Goal: Transaction & Acquisition: Book appointment/travel/reservation

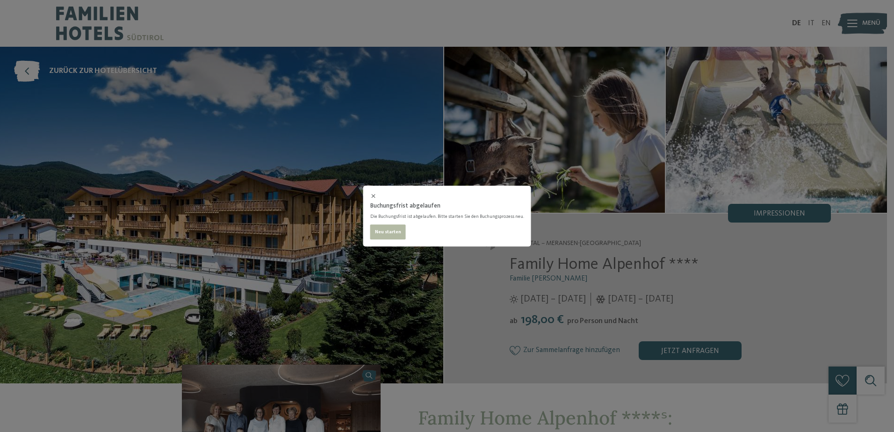
click at [247, 179] on div "Buchungsfrist abgelaufen Die Buchungsfrist ist abgelaufen. Bitte starten Sie de…" at bounding box center [447, 216] width 894 height 432
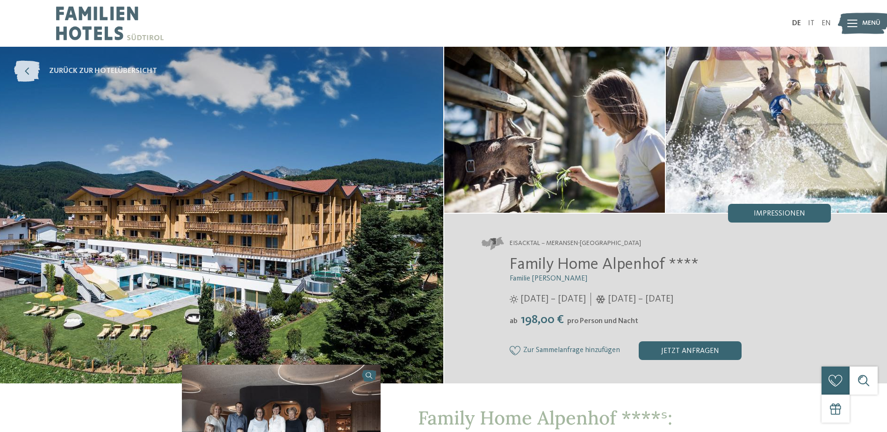
click at [95, 71] on span "zurück zur Hotelübersicht" at bounding box center [103, 71] width 108 height 10
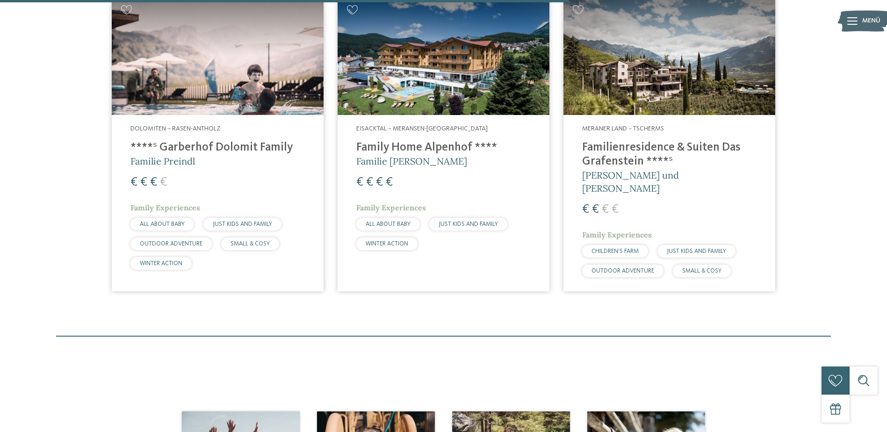
scroll to position [704, 0]
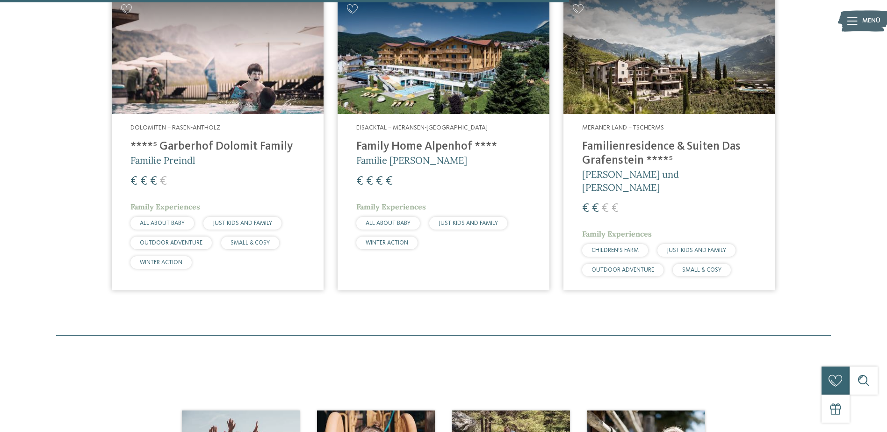
click at [415, 73] on img at bounding box center [443, 54] width 212 height 119
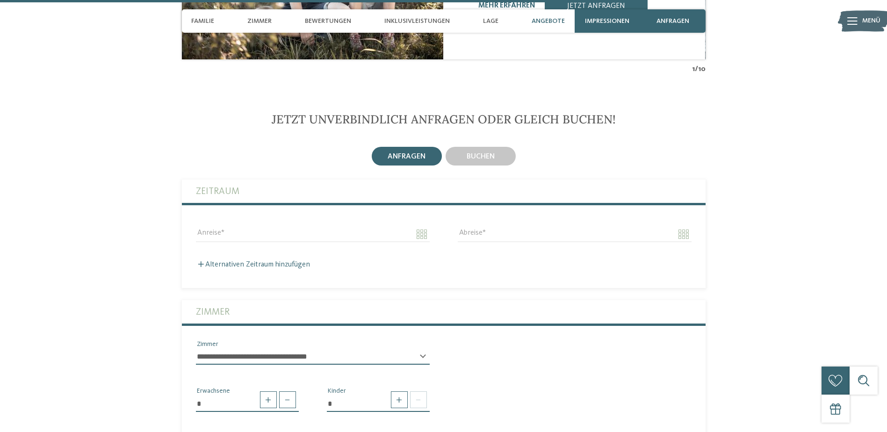
scroll to position [2290, 0]
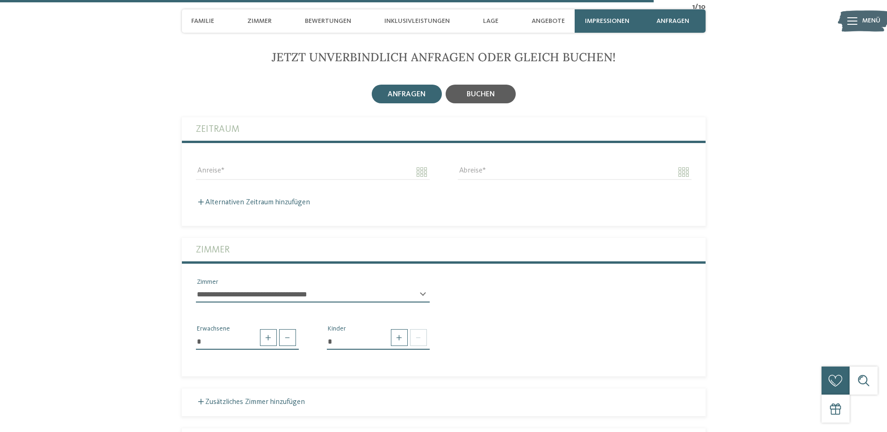
click at [497, 85] on div "buchen" at bounding box center [480, 94] width 70 height 19
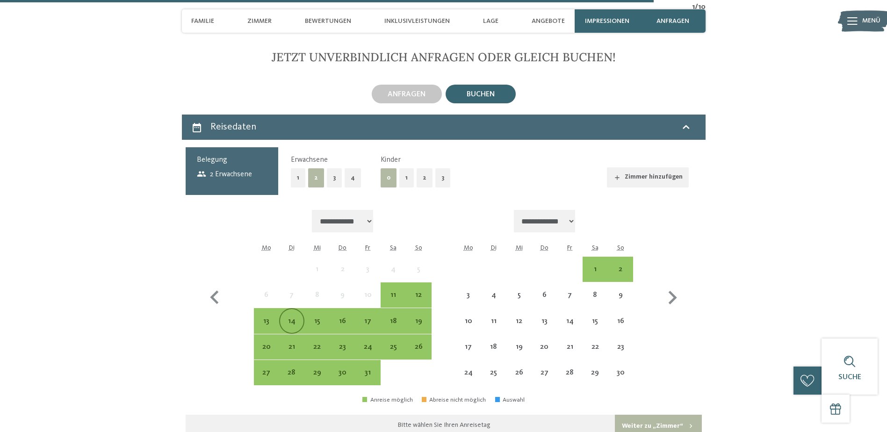
click at [287, 317] on div "14" at bounding box center [291, 328] width 23 height 23
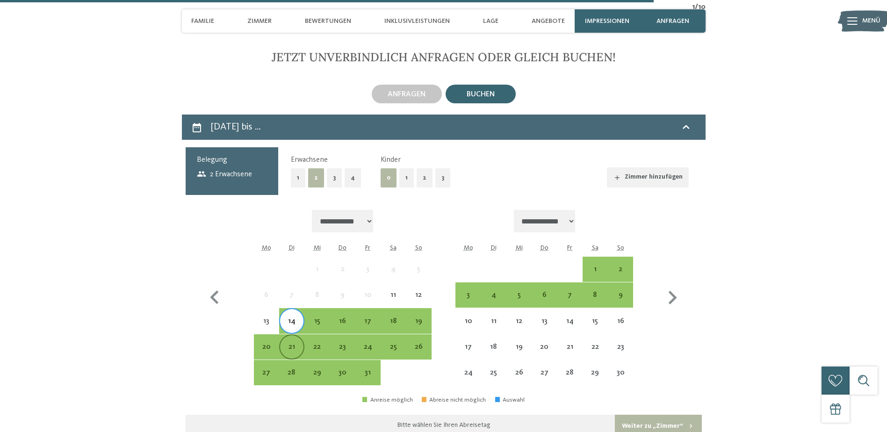
click at [295, 343] on div "21" at bounding box center [291, 354] width 23 height 23
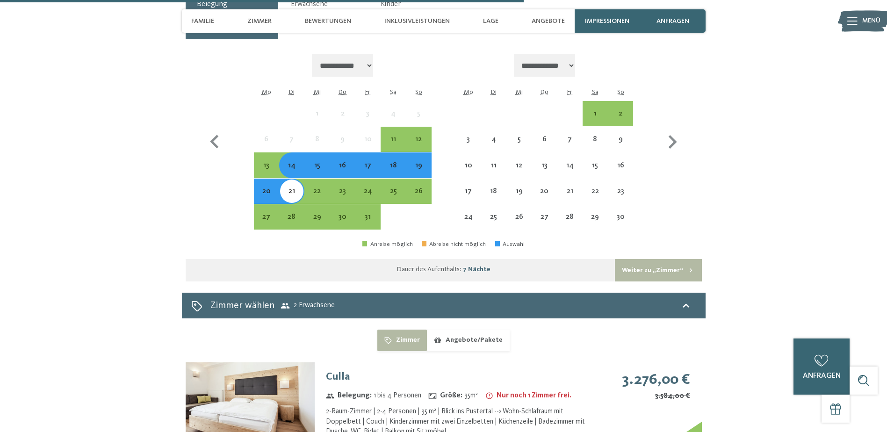
scroll to position [2243, 0]
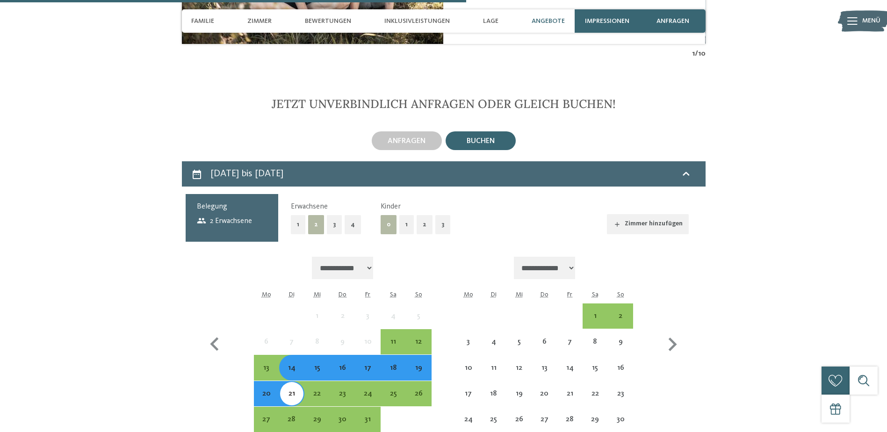
click at [422, 215] on button "2" at bounding box center [424, 224] width 16 height 19
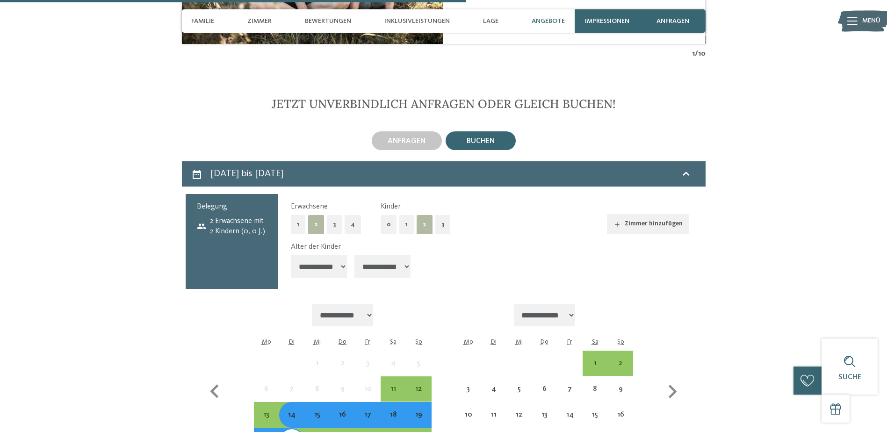
click at [335, 255] on select "**********" at bounding box center [319, 266] width 56 height 22
select select "*"
click at [291, 255] on select "**********" at bounding box center [319, 266] width 56 height 22
click at [402, 255] on select "**********" at bounding box center [382, 266] width 56 height 22
select select "**"
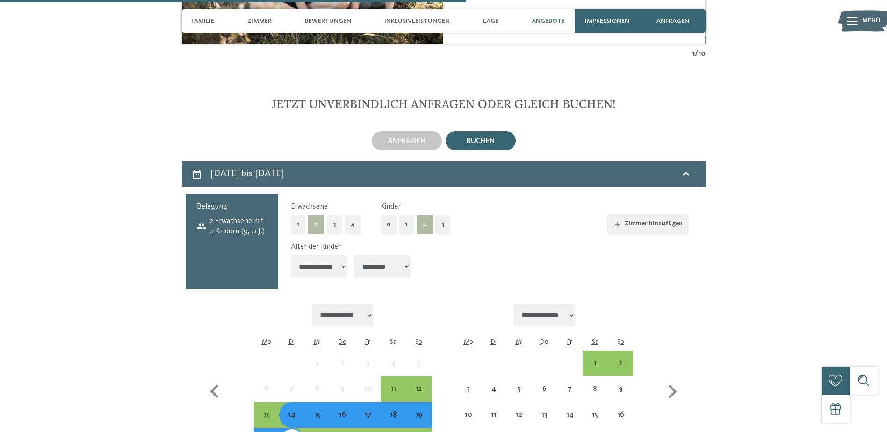
click at [355, 255] on select "**********" at bounding box center [382, 266] width 56 height 22
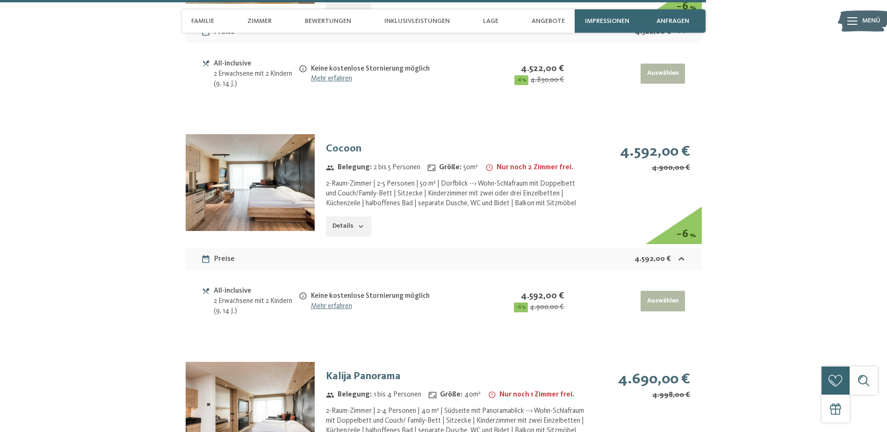
scroll to position [3552, 0]
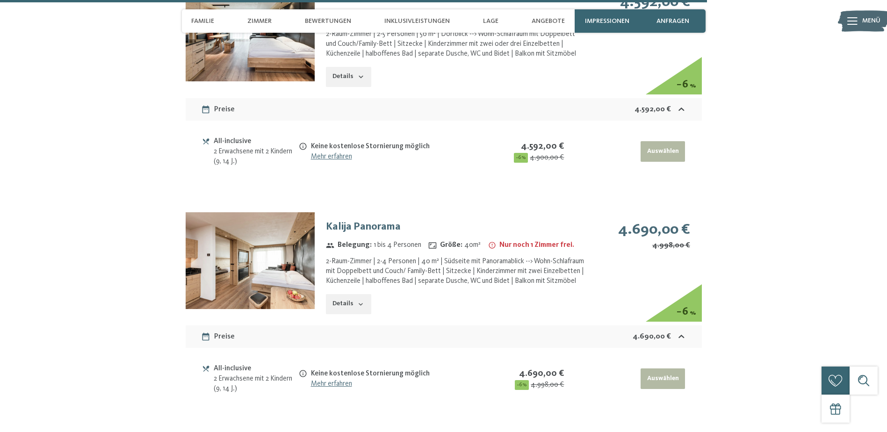
click at [262, 227] on img at bounding box center [250, 260] width 129 height 97
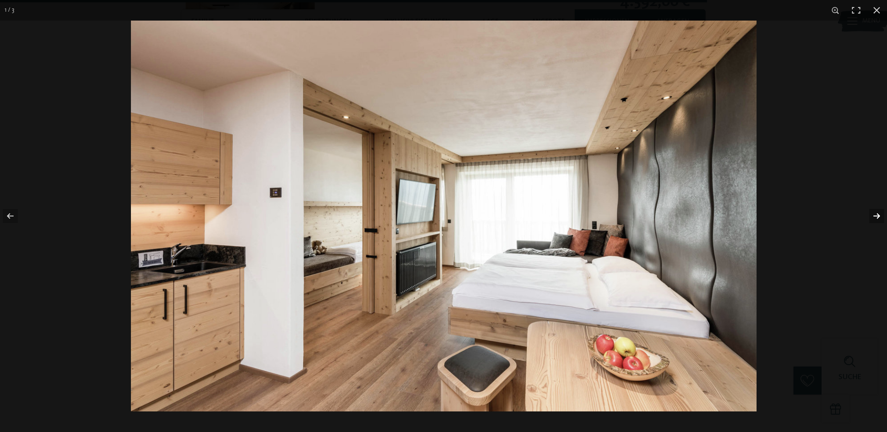
click at [878, 215] on button "button" at bounding box center [870, 216] width 33 height 47
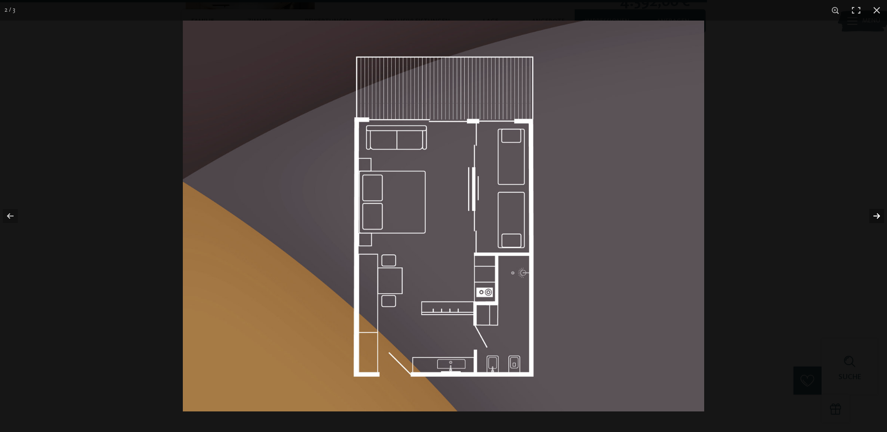
click at [878, 215] on button "button" at bounding box center [870, 216] width 33 height 47
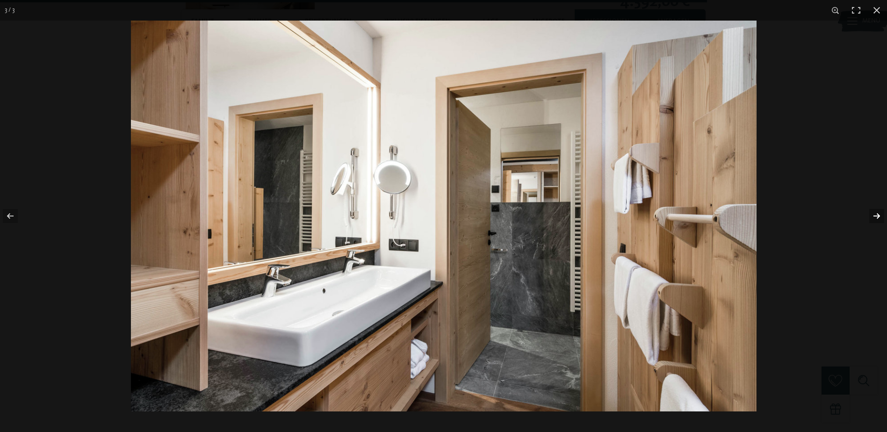
click at [878, 215] on button "button" at bounding box center [870, 216] width 33 height 47
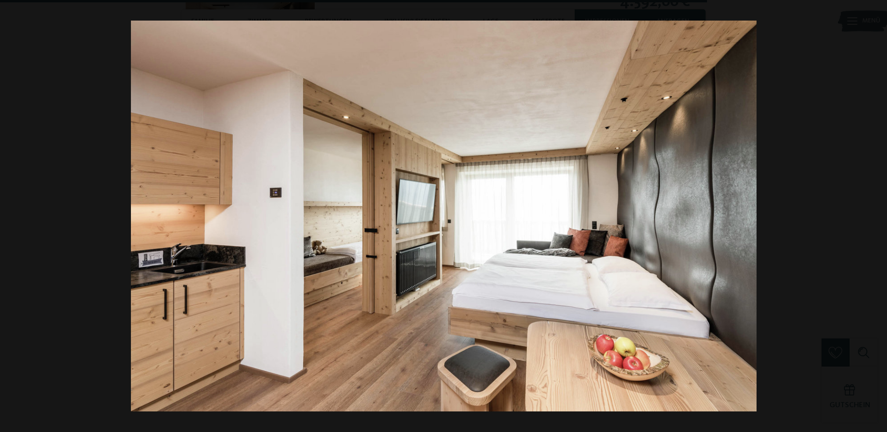
click at [878, 215] on button "button" at bounding box center [870, 216] width 33 height 47
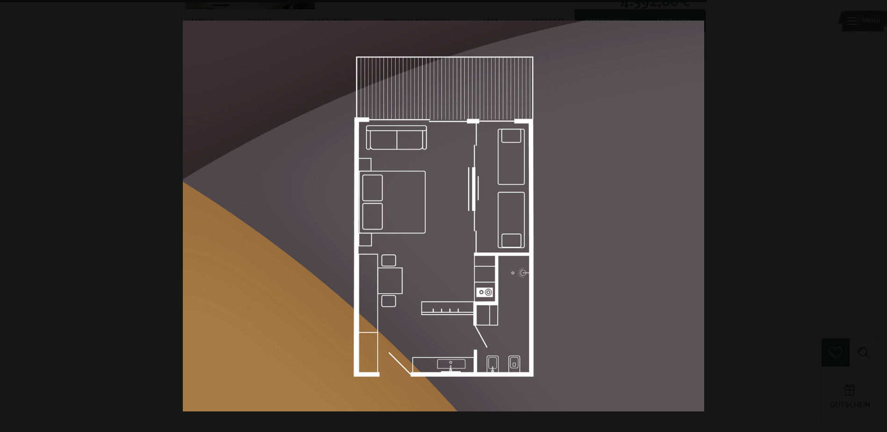
click at [878, 215] on button "button" at bounding box center [870, 216] width 33 height 47
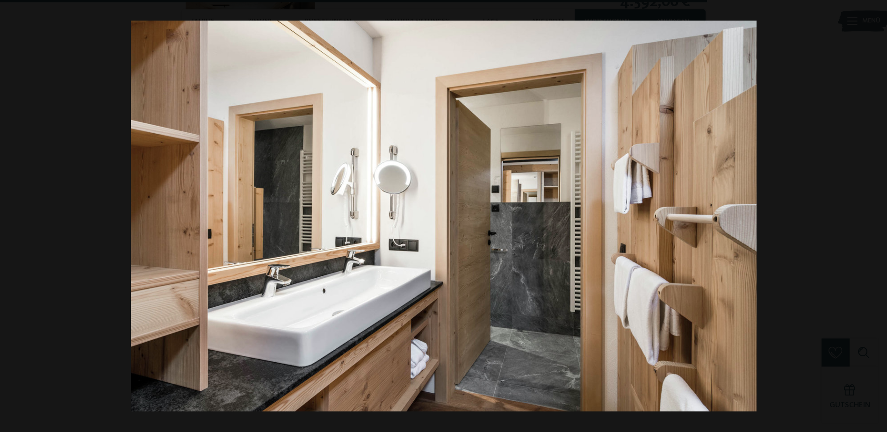
click at [878, 215] on button "button" at bounding box center [870, 216] width 33 height 47
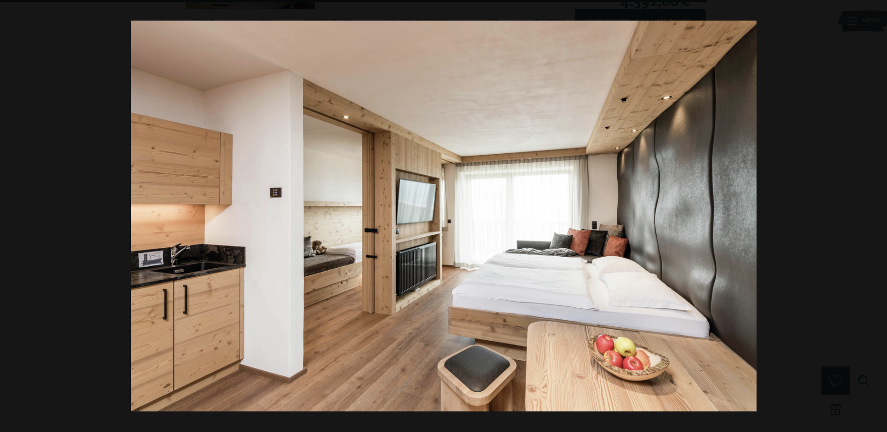
click at [878, 215] on button "button" at bounding box center [870, 216] width 33 height 47
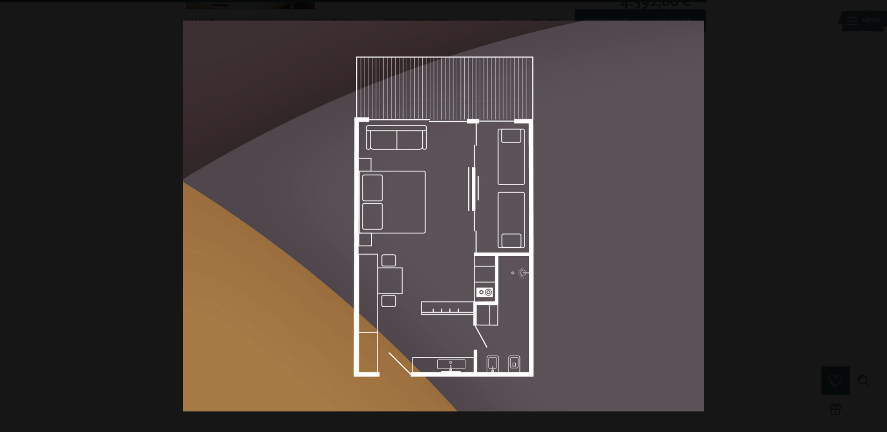
click at [878, 215] on button "button" at bounding box center [870, 216] width 33 height 47
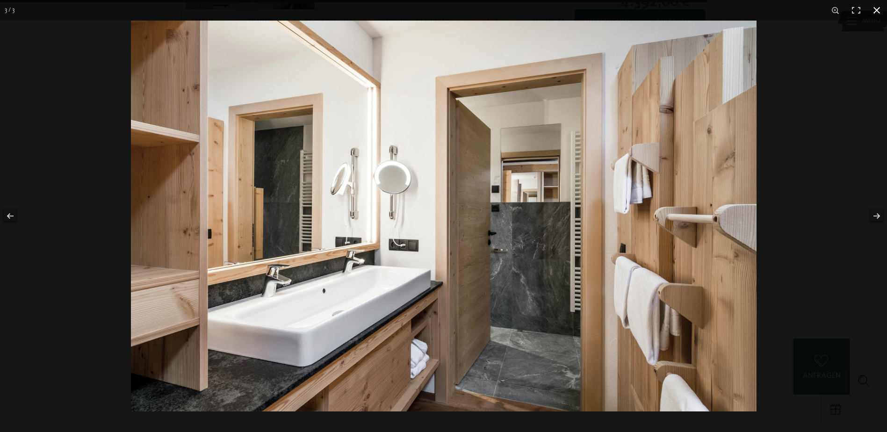
click at [881, 11] on button "button" at bounding box center [876, 10] width 21 height 21
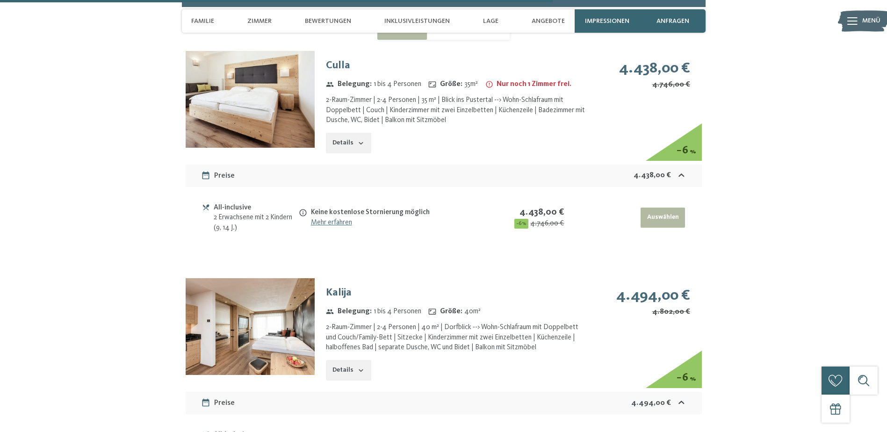
scroll to position [2570, 0]
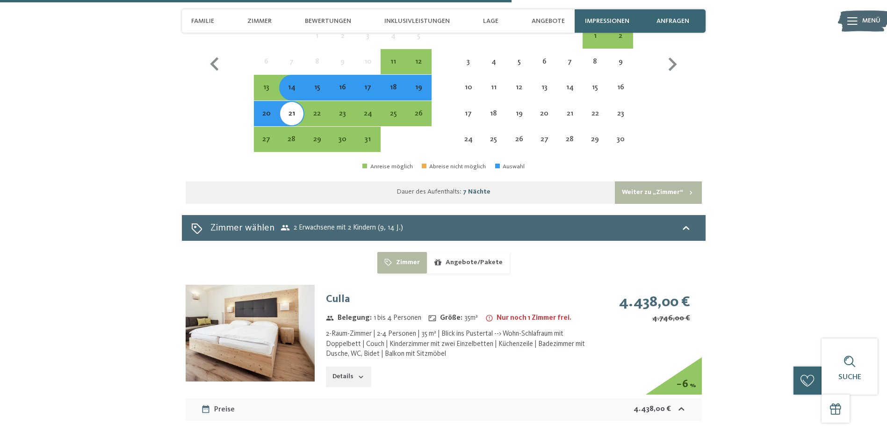
click at [260, 325] on img at bounding box center [250, 333] width 129 height 97
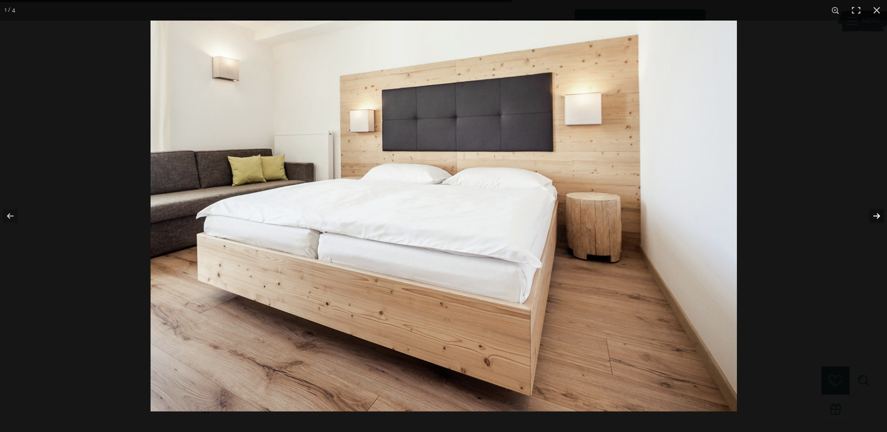
click at [872, 216] on button "button" at bounding box center [870, 216] width 33 height 47
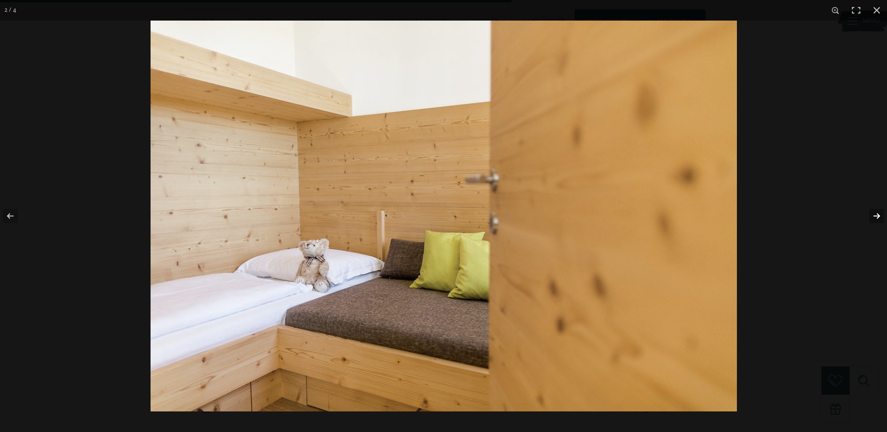
click at [873, 216] on button "button" at bounding box center [870, 216] width 33 height 47
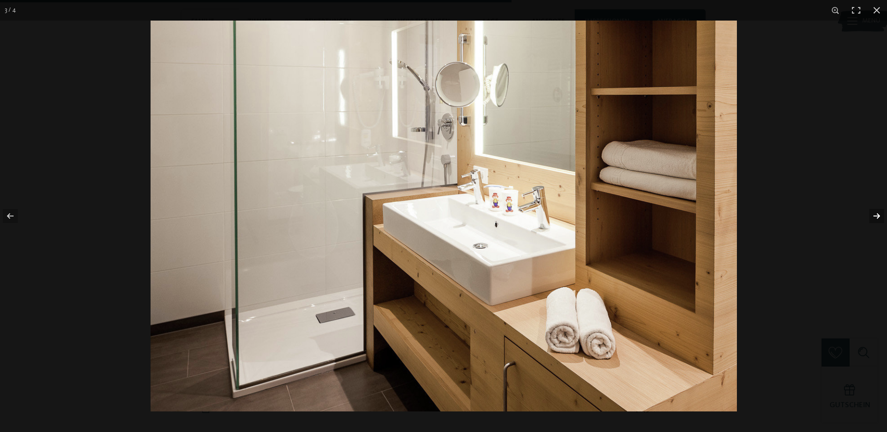
click at [873, 216] on button "button" at bounding box center [870, 216] width 33 height 47
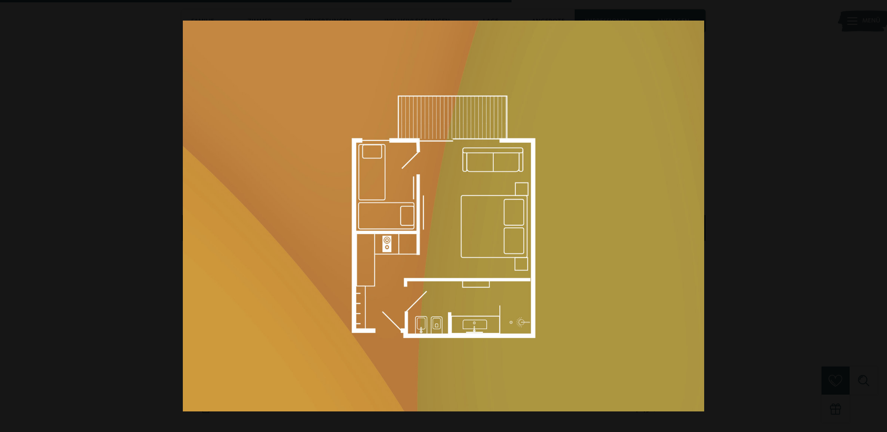
click at [873, 216] on button "button" at bounding box center [870, 216] width 33 height 47
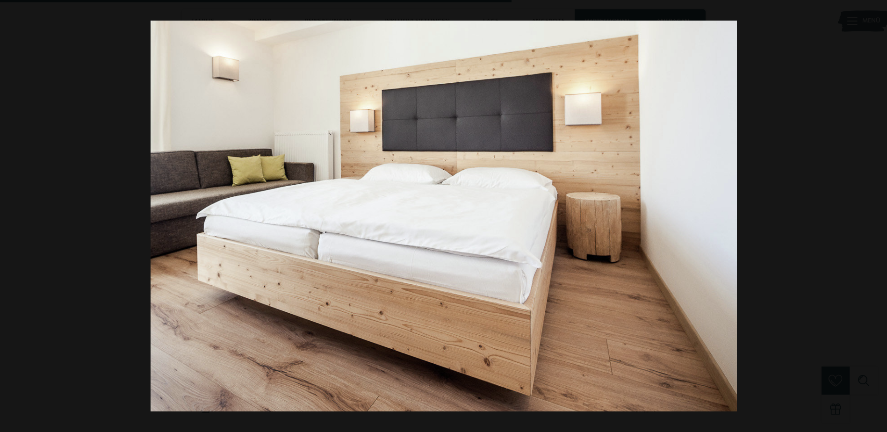
click at [873, 216] on button "button" at bounding box center [870, 216] width 33 height 47
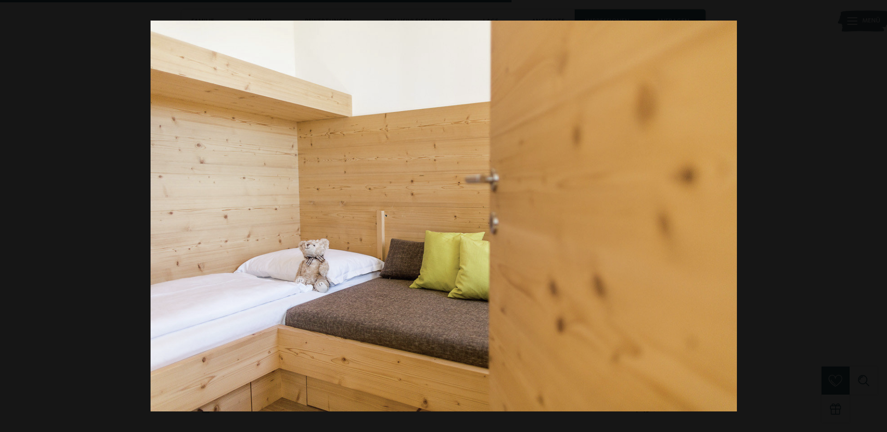
click at [873, 216] on button "button" at bounding box center [870, 216] width 33 height 47
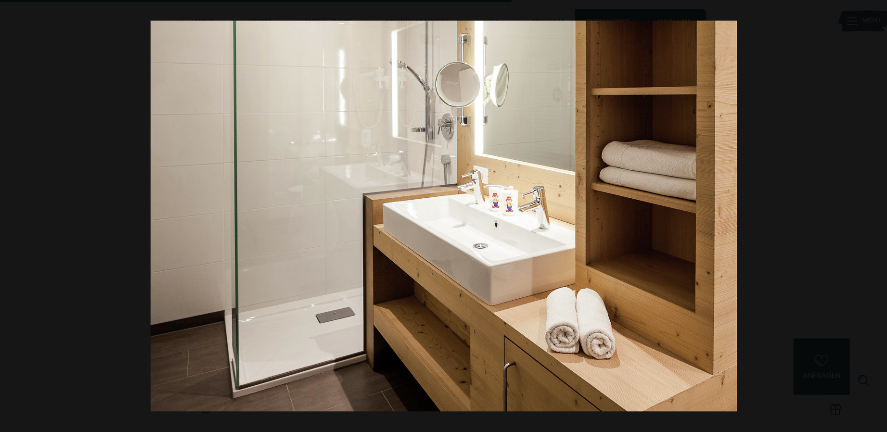
click at [873, 216] on button "button" at bounding box center [870, 216] width 33 height 47
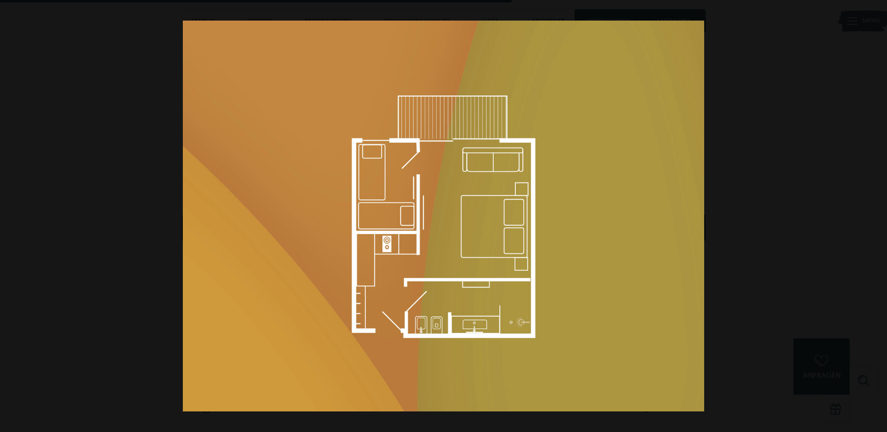
click at [873, 216] on button "button" at bounding box center [870, 216] width 33 height 47
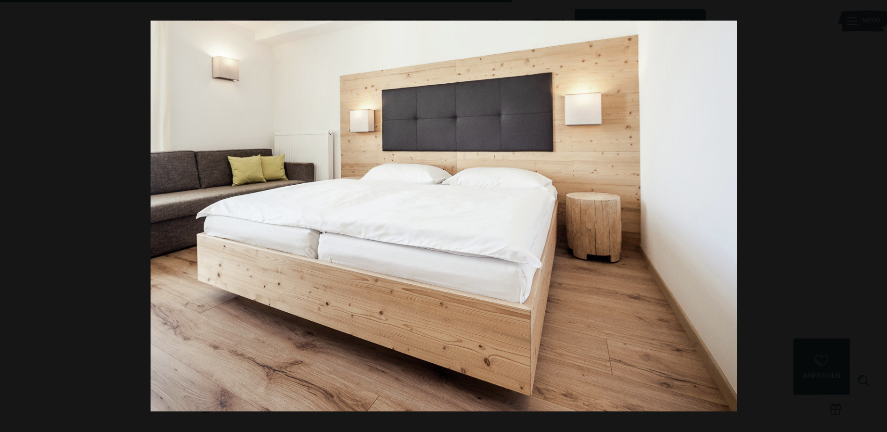
click at [873, 216] on button "button" at bounding box center [870, 216] width 33 height 47
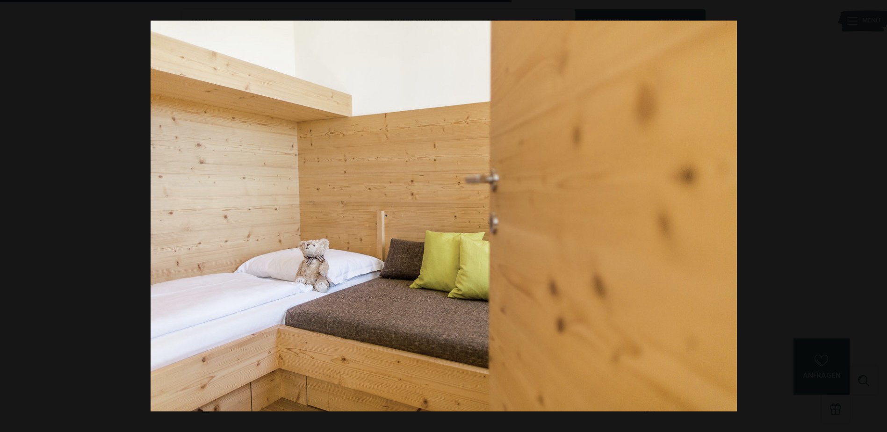
click at [873, 216] on button "button" at bounding box center [870, 216] width 33 height 47
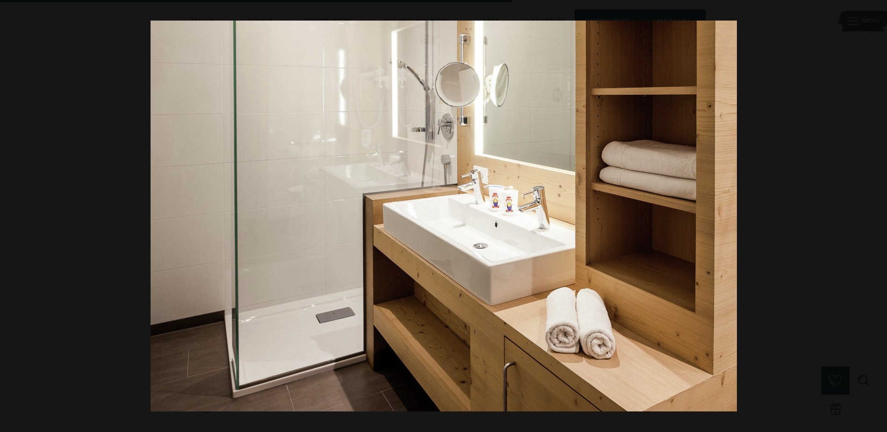
click at [873, 216] on button "button" at bounding box center [870, 216] width 33 height 47
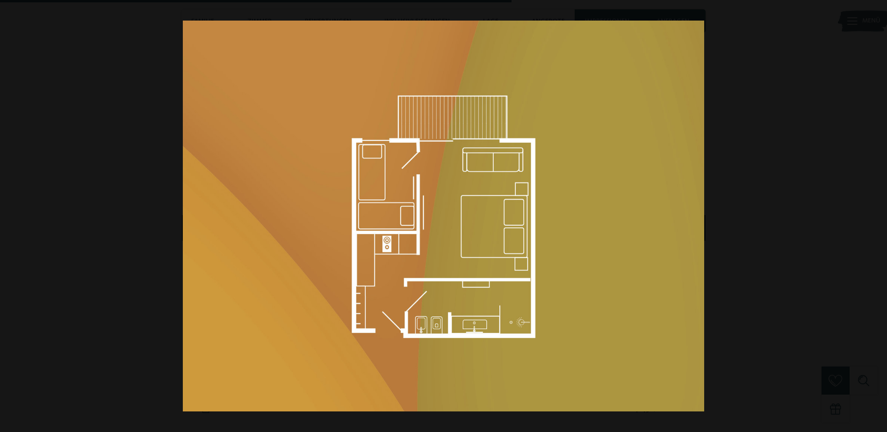
click at [873, 216] on button "button" at bounding box center [870, 216] width 33 height 47
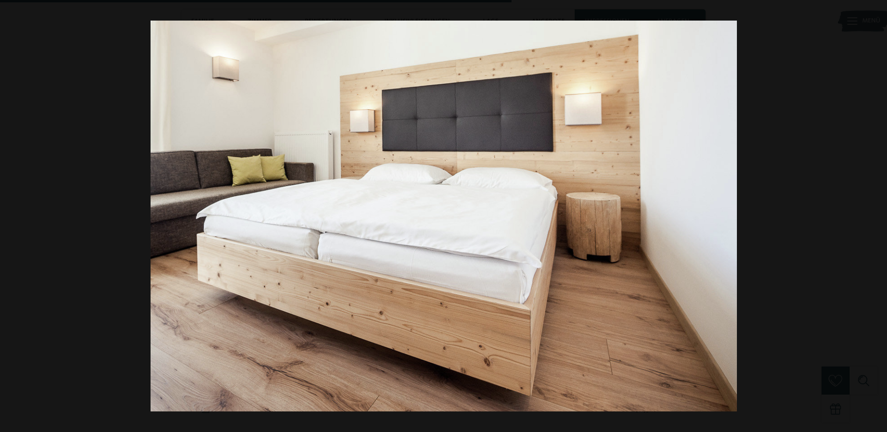
click at [873, 216] on button "button" at bounding box center [870, 216] width 33 height 47
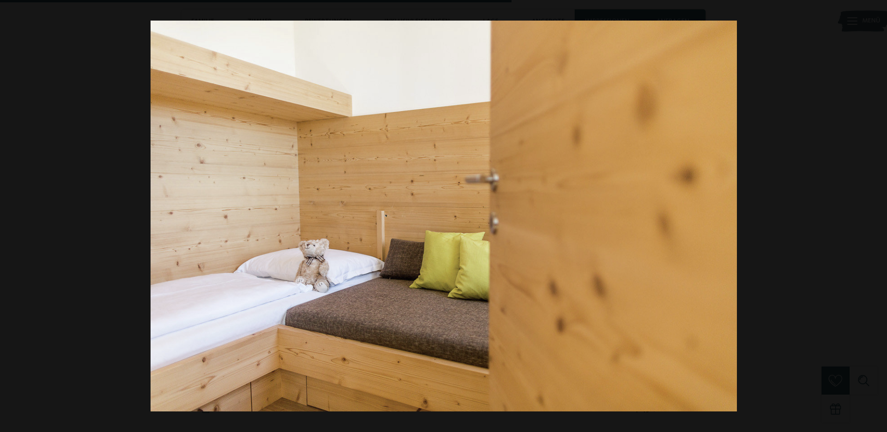
click at [873, 216] on button "button" at bounding box center [870, 216] width 33 height 47
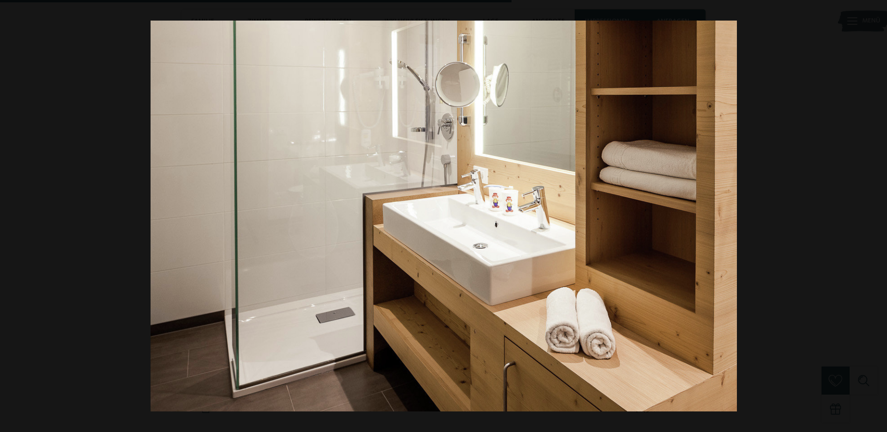
click at [873, 216] on button "button" at bounding box center [870, 216] width 33 height 47
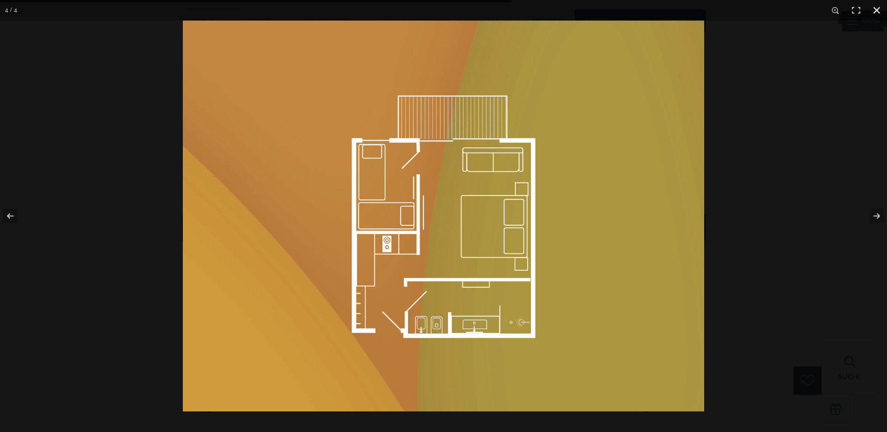
click at [875, 11] on button "button" at bounding box center [876, 10] width 21 height 21
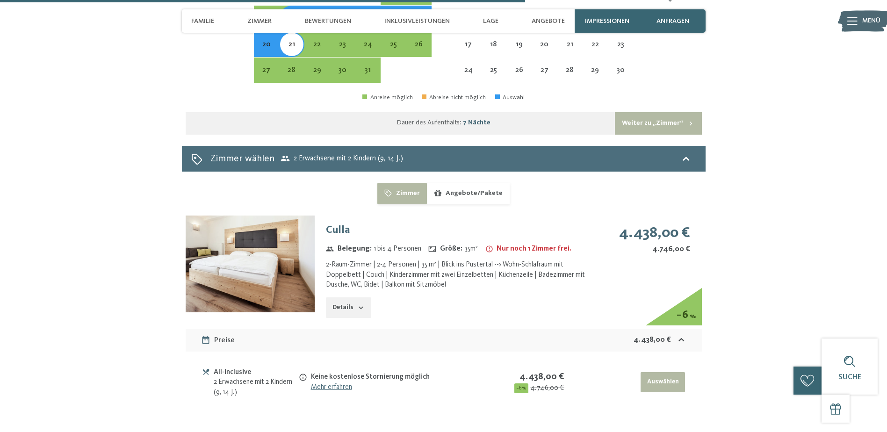
scroll to position [2711, 0]
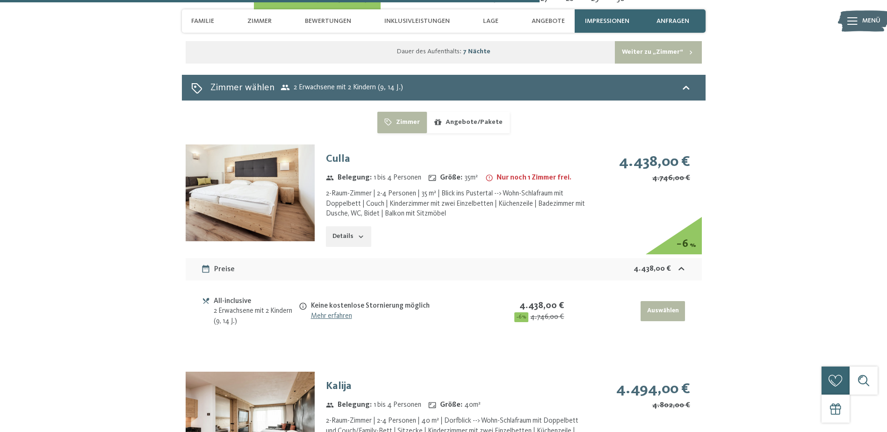
click at [365, 226] on button "Details" at bounding box center [348, 236] width 45 height 21
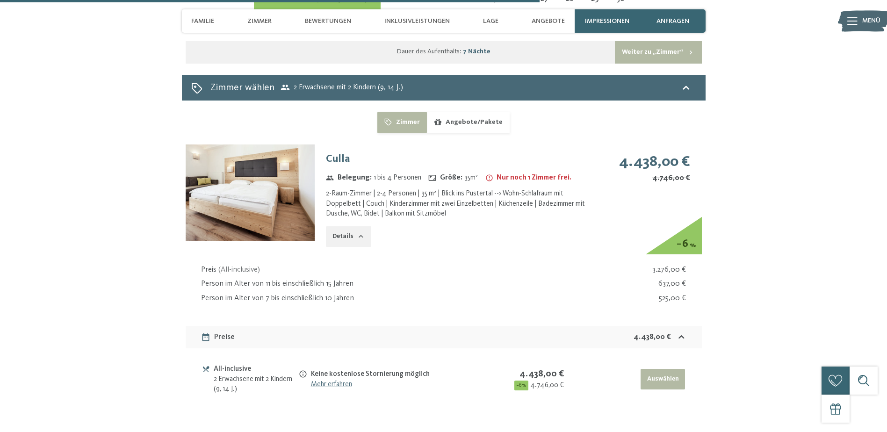
click at [363, 233] on icon "button" at bounding box center [360, 236] width 7 height 7
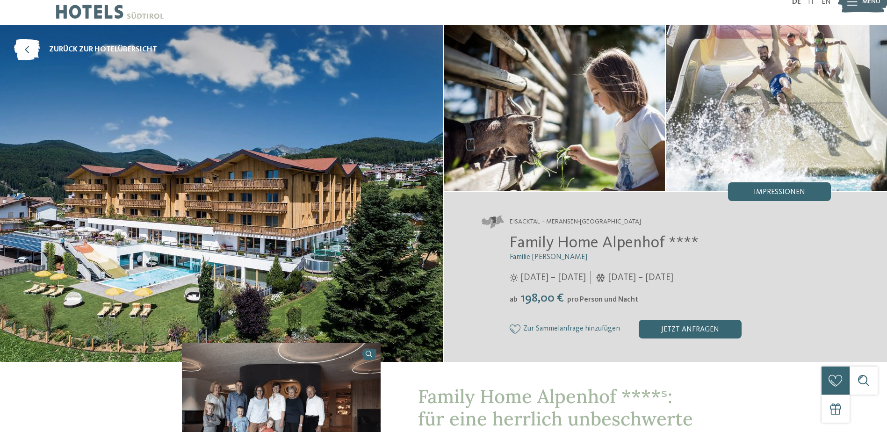
scroll to position [0, 0]
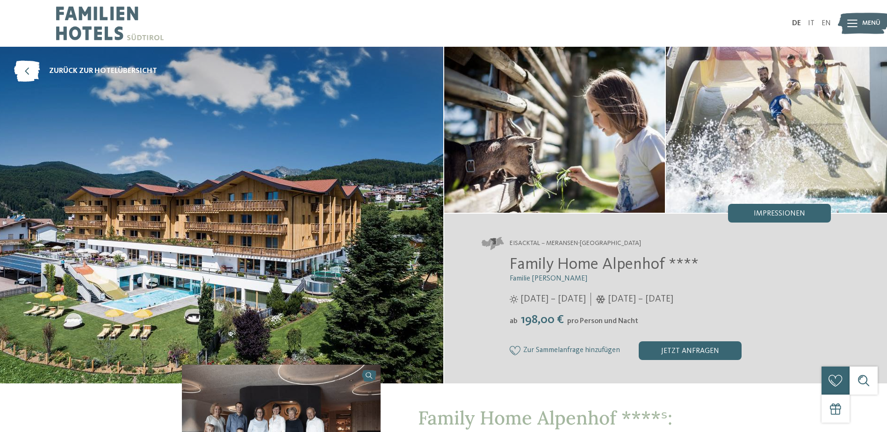
click at [753, 117] on img at bounding box center [775, 130] width 221 height 166
click at [541, 158] on img at bounding box center [554, 130] width 221 height 166
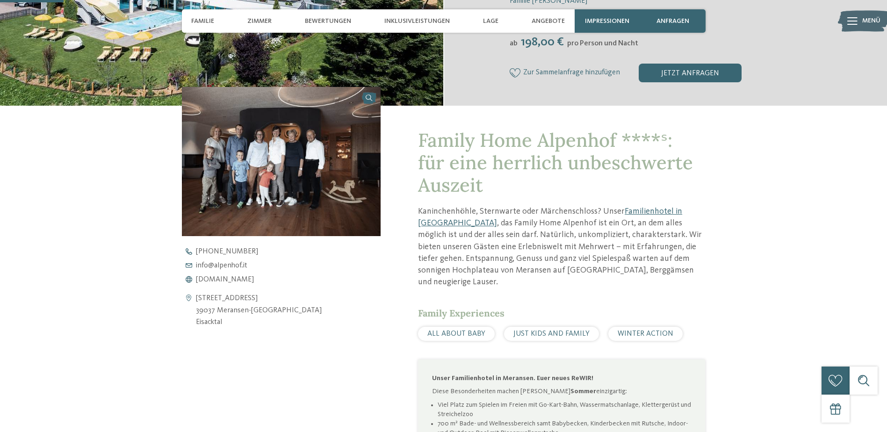
scroll to position [327, 0]
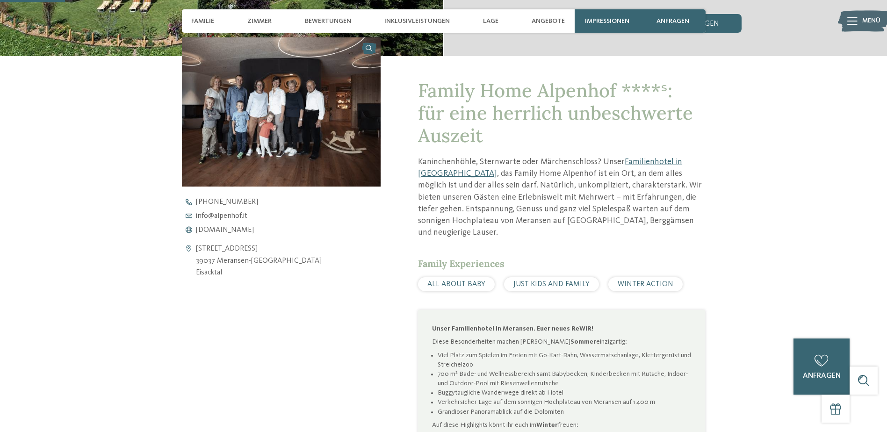
click at [551, 280] on span "JUST KIDS AND FAMILY" at bounding box center [551, 283] width 76 height 7
click at [547, 280] on span "JUST KIDS AND FAMILY" at bounding box center [551, 283] width 76 height 7
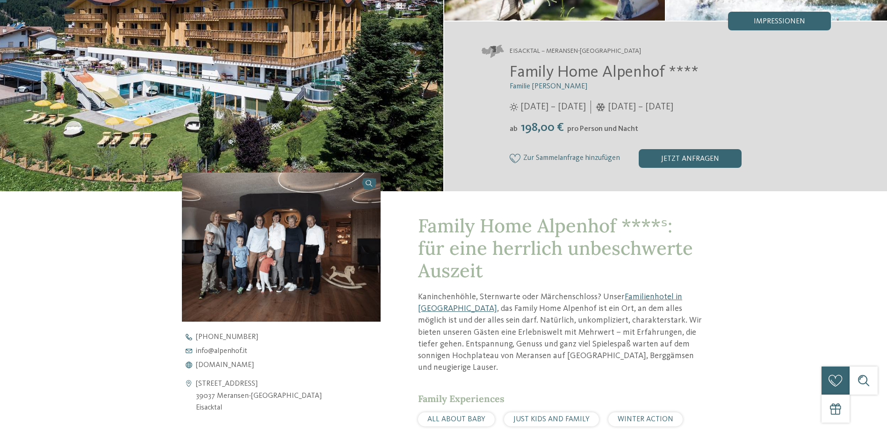
scroll to position [234, 0]
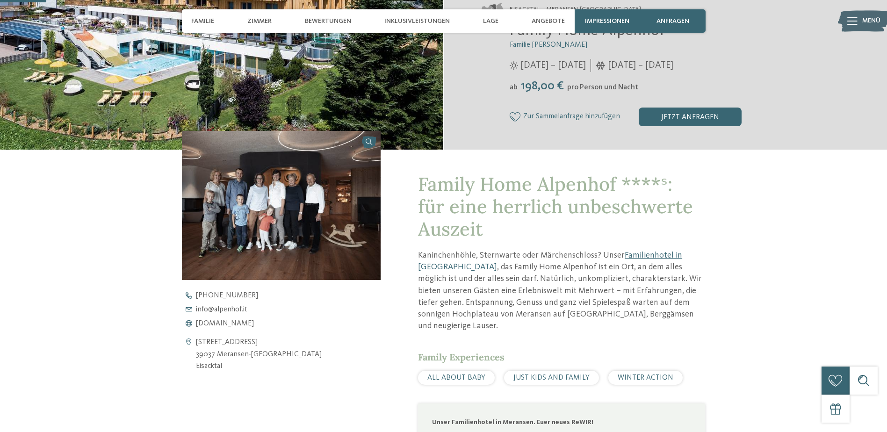
click at [285, 215] on img at bounding box center [281, 205] width 199 height 149
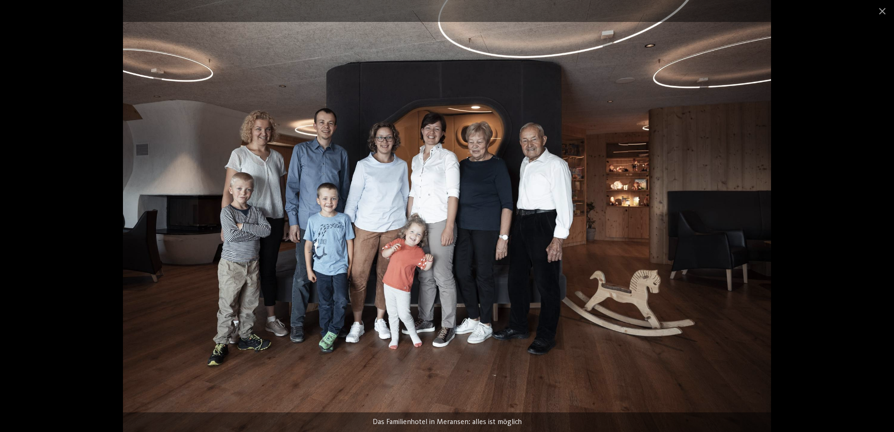
click at [487, 228] on img at bounding box center [447, 216] width 648 height 432
click at [876, 14] on span at bounding box center [881, 11] width 23 height 22
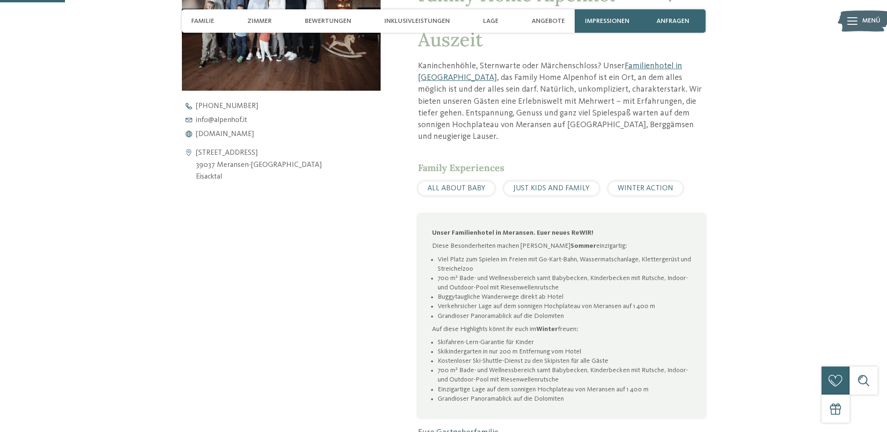
scroll to position [327, 0]
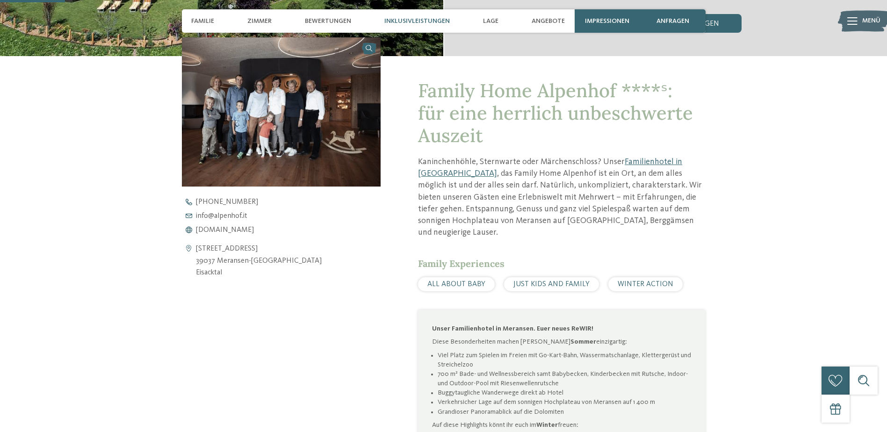
click at [427, 23] on span "Inklusivleistungen" at bounding box center [416, 21] width 65 height 8
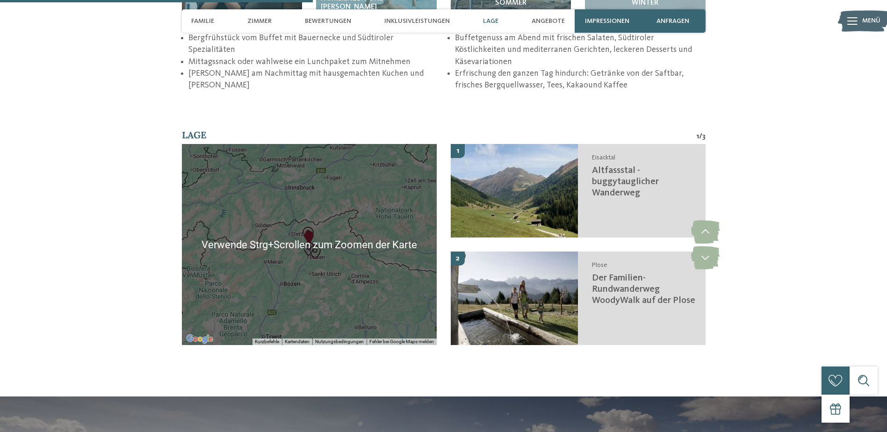
scroll to position [1572, 0]
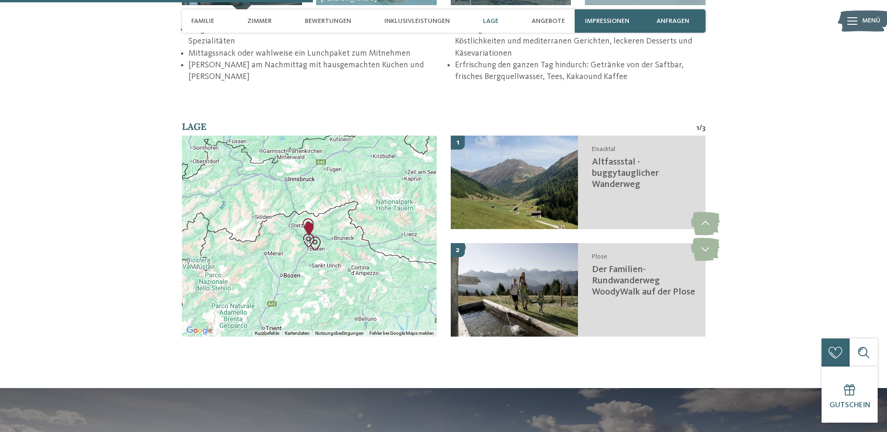
click at [332, 228] on div at bounding box center [309, 236] width 255 height 201
click at [315, 184] on div at bounding box center [309, 236] width 255 height 201
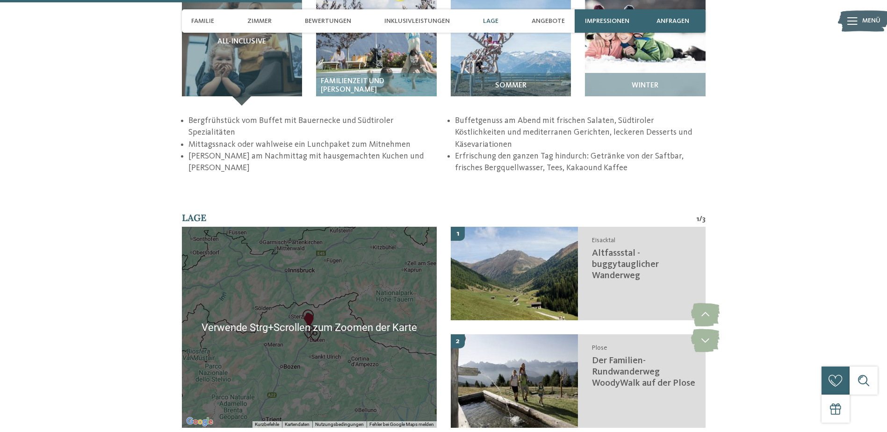
scroll to position [1525, 0]
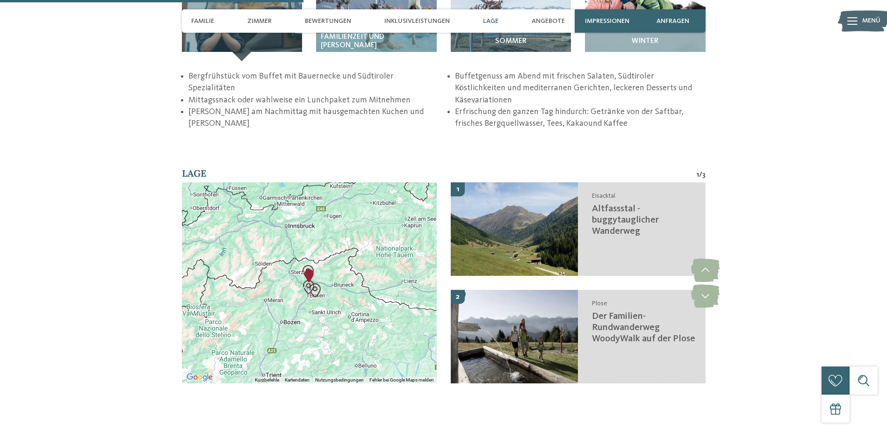
click at [280, 269] on div at bounding box center [309, 282] width 255 height 201
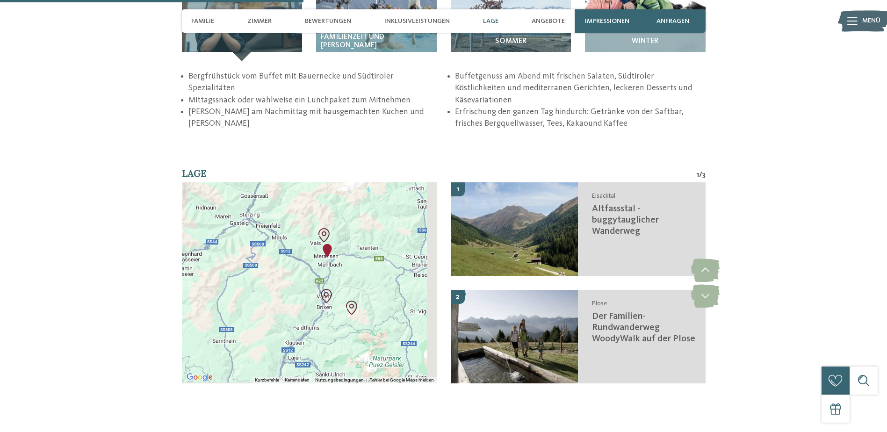
drag, startPoint x: 338, startPoint y: 262, endPoint x: 257, endPoint y: 247, distance: 82.1
click at [257, 247] on div at bounding box center [309, 282] width 255 height 201
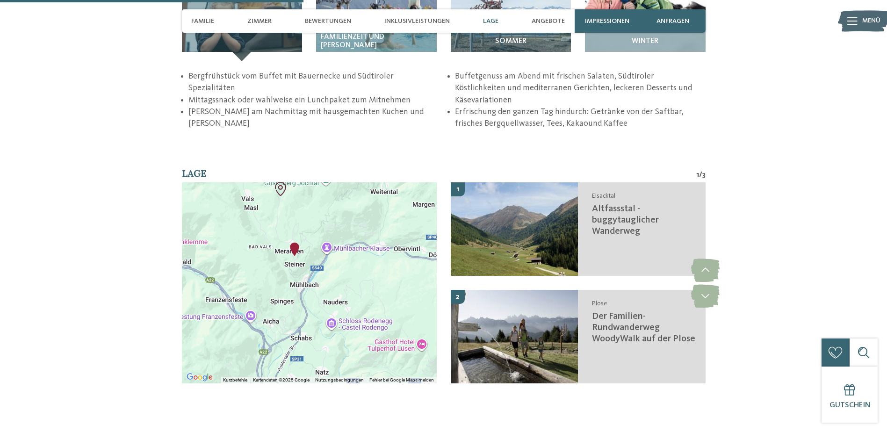
drag, startPoint x: 359, startPoint y: 200, endPoint x: 368, endPoint y: 259, distance: 59.5
click at [368, 259] on div at bounding box center [309, 282] width 255 height 201
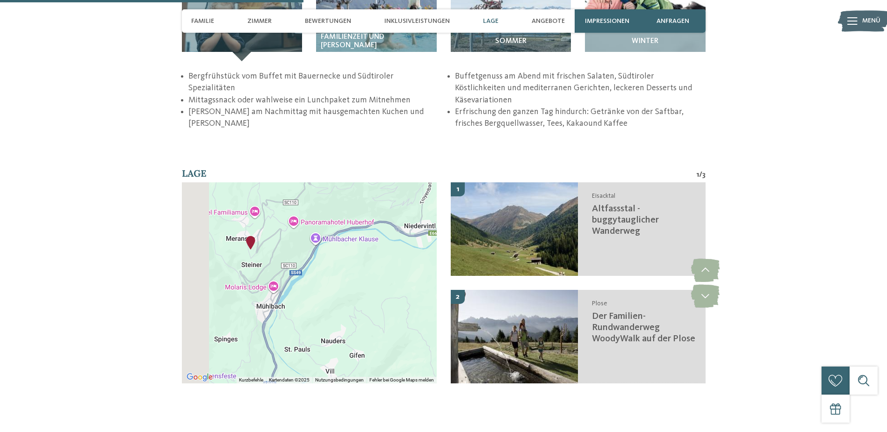
drag, startPoint x: 330, startPoint y: 235, endPoint x: 407, endPoint y: 265, distance: 82.4
click at [407, 265] on div at bounding box center [309, 282] width 255 height 201
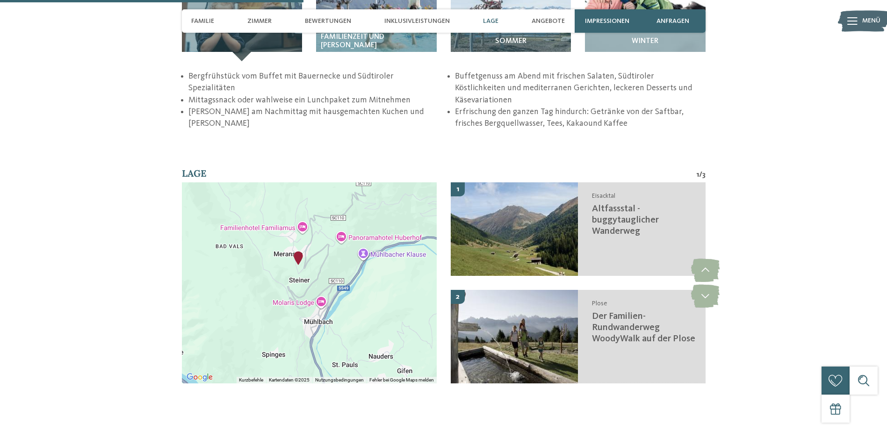
click at [310, 256] on div at bounding box center [309, 282] width 255 height 201
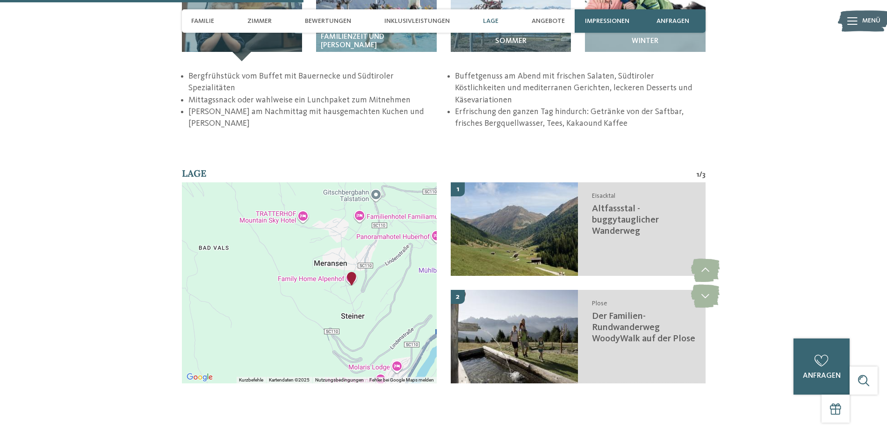
drag, startPoint x: 334, startPoint y: 250, endPoint x: 420, endPoint y: 277, distance: 90.0
click at [420, 279] on div at bounding box center [309, 282] width 255 height 201
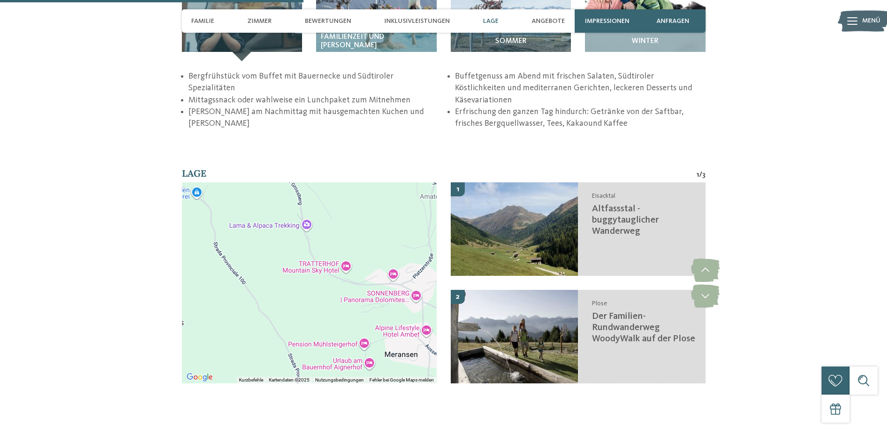
drag, startPoint x: 339, startPoint y: 209, endPoint x: 355, endPoint y: 322, distance: 114.3
click at [355, 322] on div at bounding box center [309, 282] width 255 height 201
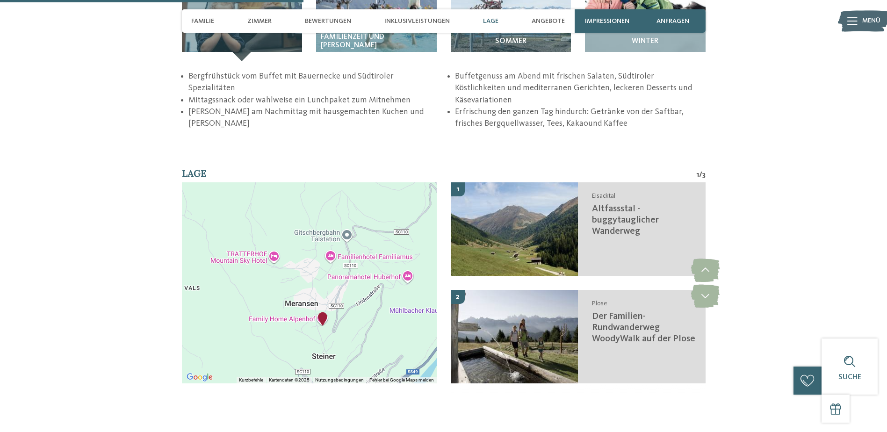
drag, startPoint x: 329, startPoint y: 292, endPoint x: 258, endPoint y: 264, distance: 76.4
click at [258, 264] on div at bounding box center [309, 282] width 255 height 201
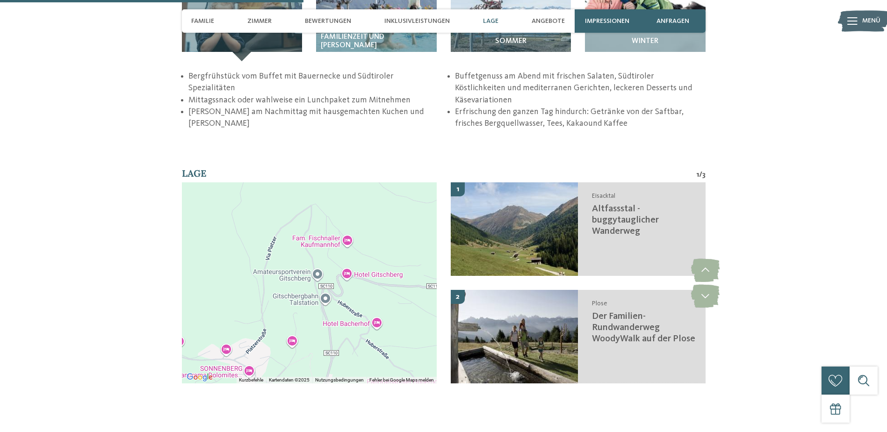
drag, startPoint x: 350, startPoint y: 265, endPoint x: 360, endPoint y: 296, distance: 31.9
click at [360, 297] on div at bounding box center [309, 282] width 255 height 201
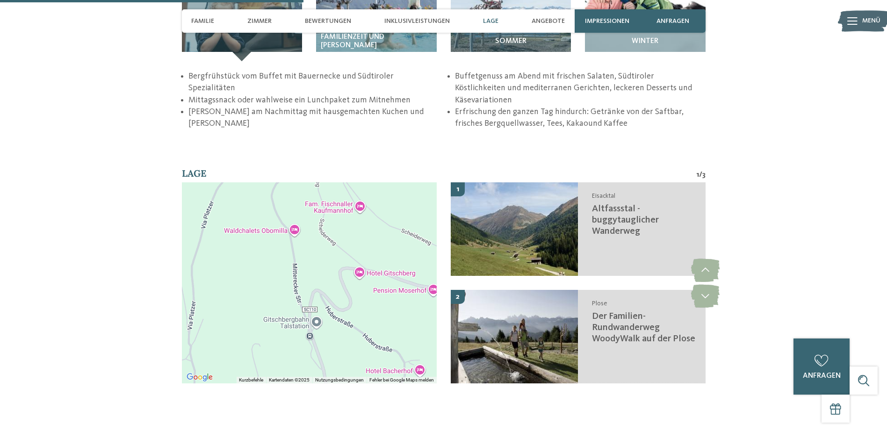
drag, startPoint x: 347, startPoint y: 258, endPoint x: 443, endPoint y: 277, distance: 97.6
click at [443, 277] on div "← Nach links → Nach rechts ↑ Nach oben ↓ Nach unten + Heranzoomen - Herauszoome…" at bounding box center [443, 289] width 523 height 215
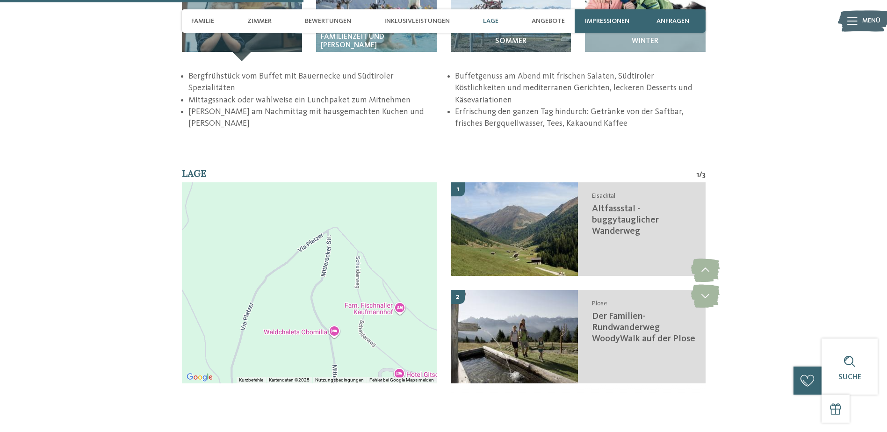
drag, startPoint x: 363, startPoint y: 241, endPoint x: 364, endPoint y: 343, distance: 101.9
click at [364, 343] on div at bounding box center [309, 282] width 255 height 201
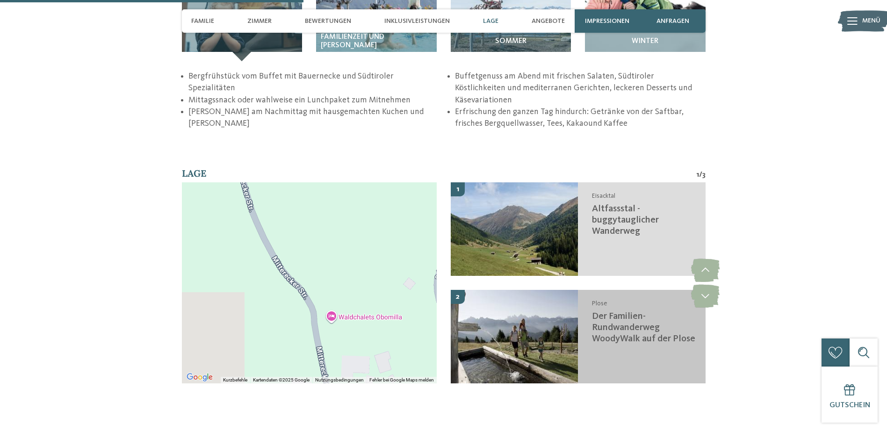
drag, startPoint x: 375, startPoint y: 308, endPoint x: 540, endPoint y: 289, distance: 166.5
click at [540, 289] on div "← Nach links → Nach rechts ↑ Nach oben ↓ Nach unten + Heranzoomen - Herauszoome…" at bounding box center [443, 289] width 523 height 215
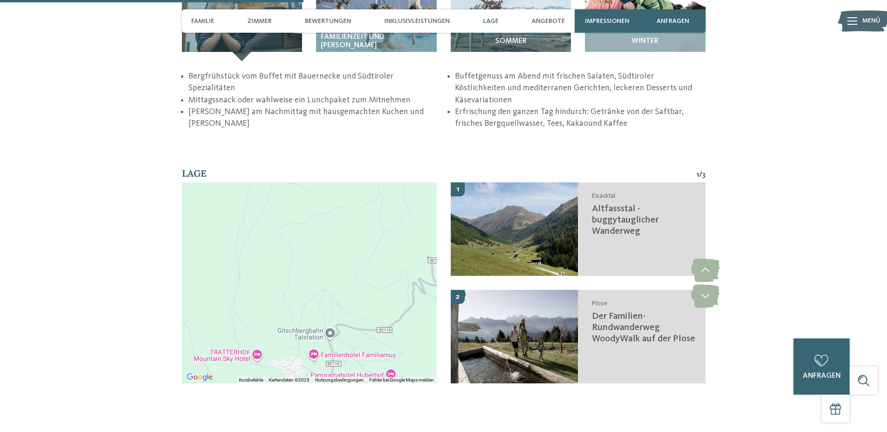
drag, startPoint x: 422, startPoint y: 294, endPoint x: 342, endPoint y: 268, distance: 84.8
click at [342, 269] on div at bounding box center [309, 282] width 255 height 201
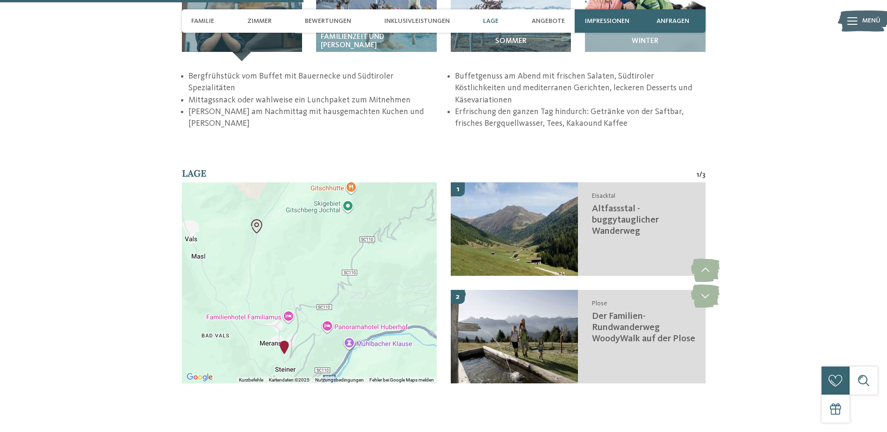
drag, startPoint x: 401, startPoint y: 291, endPoint x: 349, endPoint y: 283, distance: 53.0
click at [349, 283] on div at bounding box center [309, 282] width 255 height 201
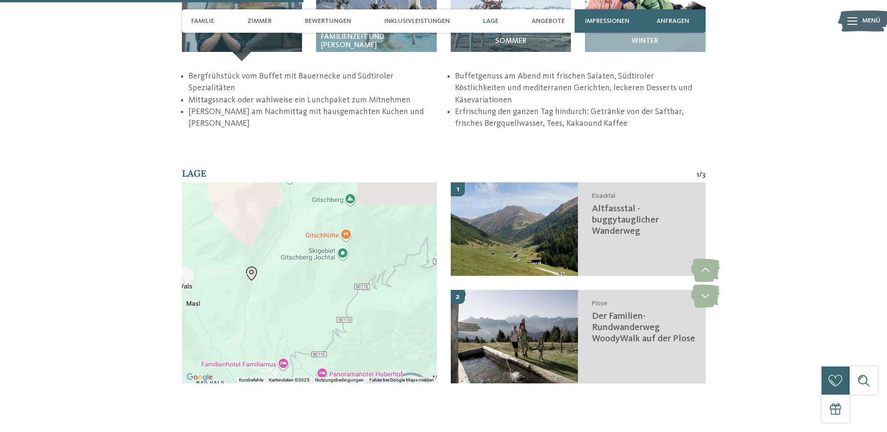
drag, startPoint x: 344, startPoint y: 224, endPoint x: 341, endPoint y: 236, distance: 12.1
click at [341, 236] on div at bounding box center [309, 282] width 255 height 201
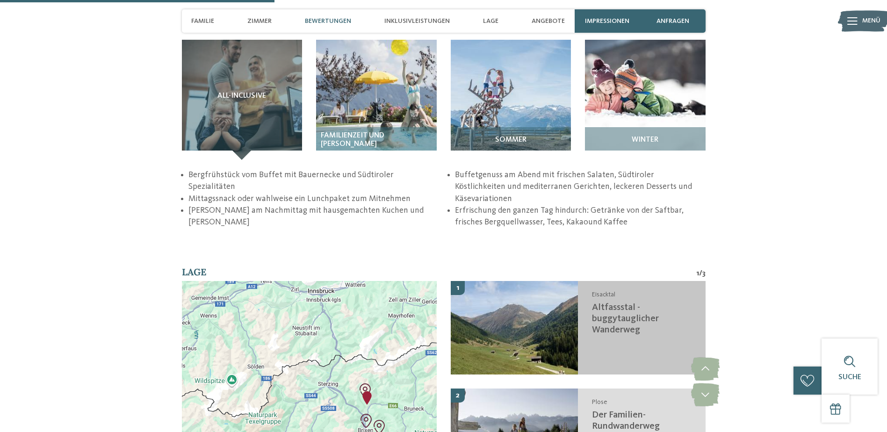
scroll to position [1478, 0]
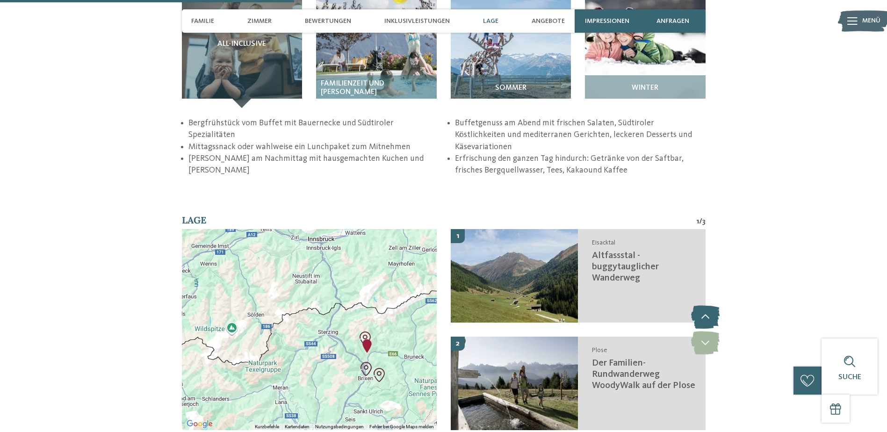
click at [704, 305] on icon at bounding box center [705, 316] width 29 height 23
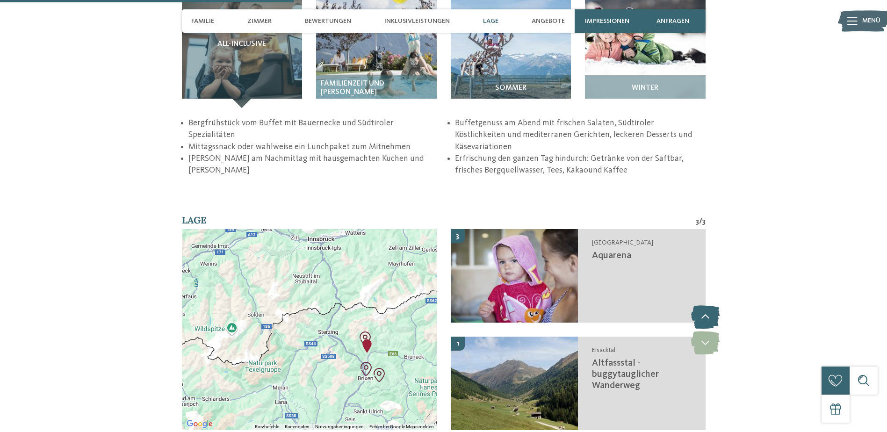
click at [704, 305] on icon at bounding box center [705, 316] width 29 height 23
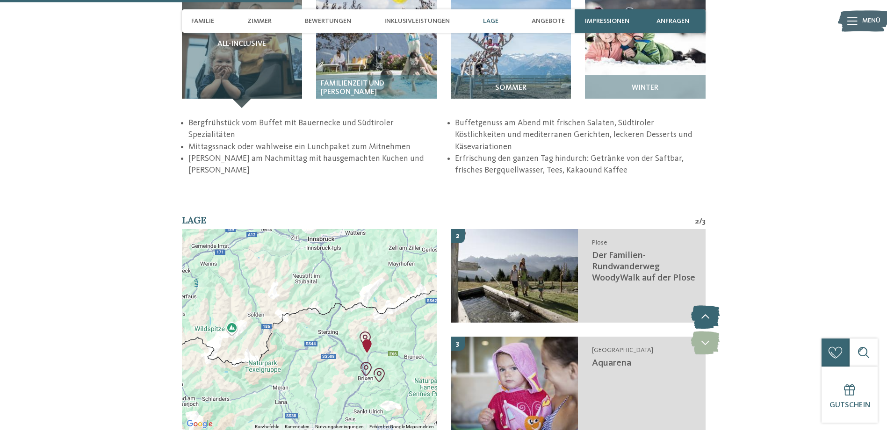
click at [709, 305] on icon at bounding box center [705, 316] width 29 height 23
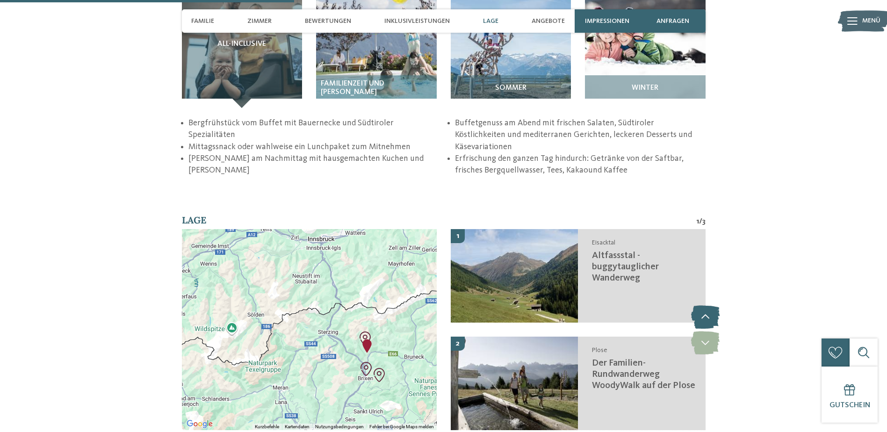
click at [709, 305] on icon at bounding box center [705, 316] width 29 height 23
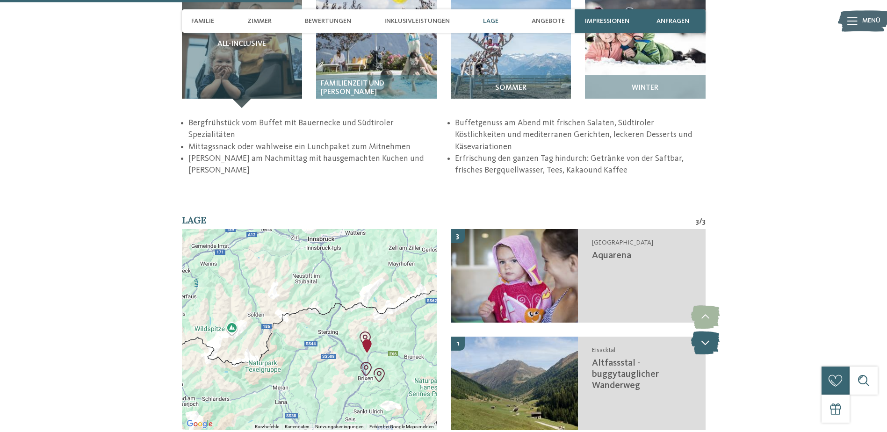
click at [709, 331] on icon at bounding box center [705, 342] width 29 height 23
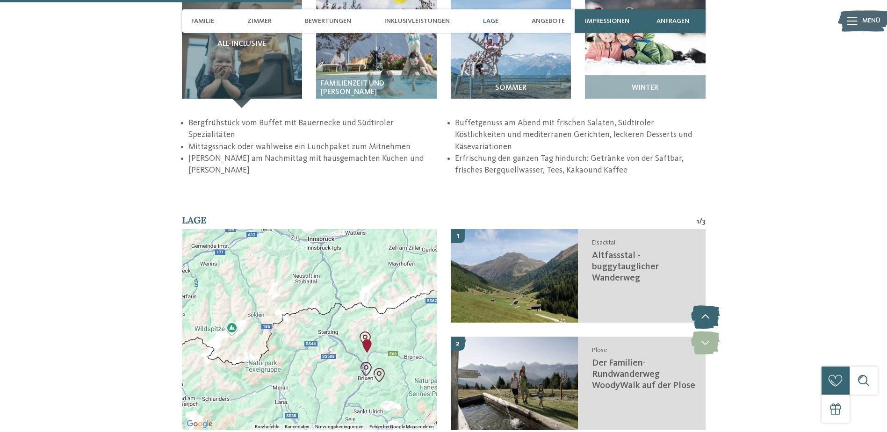
click at [707, 305] on icon at bounding box center [705, 316] width 29 height 23
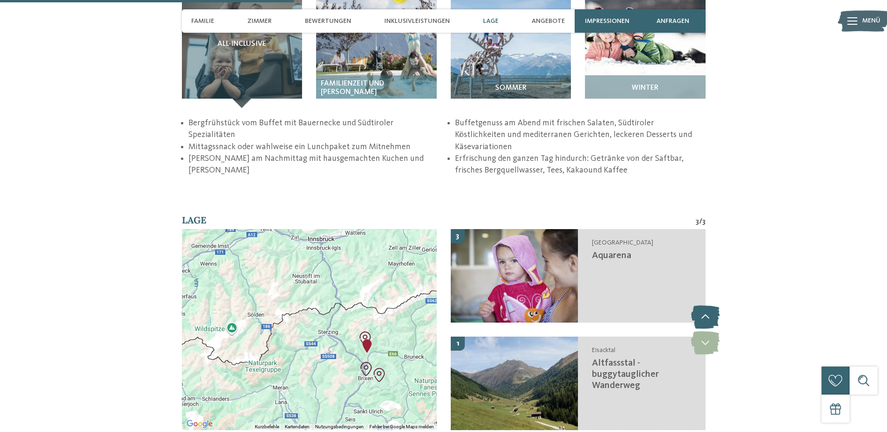
click at [705, 305] on icon at bounding box center [705, 316] width 29 height 23
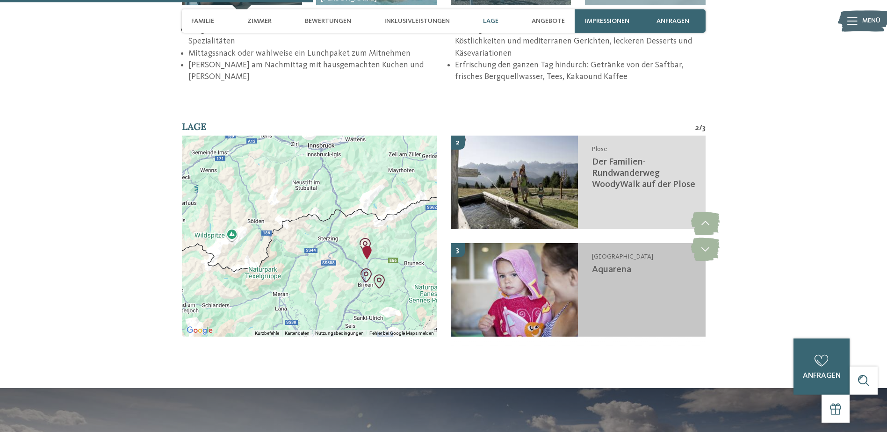
click at [515, 248] on img at bounding box center [515, 289] width 128 height 93
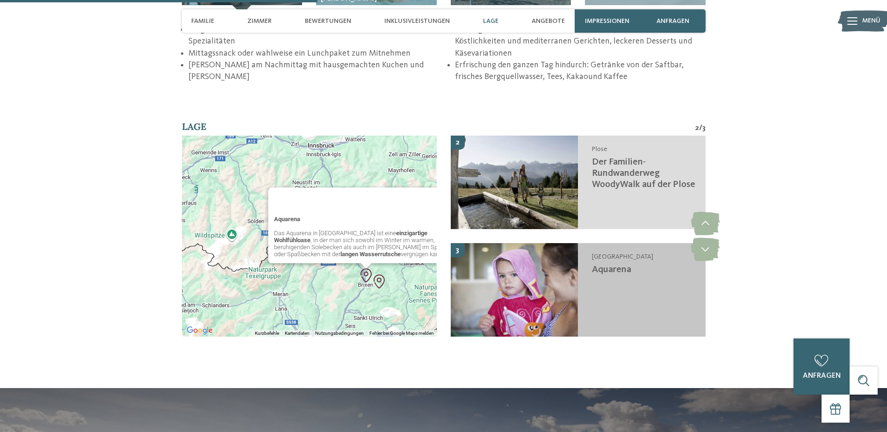
scroll to position [1617, 0]
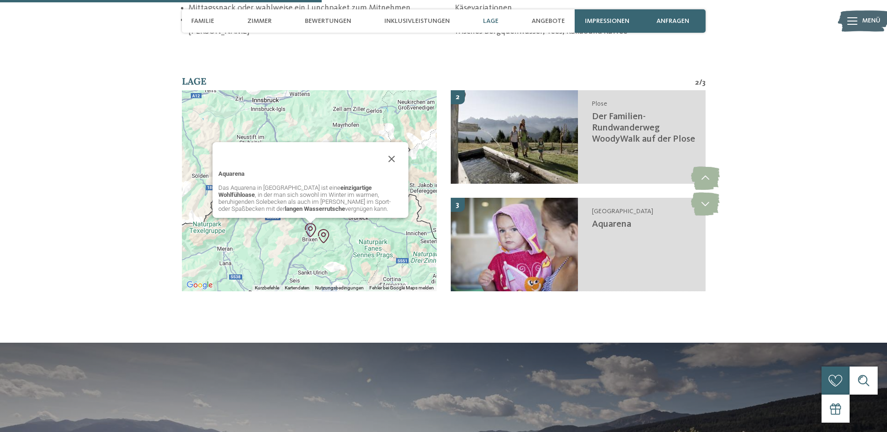
click at [270, 184] on p "Das Aquarena in [GEOGRAPHIC_DATA] ist eine einzigartige Wohlfühloase , in der m…" at bounding box center [310, 198] width 185 height 28
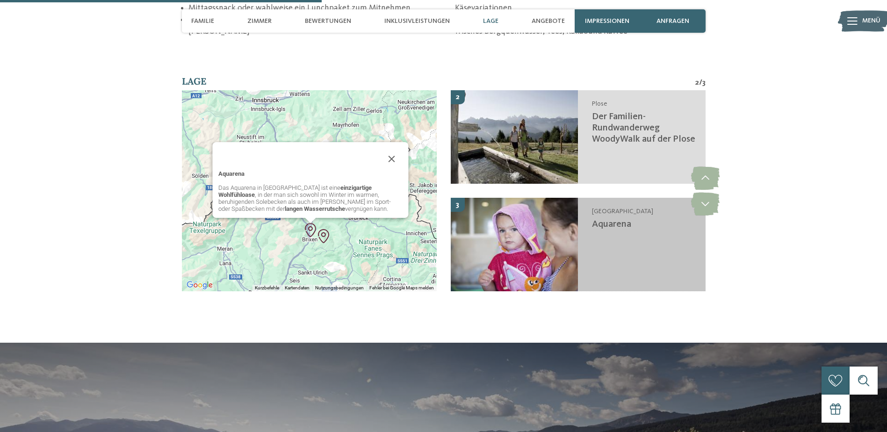
click at [563, 199] on img at bounding box center [515, 244] width 128 height 93
click at [612, 220] on span "Aquarena" at bounding box center [611, 224] width 39 height 9
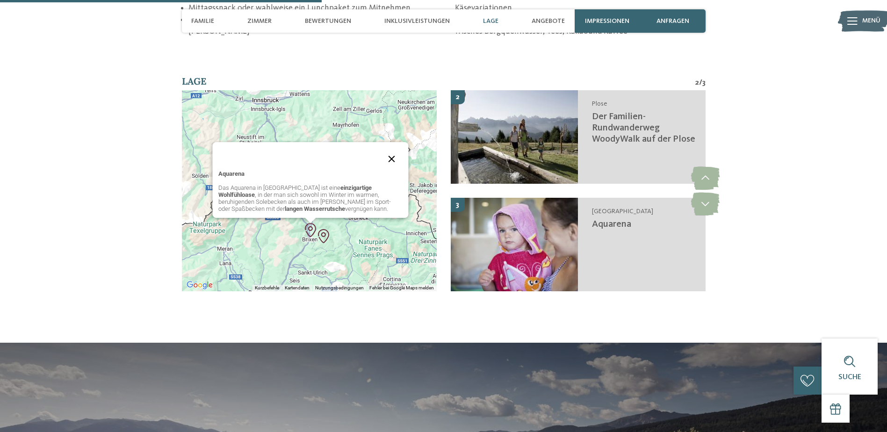
click at [394, 148] on button "Schließen" at bounding box center [391, 159] width 22 height 22
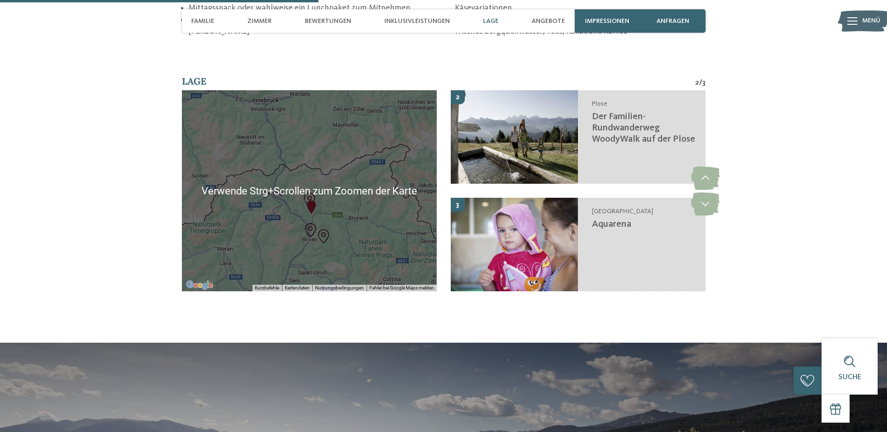
scroll to position [1570, 0]
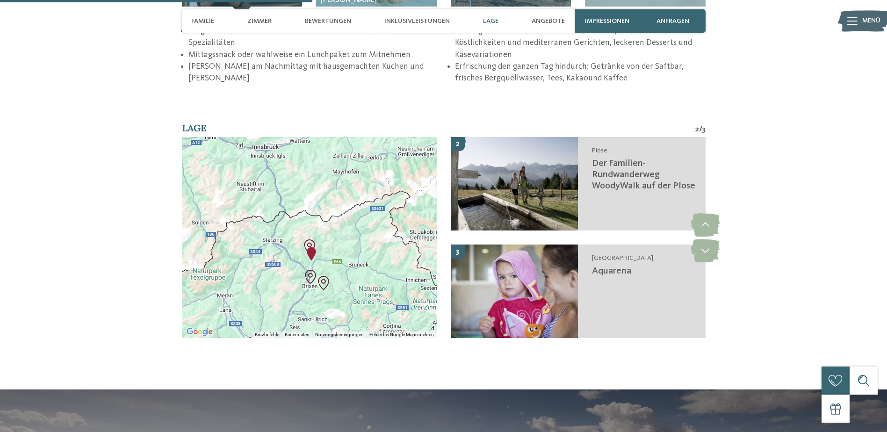
click at [298, 240] on div at bounding box center [309, 237] width 255 height 201
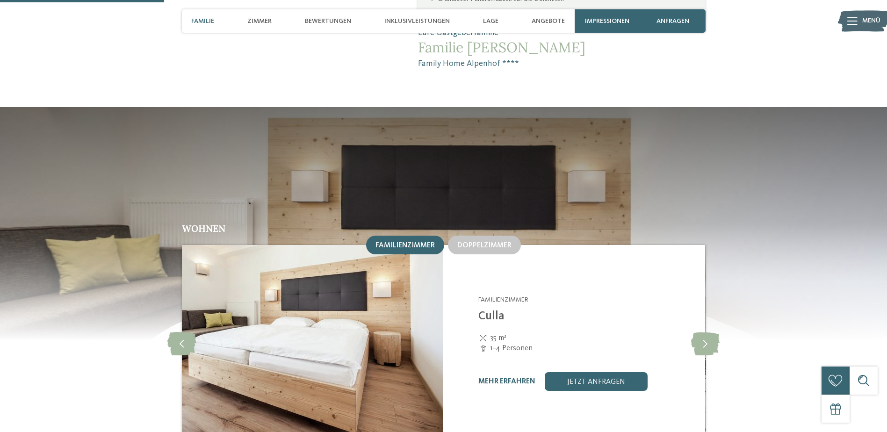
scroll to position [963, 0]
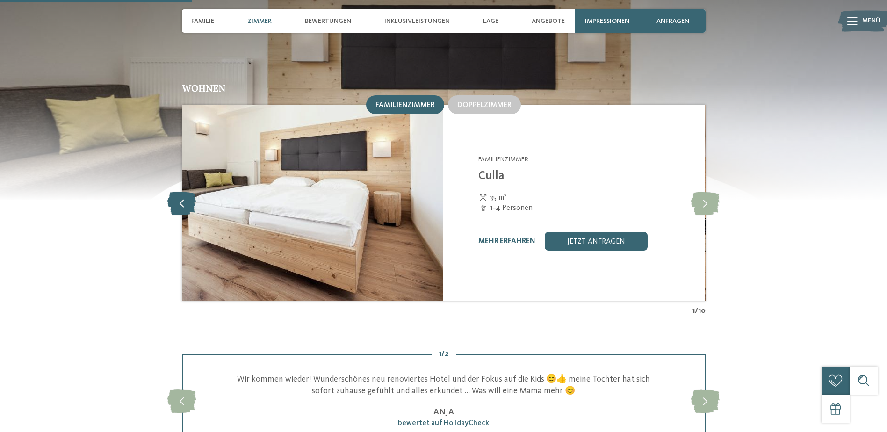
click at [188, 191] on icon at bounding box center [181, 202] width 29 height 23
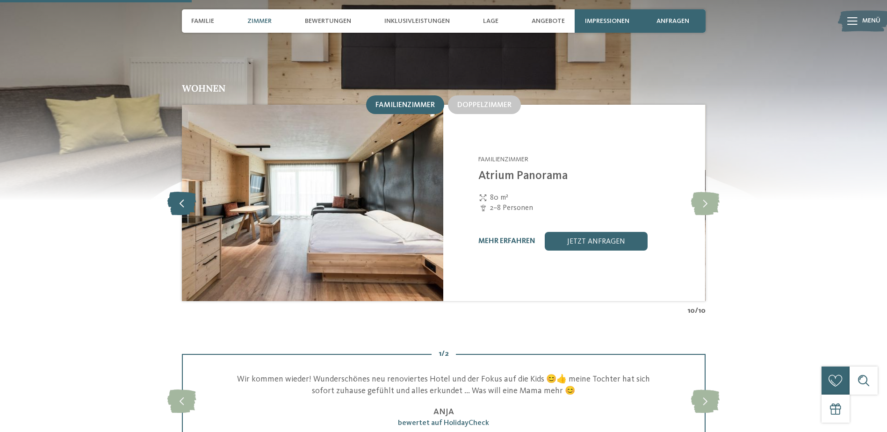
click at [183, 192] on icon at bounding box center [181, 202] width 29 height 23
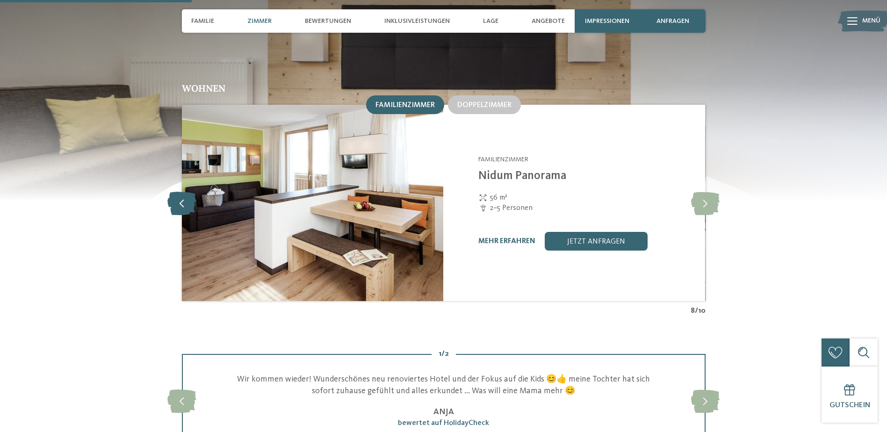
click at [183, 192] on icon at bounding box center [181, 202] width 29 height 23
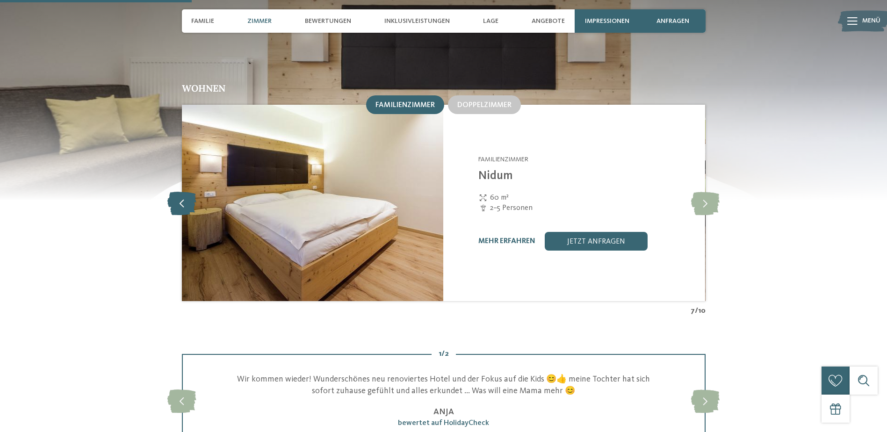
click at [183, 192] on icon at bounding box center [181, 202] width 29 height 23
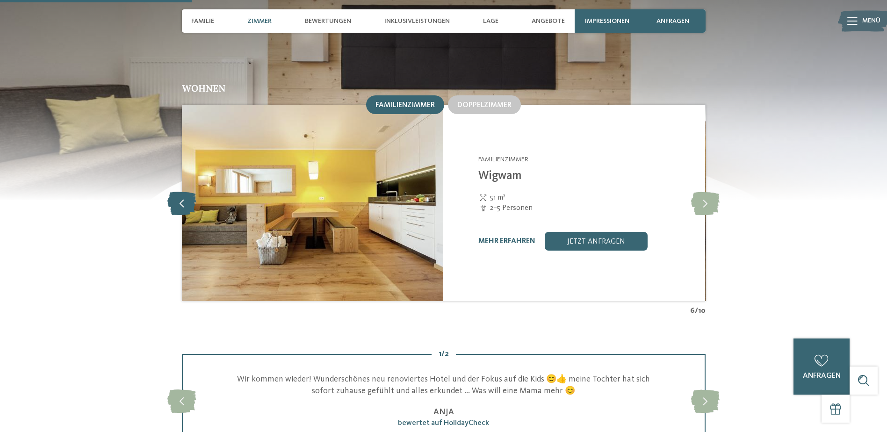
click at [183, 192] on icon at bounding box center [181, 202] width 29 height 23
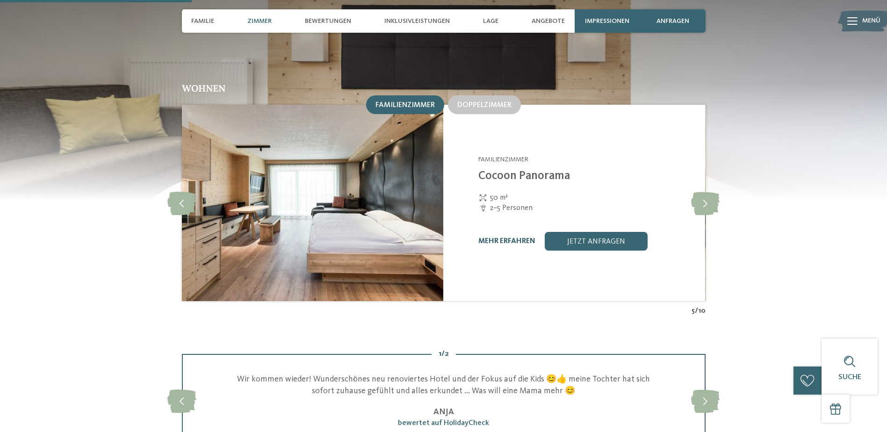
click at [509, 237] on link "mehr erfahren" at bounding box center [506, 240] width 57 height 7
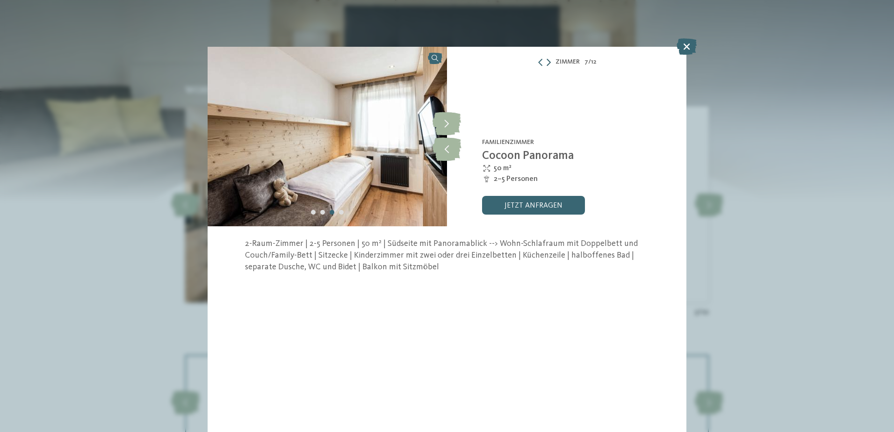
click at [549, 63] on icon at bounding box center [548, 61] width 4 height 7
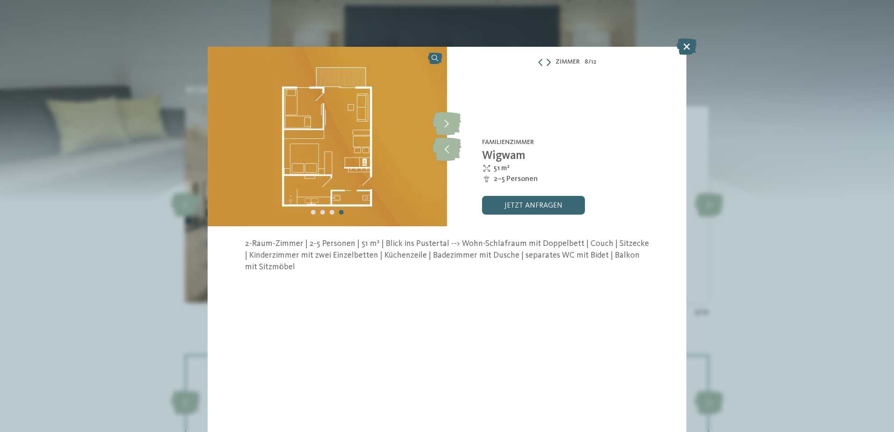
click at [549, 63] on icon at bounding box center [548, 61] width 4 height 7
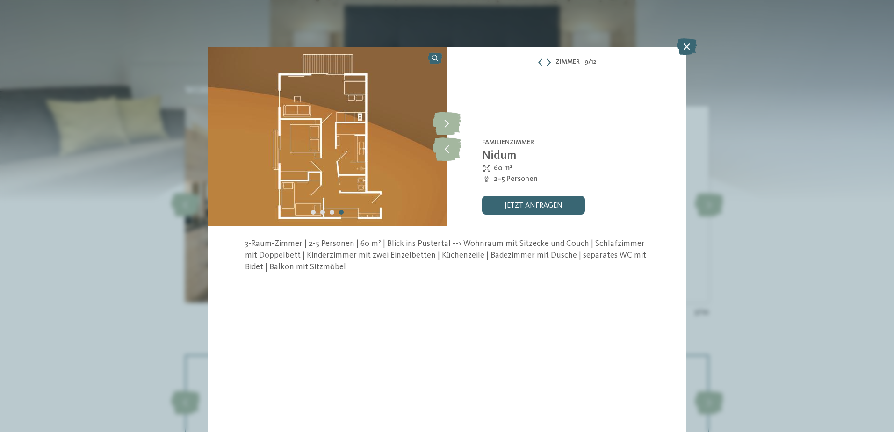
click at [549, 63] on icon at bounding box center [548, 61] width 4 height 7
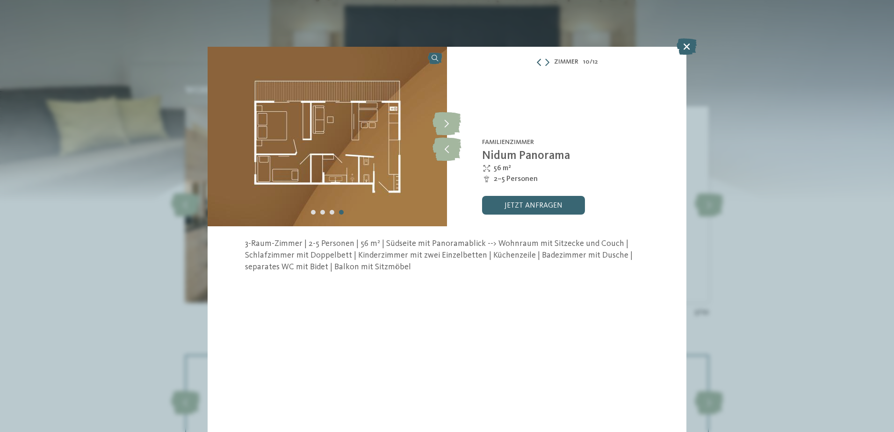
click at [536, 63] on icon at bounding box center [538, 61] width 7 height 7
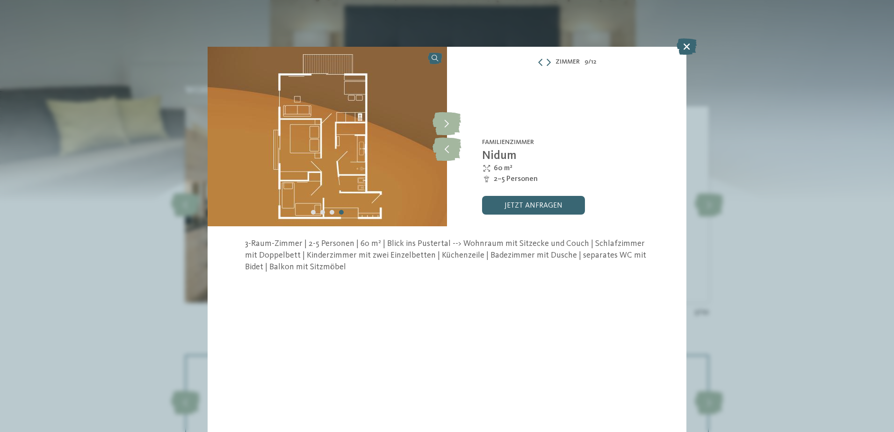
click at [536, 63] on div "Zimmer 9 / 12" at bounding box center [566, 62] width 239 height 12
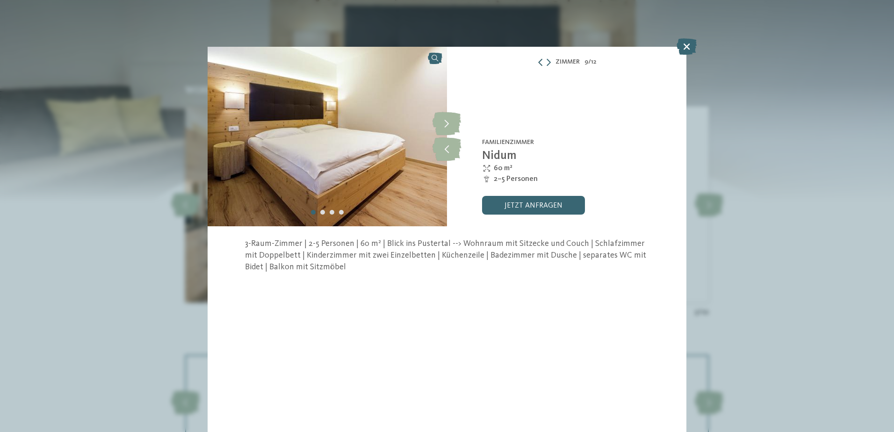
click at [539, 63] on icon at bounding box center [539, 61] width 7 height 7
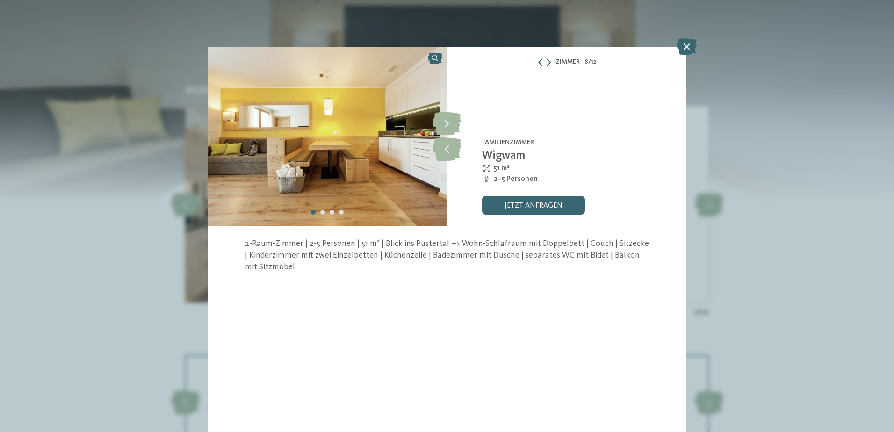
click at [539, 63] on icon at bounding box center [539, 61] width 7 height 7
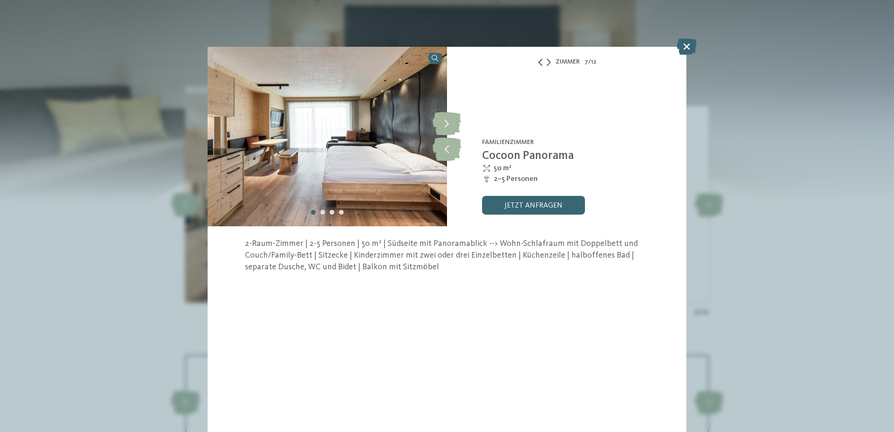
click at [539, 63] on icon at bounding box center [539, 61] width 7 height 7
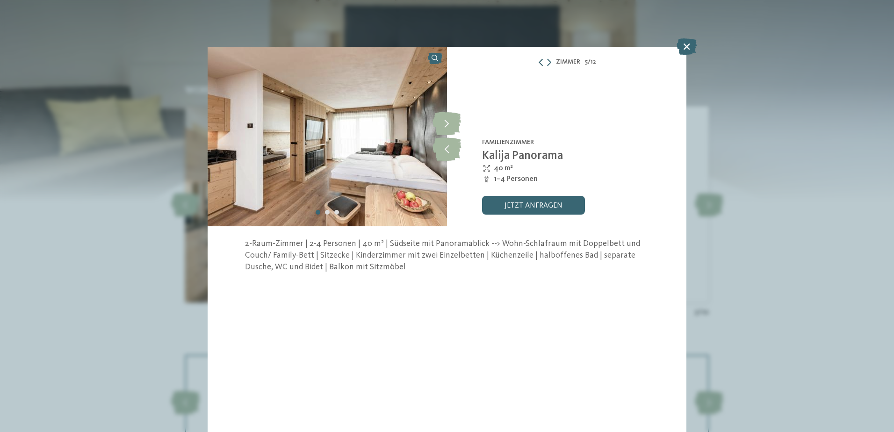
click at [539, 63] on icon at bounding box center [540, 61] width 7 height 7
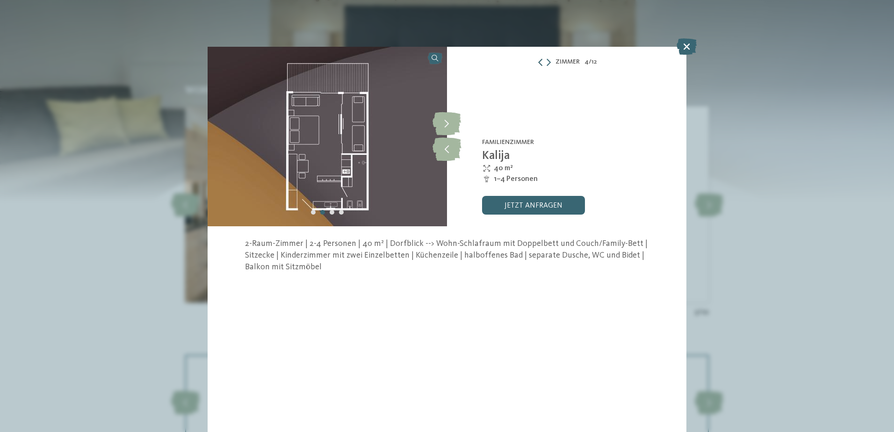
click at [539, 63] on icon at bounding box center [539, 61] width 7 height 7
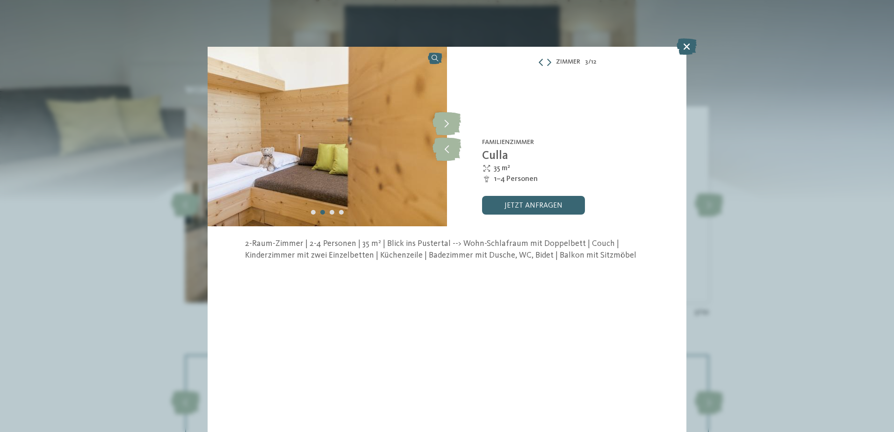
click at [539, 63] on icon at bounding box center [540, 61] width 7 height 7
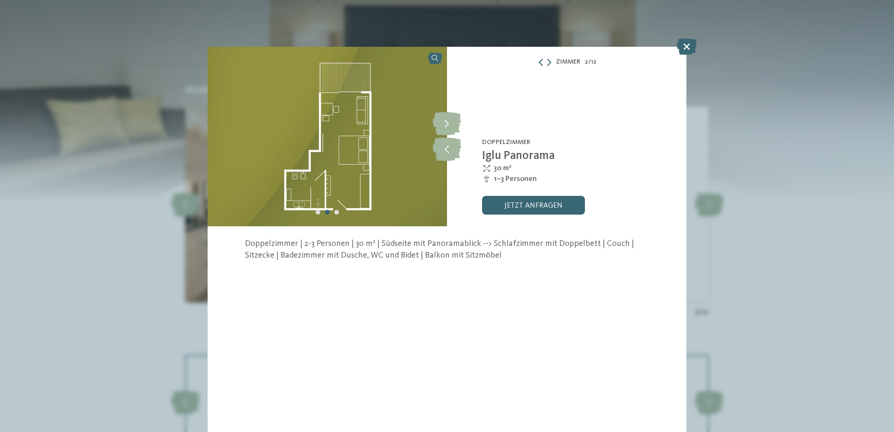
click at [539, 63] on icon at bounding box center [540, 61] width 7 height 7
click at [549, 61] on icon at bounding box center [549, 61] width 4 height 7
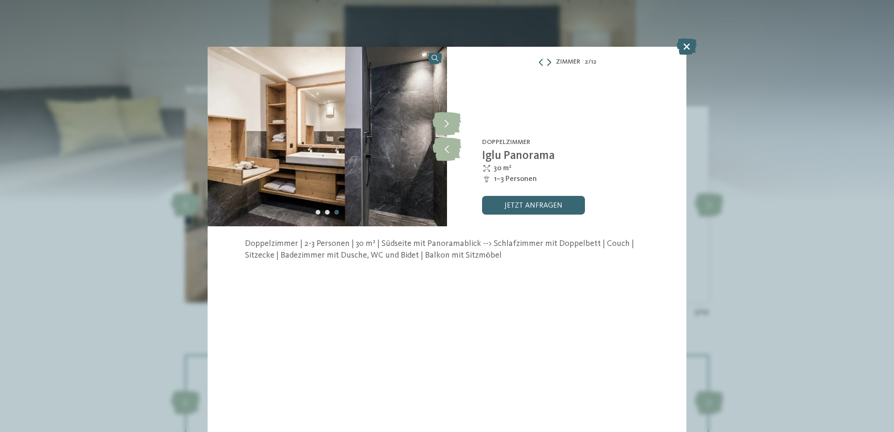
click at [549, 61] on icon at bounding box center [549, 61] width 4 height 7
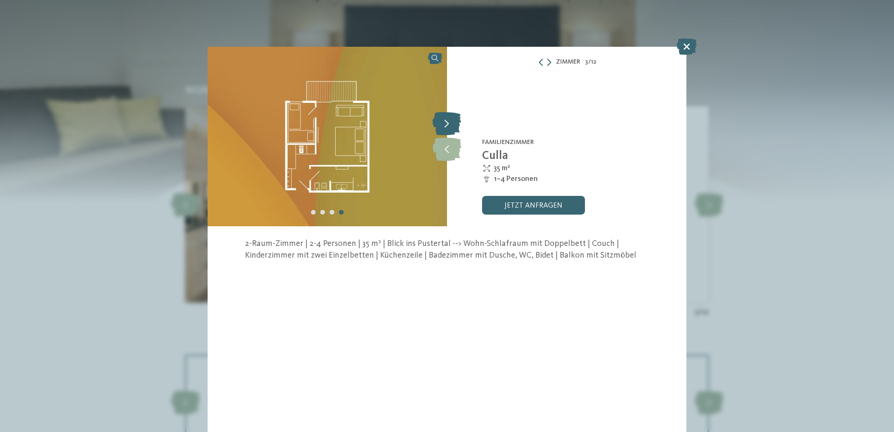
click at [449, 126] on icon at bounding box center [446, 123] width 29 height 23
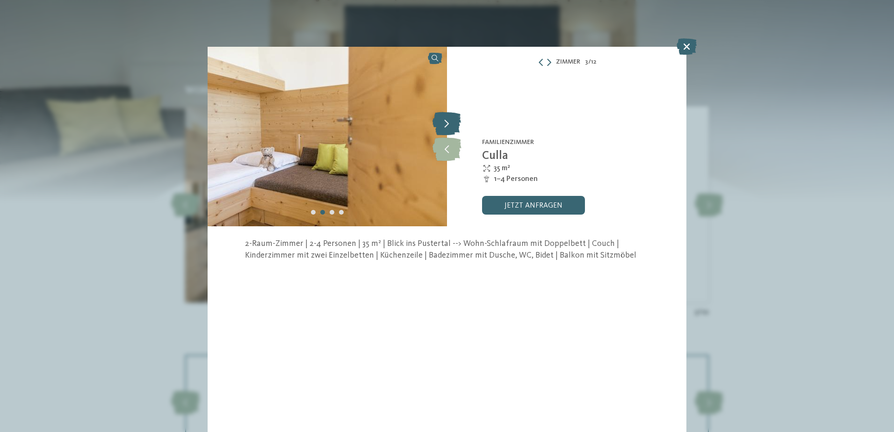
click at [449, 126] on icon at bounding box center [446, 123] width 29 height 23
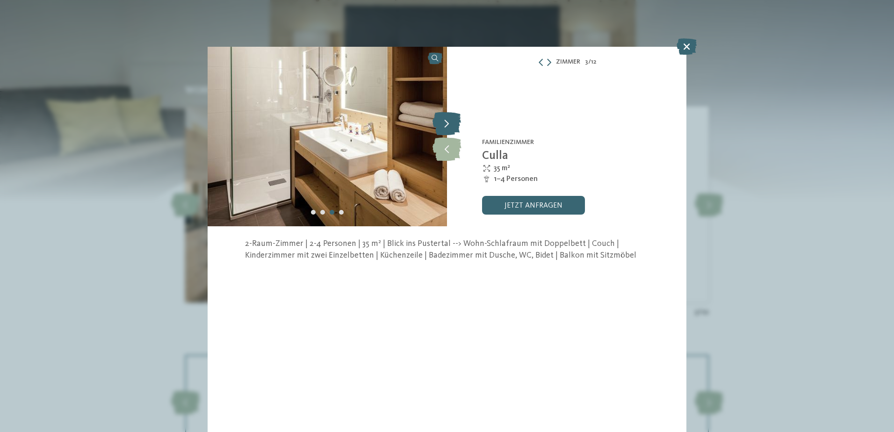
click at [449, 126] on icon at bounding box center [446, 123] width 29 height 23
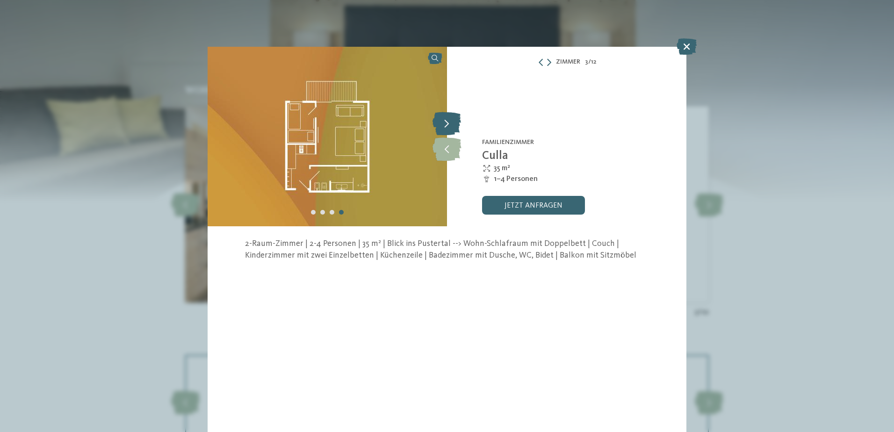
click at [449, 126] on icon at bounding box center [446, 123] width 29 height 23
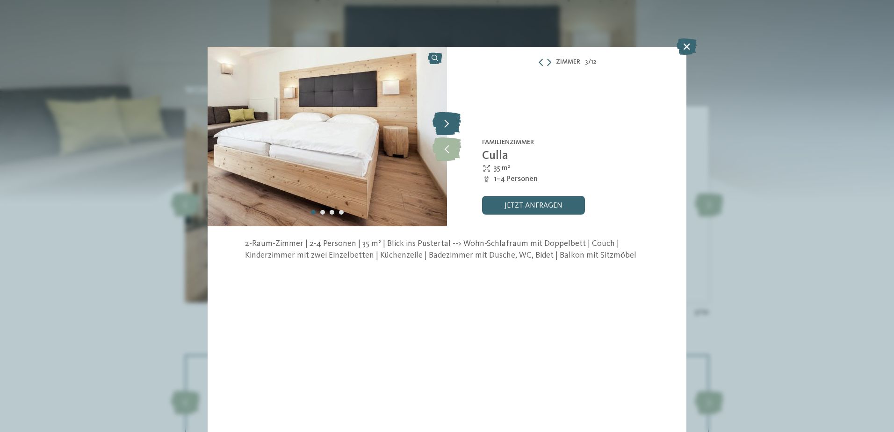
click at [449, 126] on icon at bounding box center [446, 123] width 29 height 23
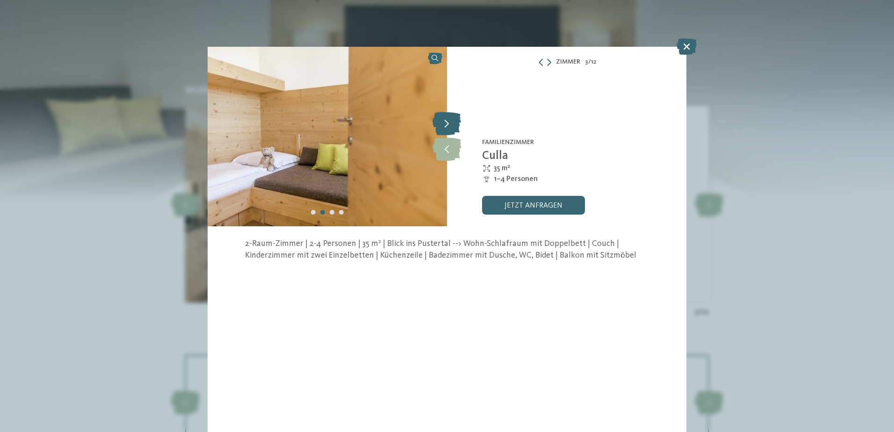
click at [449, 126] on icon at bounding box center [446, 123] width 29 height 23
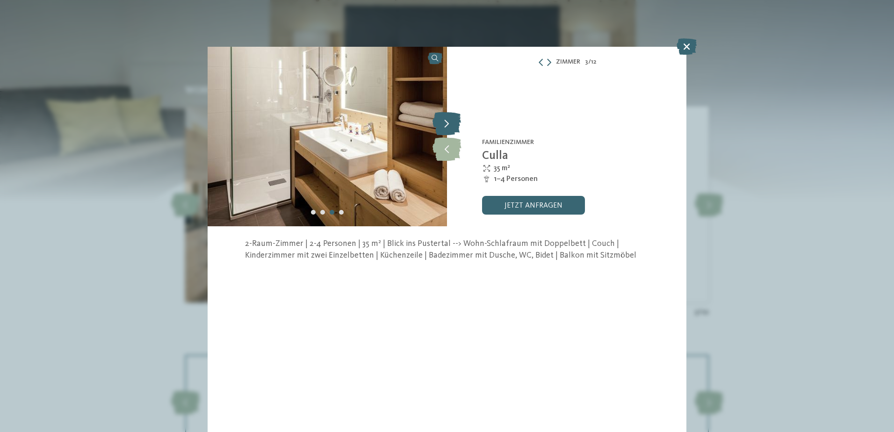
click at [449, 126] on icon at bounding box center [446, 123] width 29 height 23
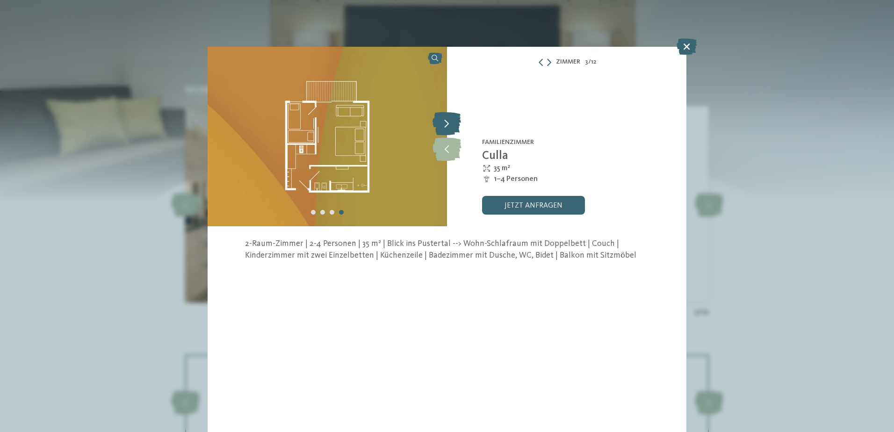
click at [449, 126] on icon at bounding box center [446, 123] width 29 height 23
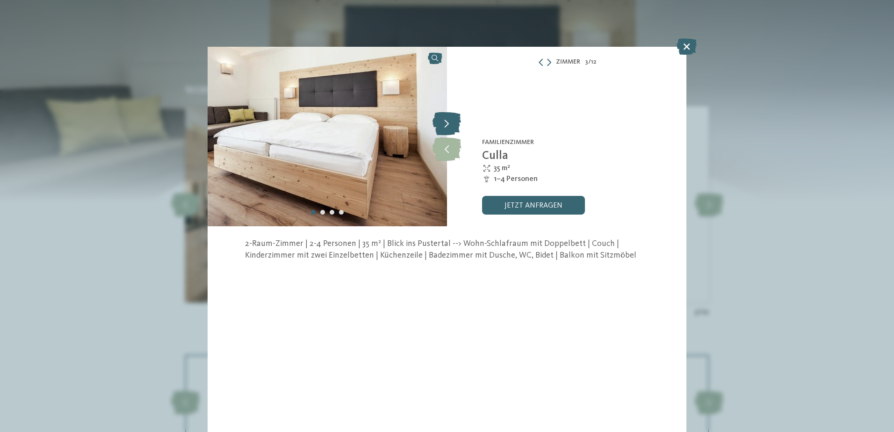
click at [449, 126] on icon at bounding box center [446, 123] width 29 height 23
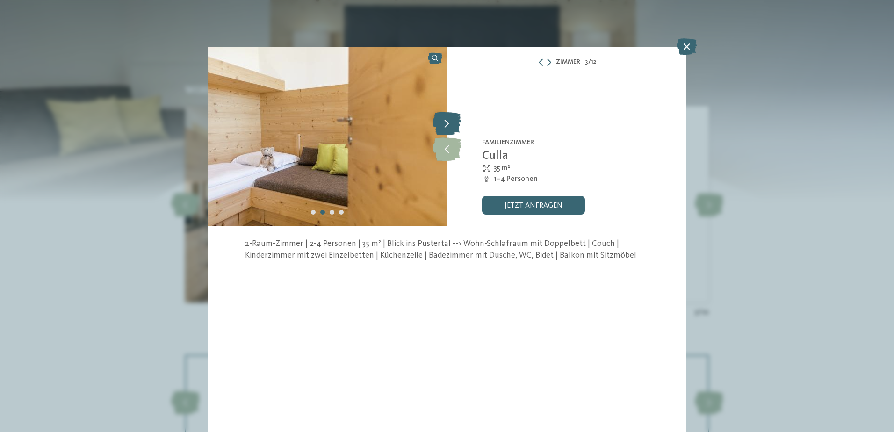
click at [449, 126] on icon at bounding box center [446, 123] width 29 height 23
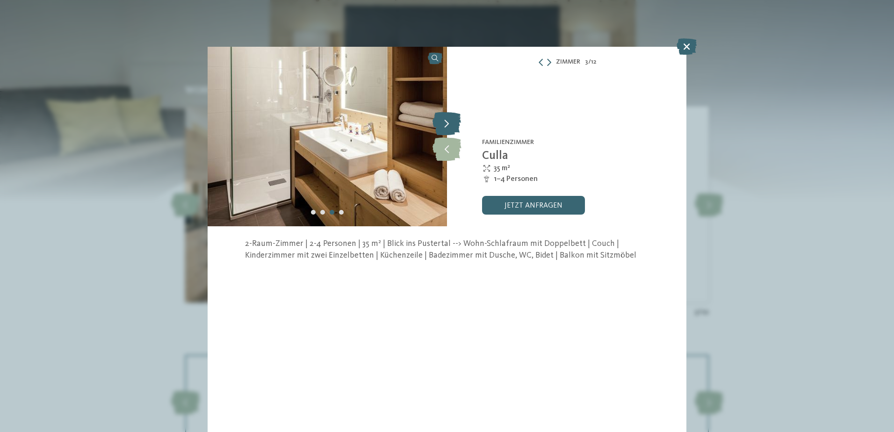
click at [449, 126] on icon at bounding box center [446, 123] width 29 height 23
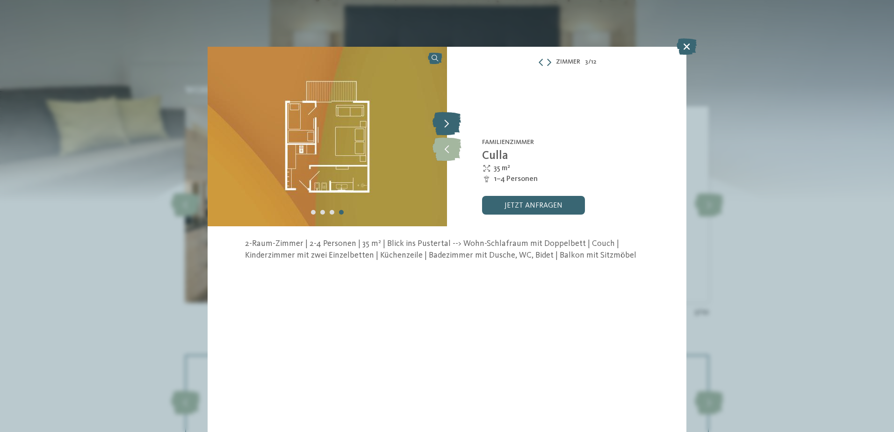
click at [449, 126] on icon at bounding box center [446, 123] width 29 height 23
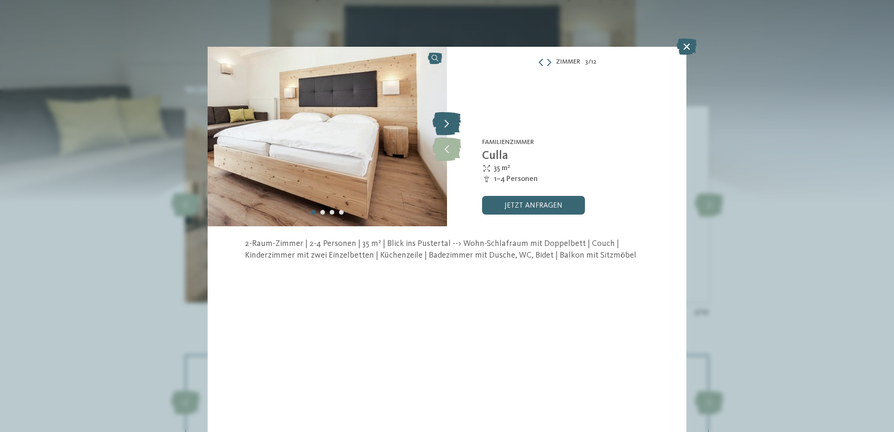
click at [449, 126] on icon at bounding box center [446, 123] width 29 height 23
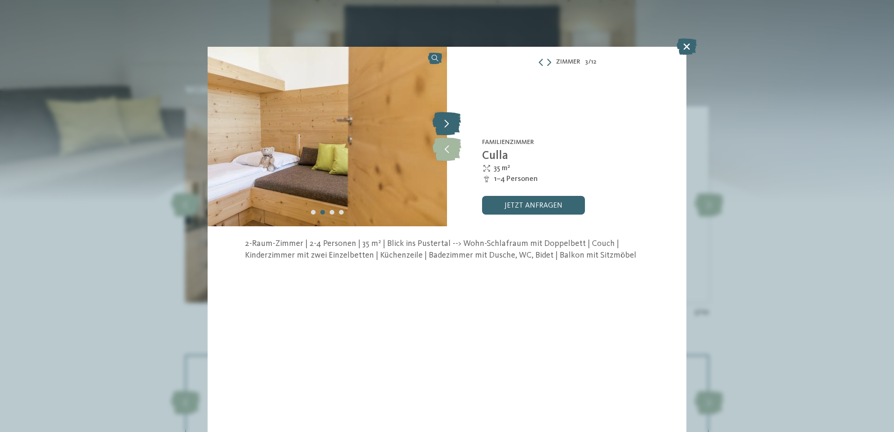
click at [449, 126] on icon at bounding box center [446, 123] width 29 height 23
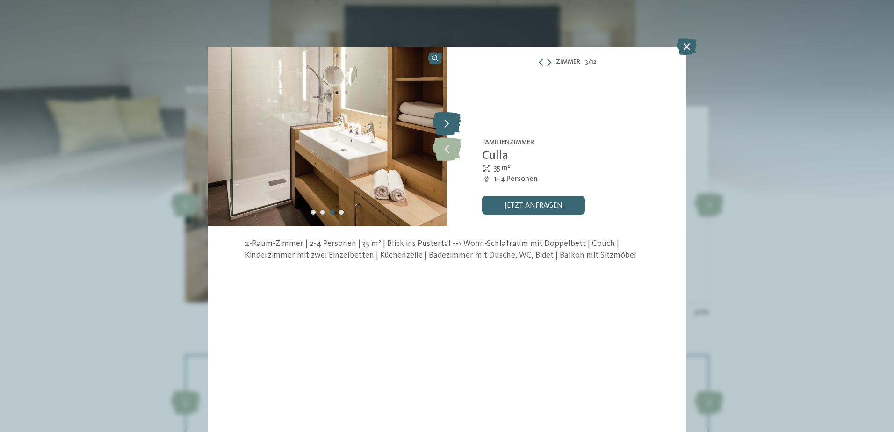
click at [449, 126] on icon at bounding box center [446, 123] width 29 height 23
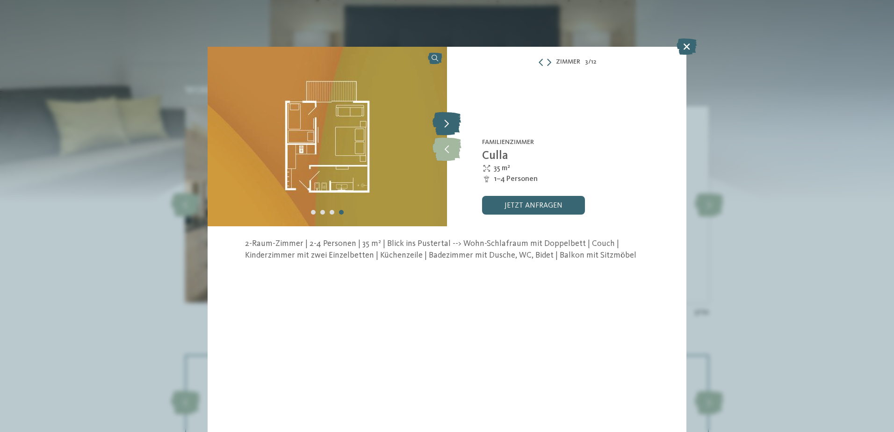
click at [450, 125] on icon at bounding box center [446, 123] width 29 height 23
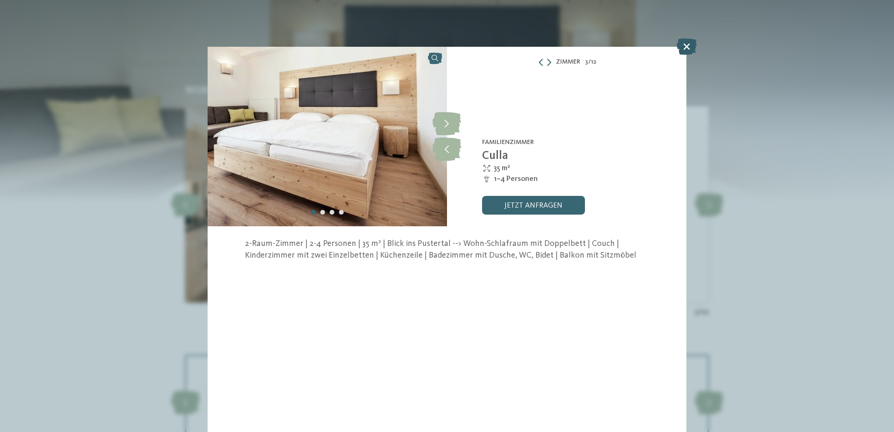
click at [690, 47] on icon at bounding box center [686, 46] width 20 height 16
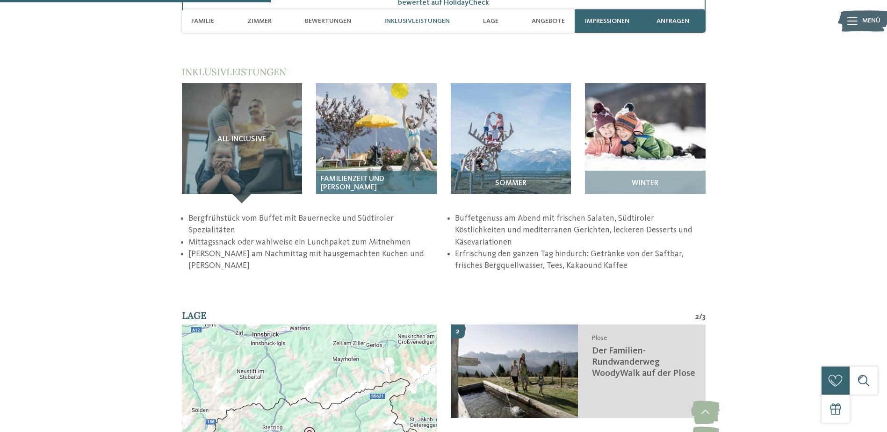
scroll to position [1383, 0]
click at [354, 140] on img at bounding box center [376, 143] width 121 height 121
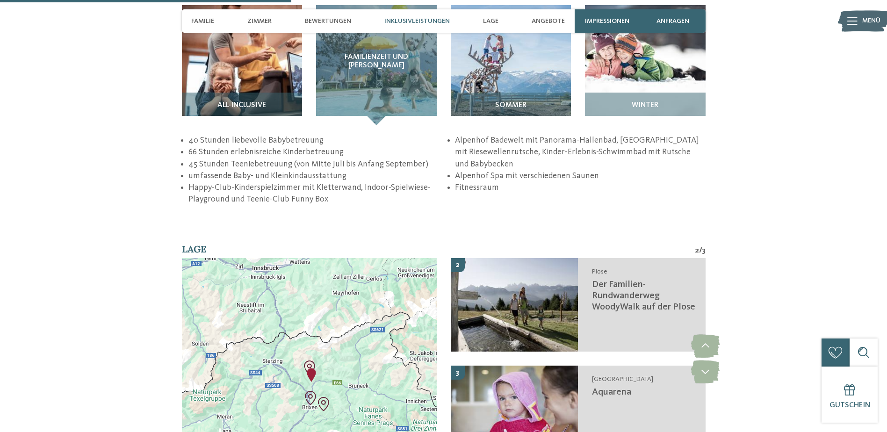
scroll to position [1477, 0]
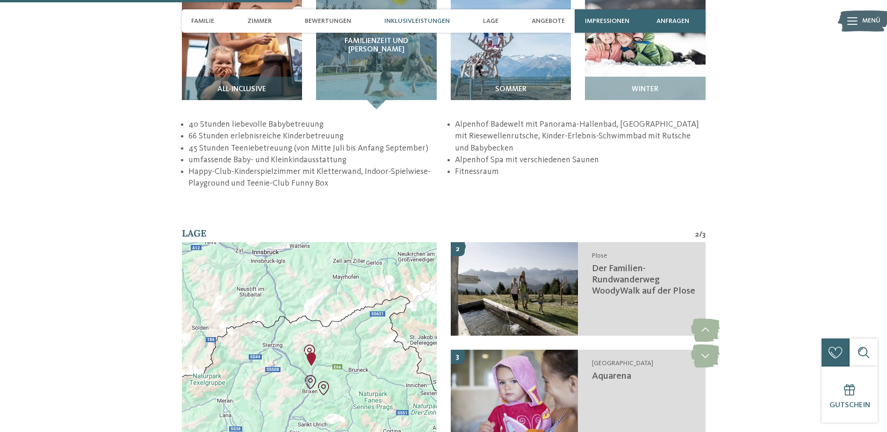
click at [295, 174] on li "Happy-Club-Kinderspielzimmer mit Kletterwand, Indoor-Spielwiese-Playground und …" at bounding box center [313, 177] width 250 height 23
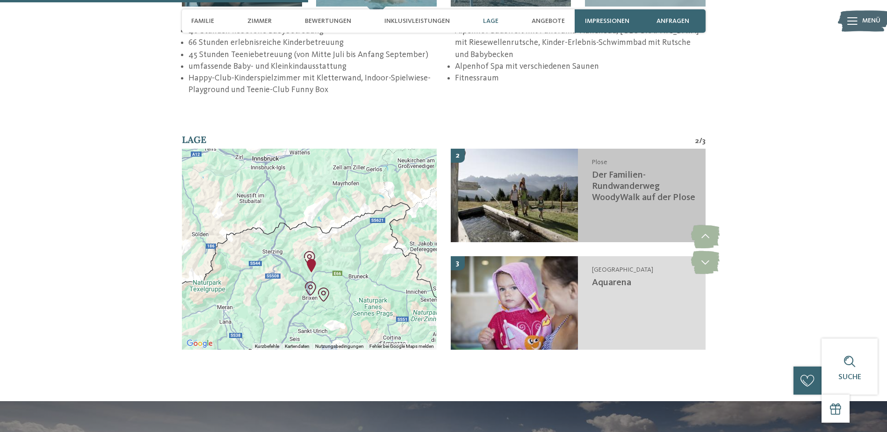
scroll to position [1383, 0]
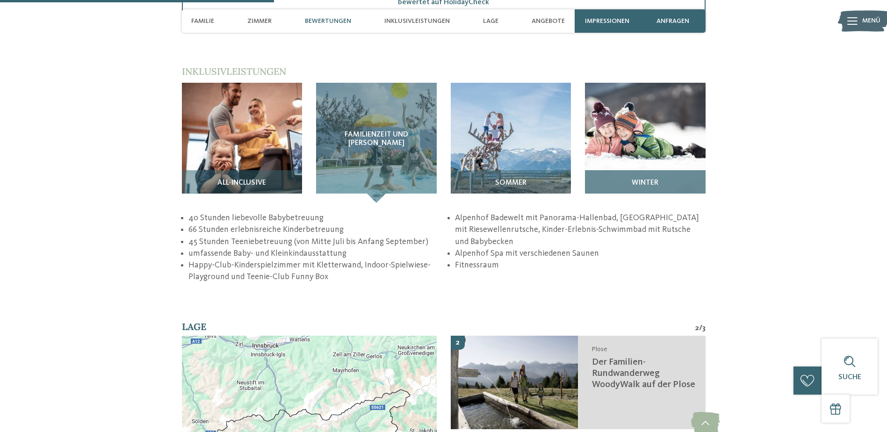
click at [631, 136] on img at bounding box center [645, 143] width 121 height 121
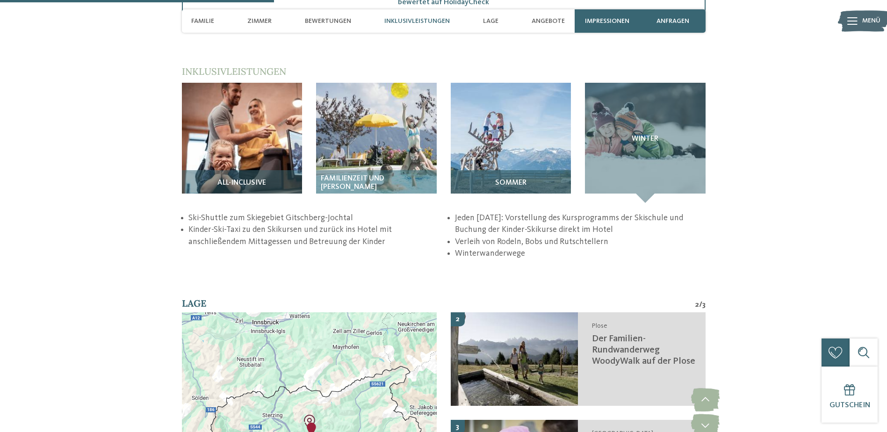
click at [510, 149] on img at bounding box center [511, 143] width 121 height 121
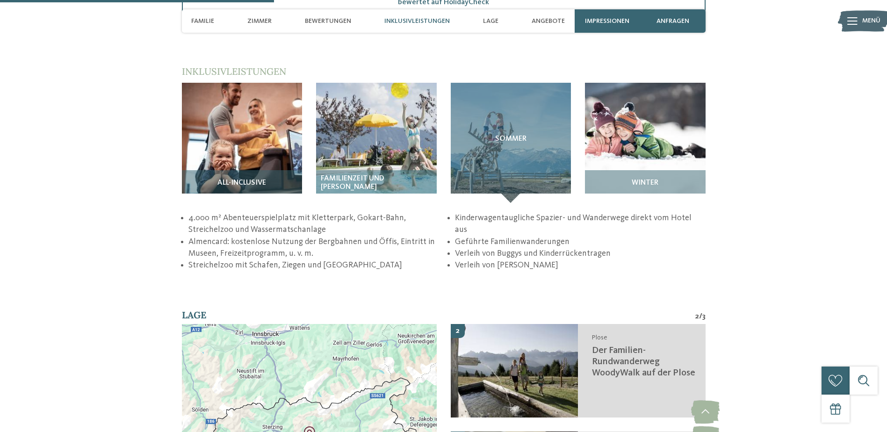
click at [219, 212] on li "4.000 m² Abenteuerspielplatz mit Kletterpark, Gokart-Bahn, Streichelzoo und Was…" at bounding box center [313, 223] width 250 height 23
click at [215, 219] on li "4.000 m² Abenteuerspielplatz mit Kletterpark, Gokart-Bahn, Streichelzoo und Was…" at bounding box center [313, 223] width 250 height 23
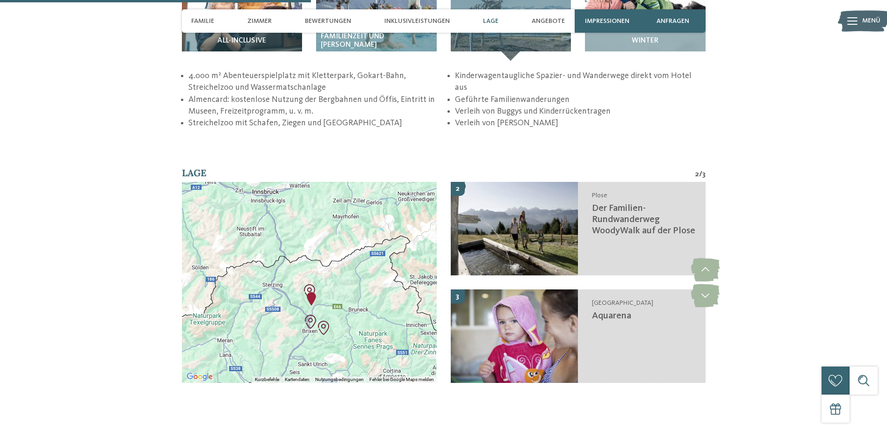
scroll to position [1570, 0]
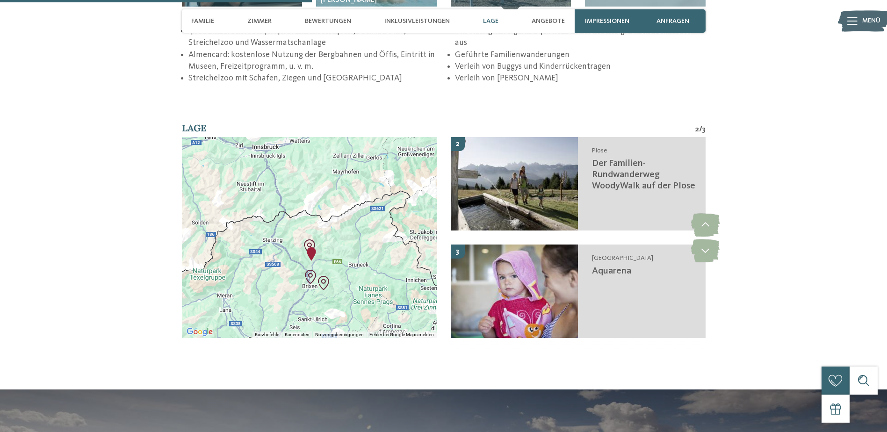
click at [343, 230] on div at bounding box center [309, 237] width 255 height 201
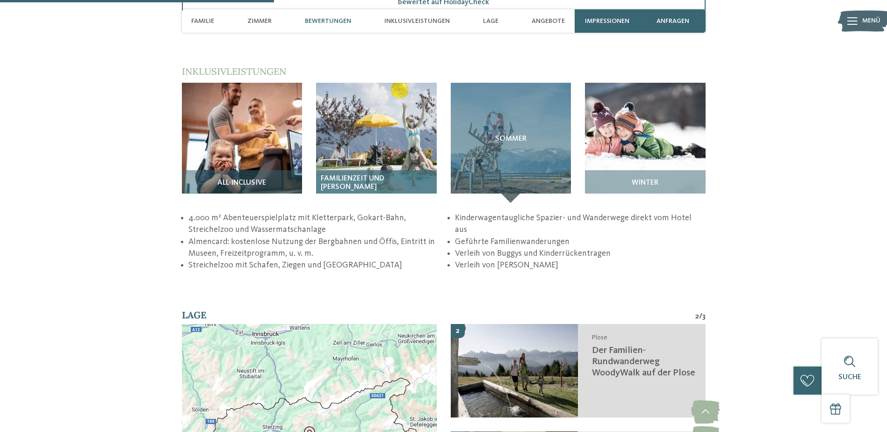
scroll to position [1196, 0]
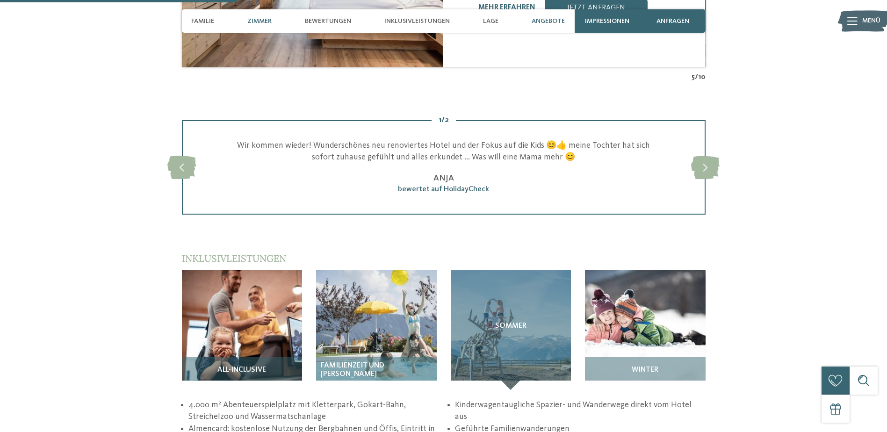
click at [551, 22] on span "Angebote" at bounding box center [547, 21] width 33 height 8
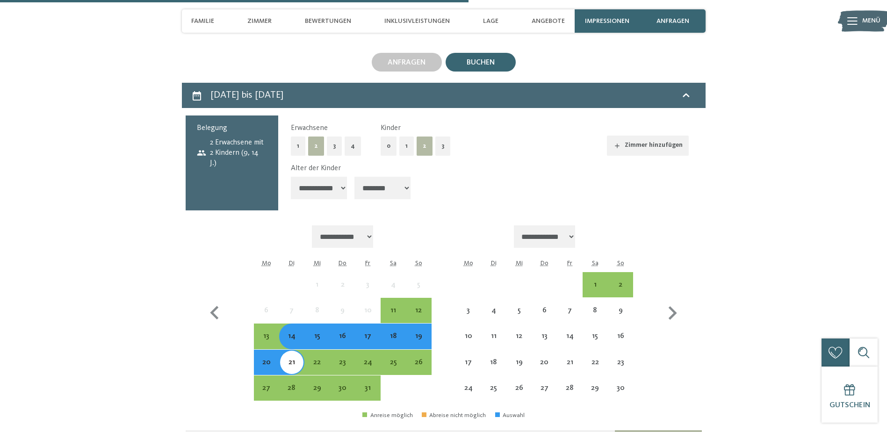
scroll to position [2130, 0]
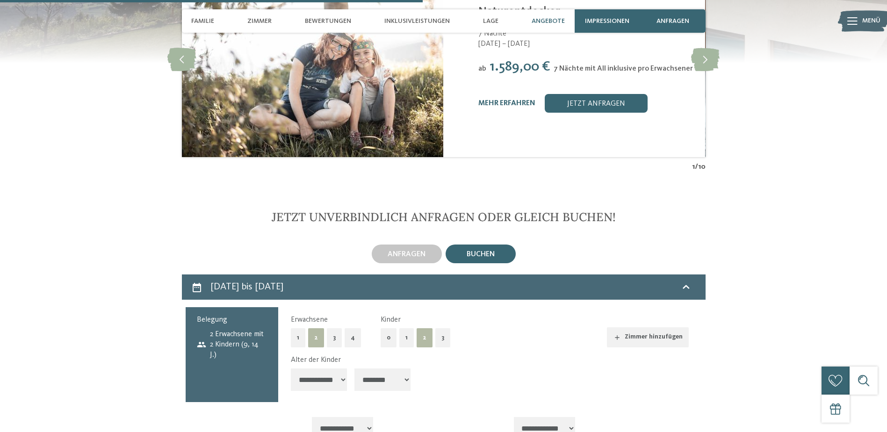
click at [541, 21] on span "Angebote" at bounding box center [547, 21] width 33 height 8
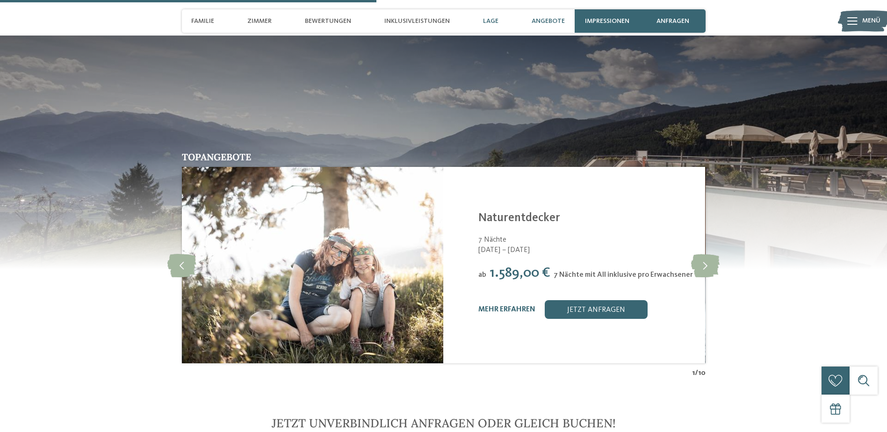
scroll to position [1896, 0]
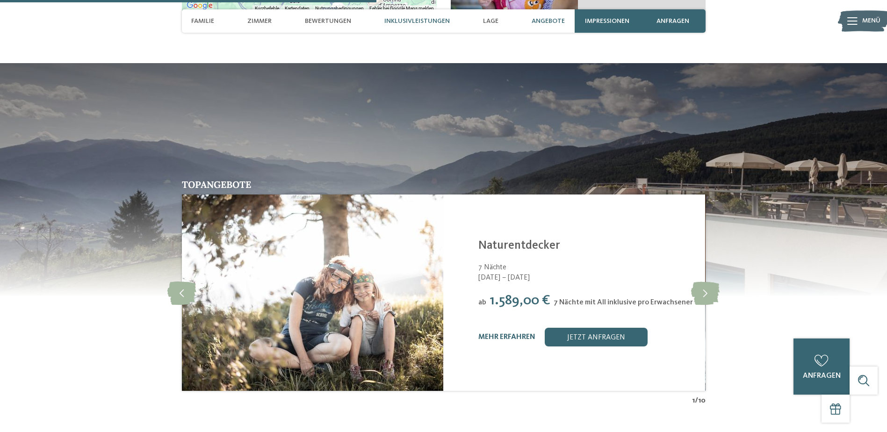
click at [393, 17] on span "Inklusivleistungen" at bounding box center [416, 21] width 65 height 8
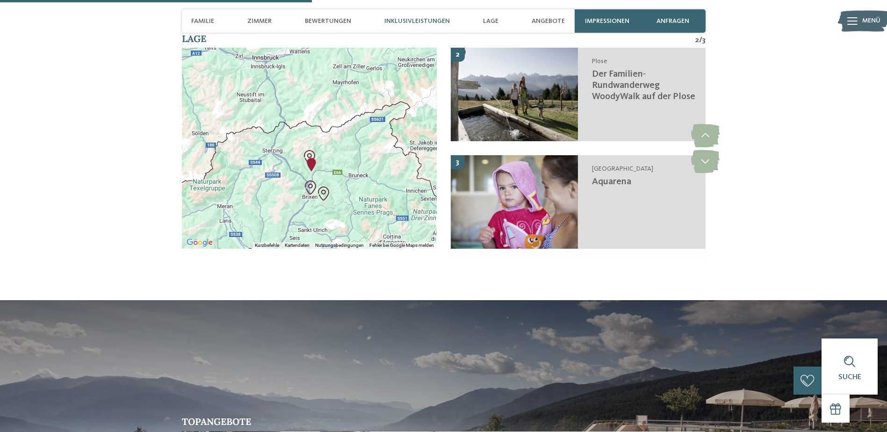
scroll to position [1572, 0]
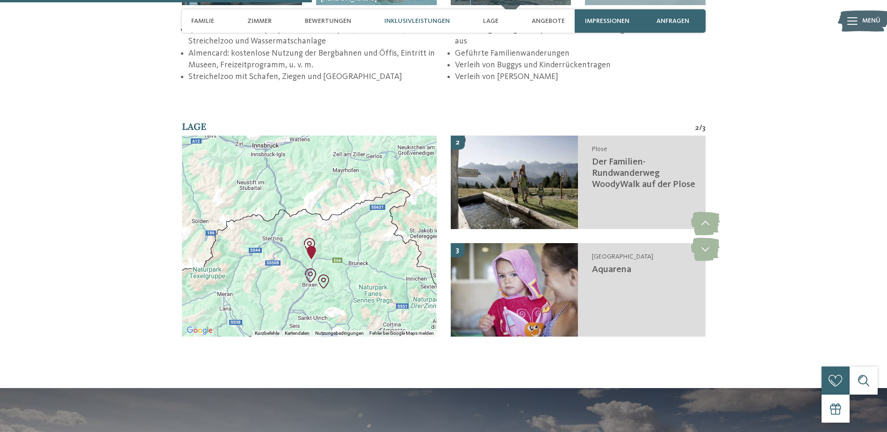
click at [413, 21] on span "Inklusivleistungen" at bounding box center [416, 21] width 65 height 8
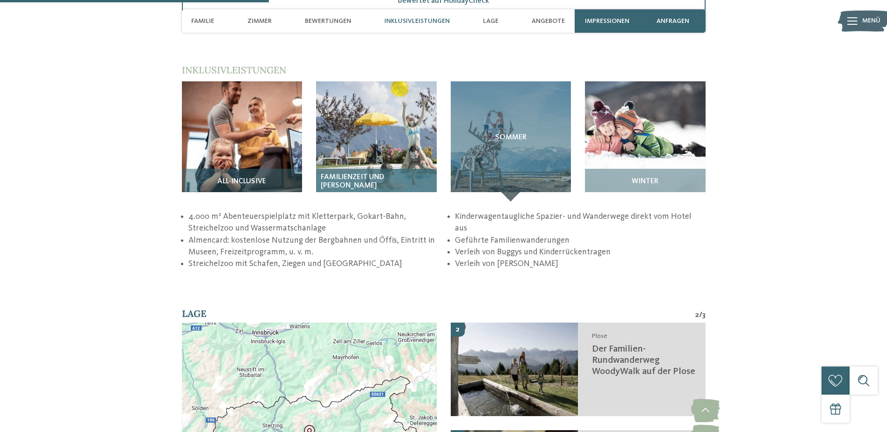
scroll to position [1198, 0]
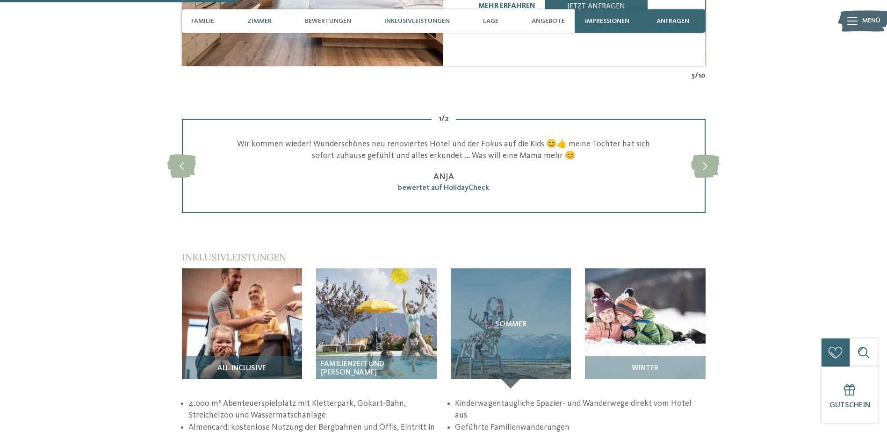
click at [407, 20] on span "Inklusivleistungen" at bounding box center [416, 21] width 65 height 8
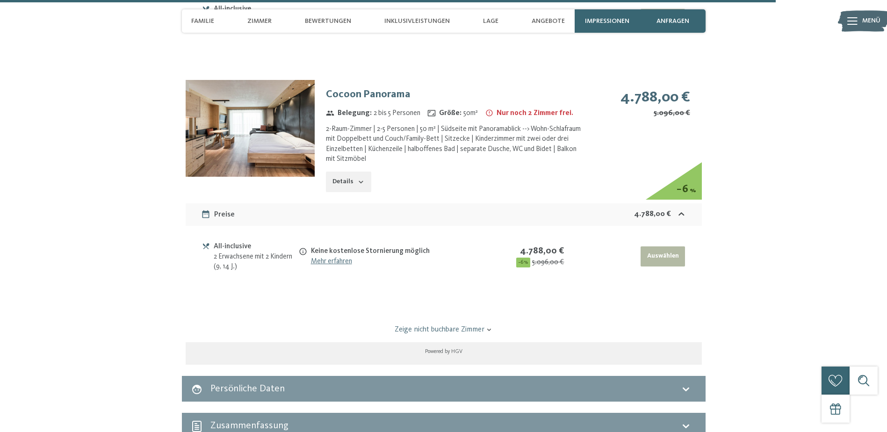
scroll to position [3908, 0]
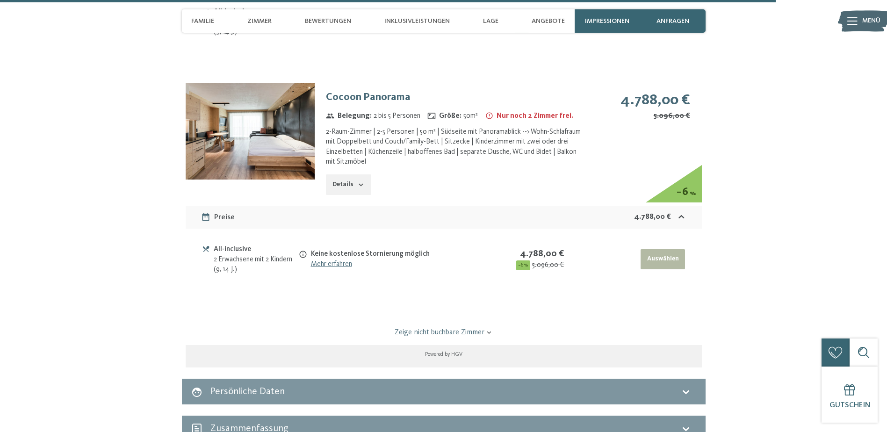
click at [325, 256] on div "Keine kostenlose Stornierung möglich" at bounding box center [401, 254] width 180 height 11
click at [324, 265] on link "Mehr erfahren" at bounding box center [331, 263] width 41 height 7
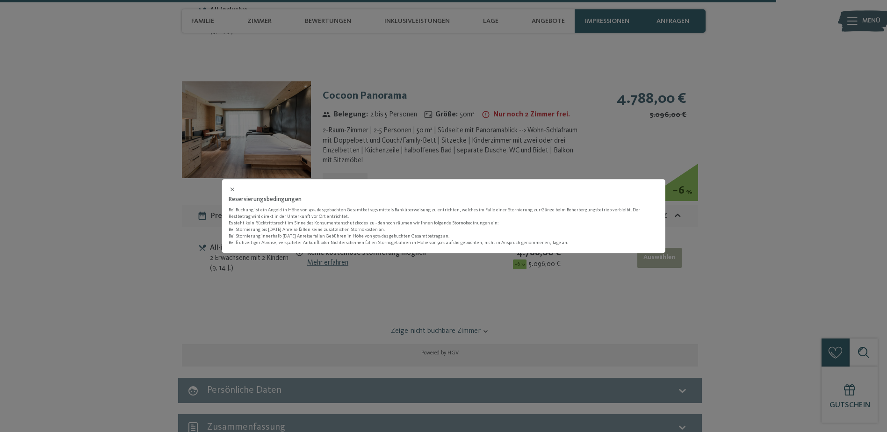
scroll to position [3910, 0]
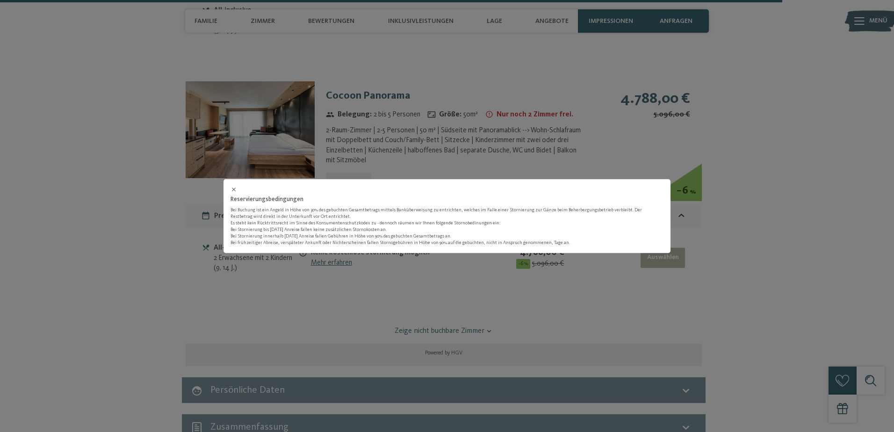
click at [479, 166] on div "Reservierungsbedingungen Bei Buchung ist ein Angeld in Höhe von 30% des gebucht…" at bounding box center [447, 216] width 894 height 432
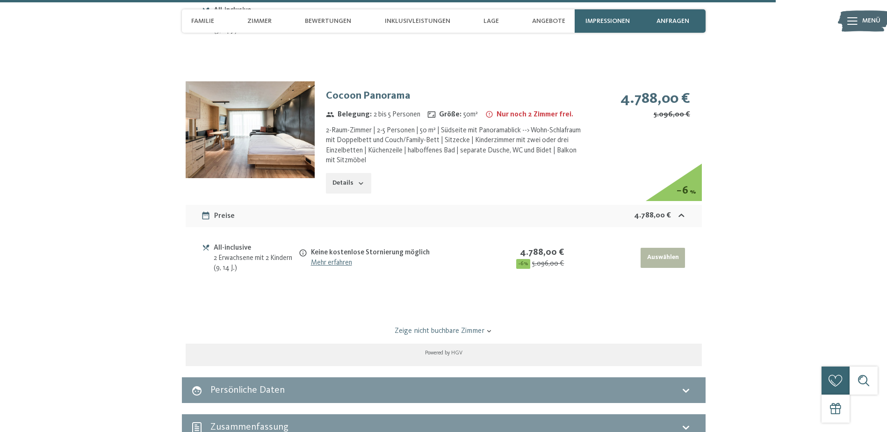
scroll to position [3863, 0]
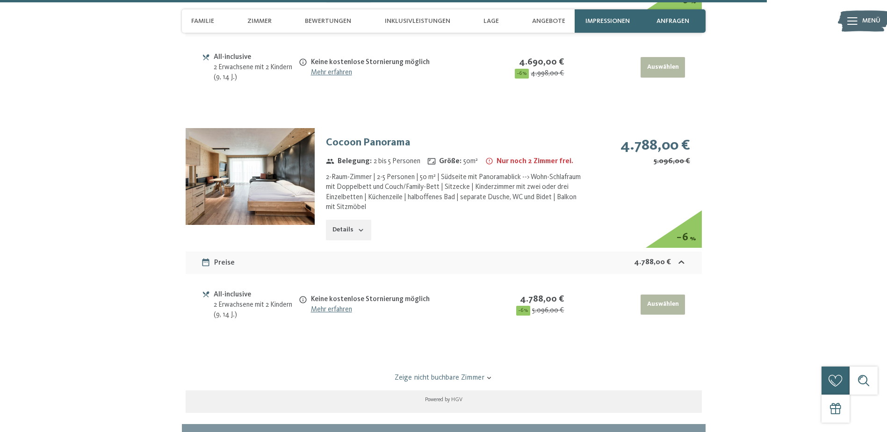
click at [362, 227] on icon "button" at bounding box center [360, 229] width 7 height 7
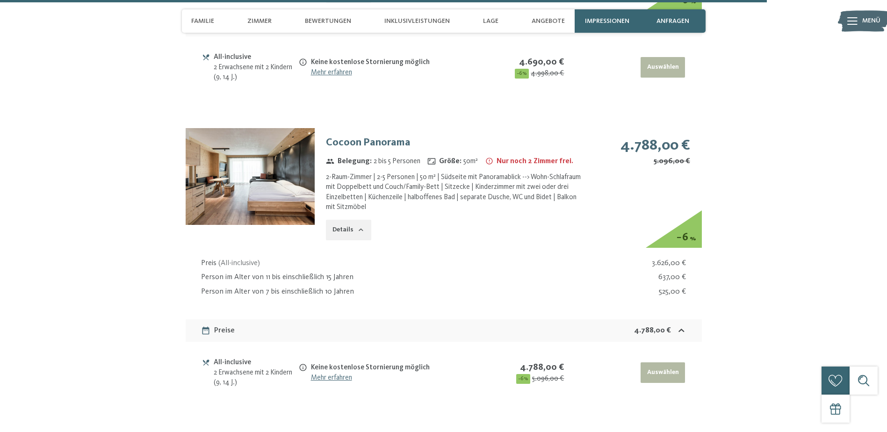
click at [362, 228] on icon "button" at bounding box center [360, 229] width 7 height 7
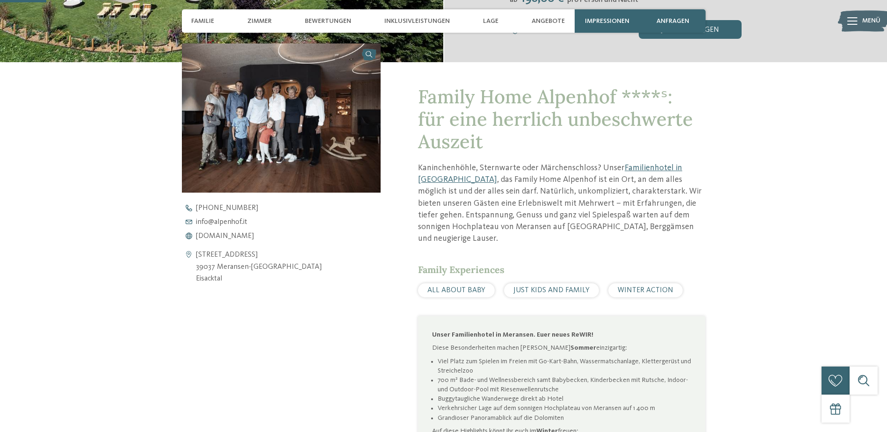
scroll to position [421, 0]
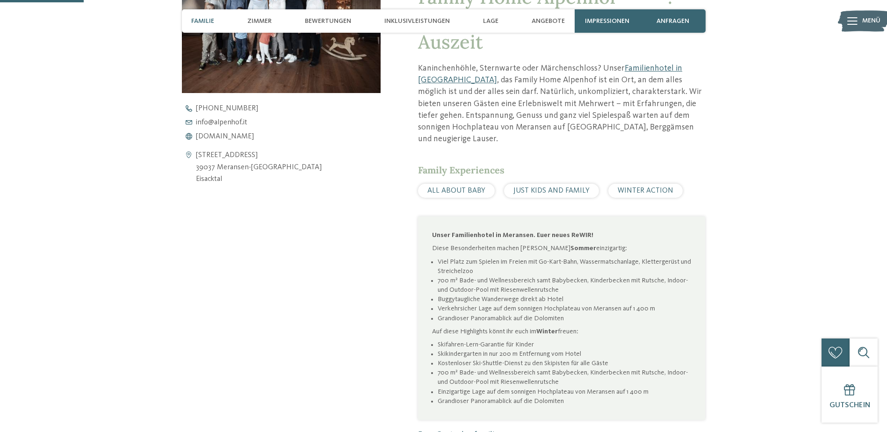
click at [208, 21] on span "Familie" at bounding box center [202, 21] width 23 height 8
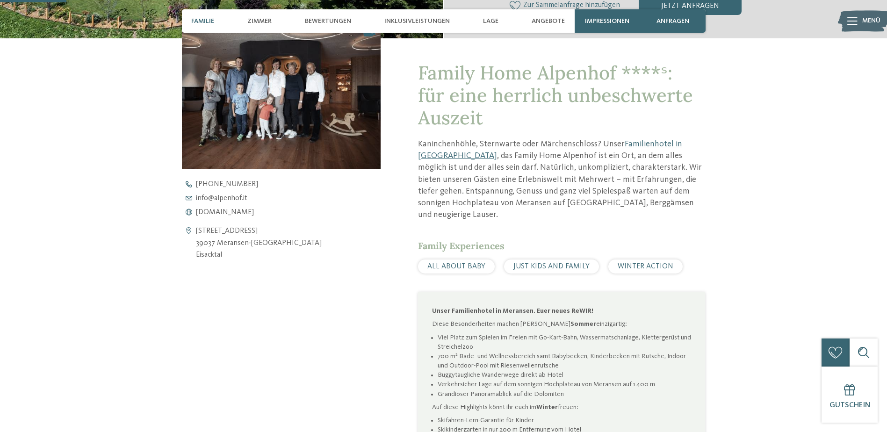
scroll to position [332, 0]
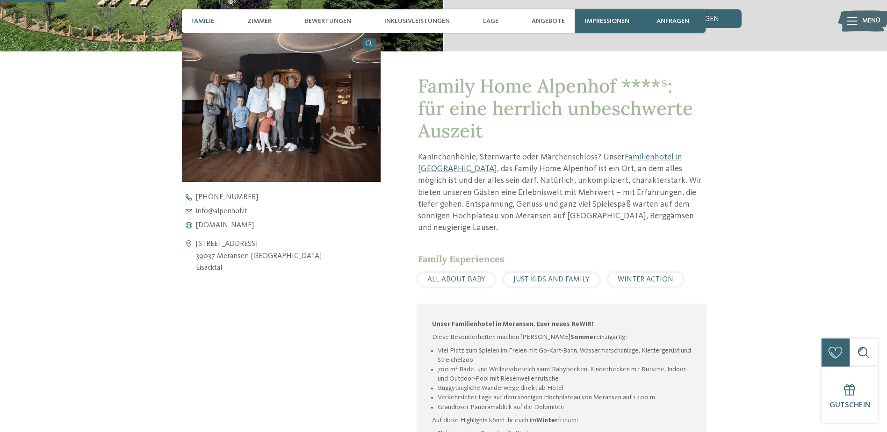
click at [204, 20] on span "Familie" at bounding box center [202, 21] width 23 height 8
click at [261, 18] on span "Zimmer" at bounding box center [259, 21] width 24 height 8
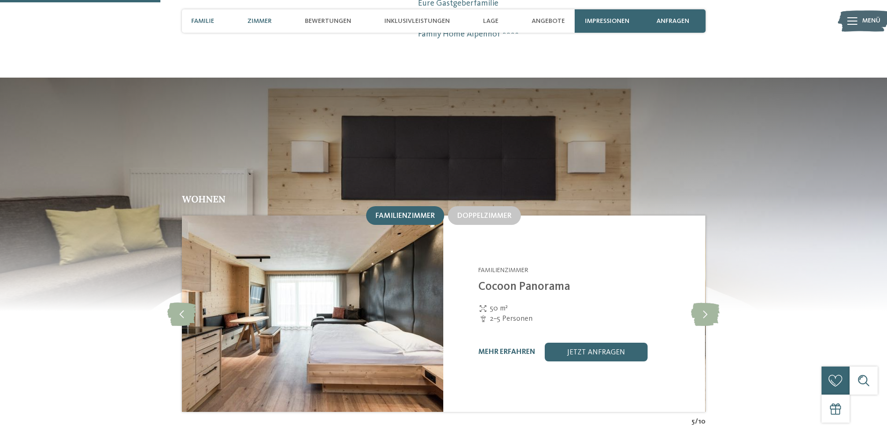
scroll to position [866, 0]
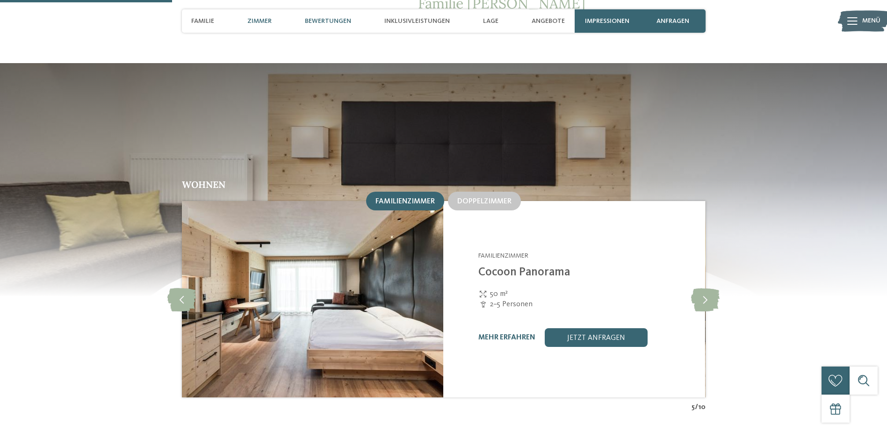
click at [325, 21] on span "Bewertungen" at bounding box center [328, 21] width 46 height 8
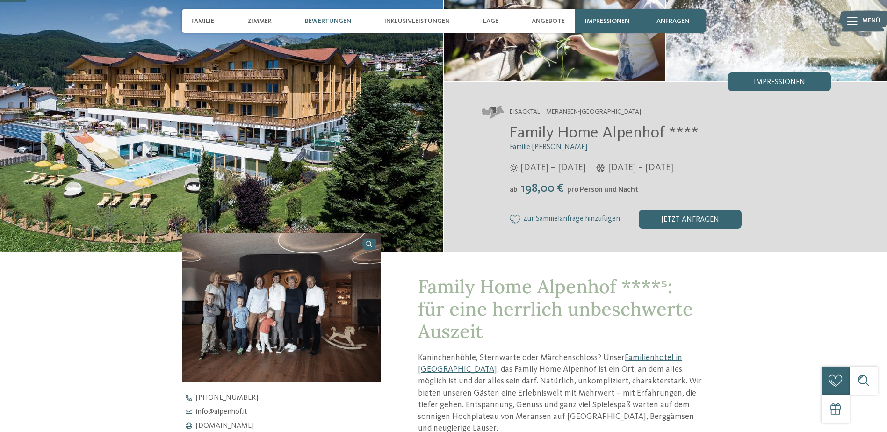
click at [328, 22] on span "Bewertungen" at bounding box center [328, 21] width 46 height 8
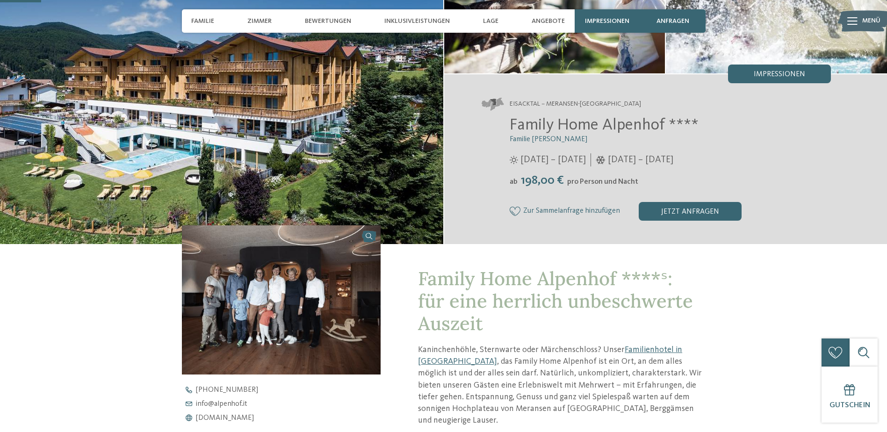
scroll to position [38, 0]
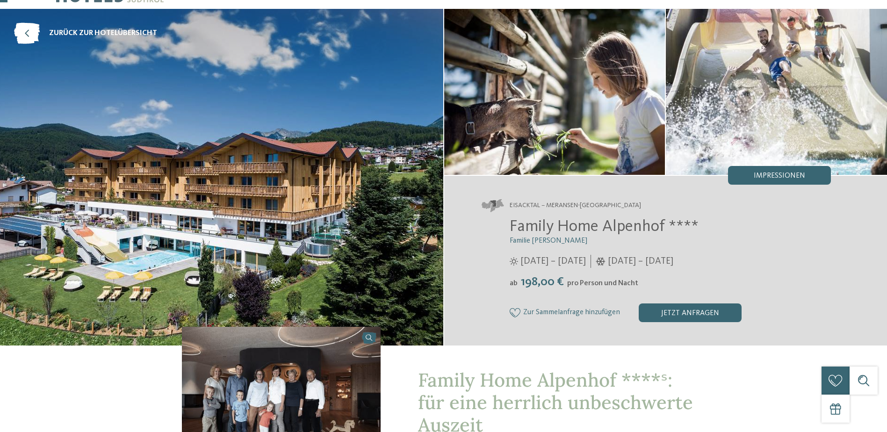
click at [23, 231] on img at bounding box center [221, 177] width 443 height 336
click at [257, 178] on img at bounding box center [221, 177] width 443 height 336
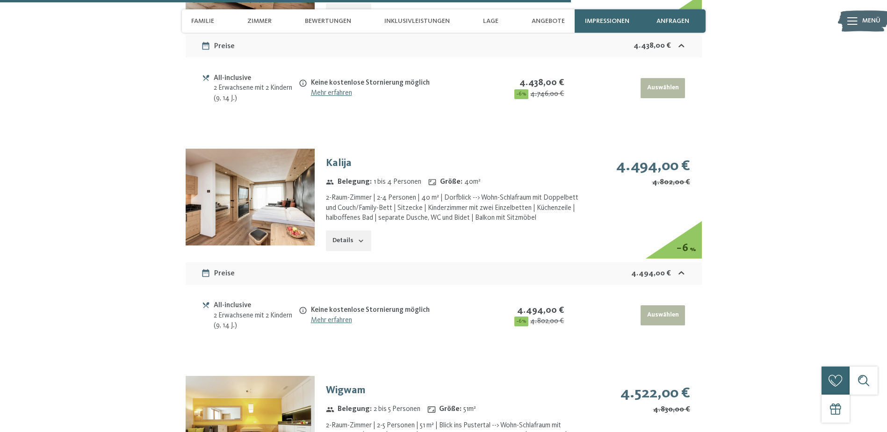
scroll to position [2851, 0]
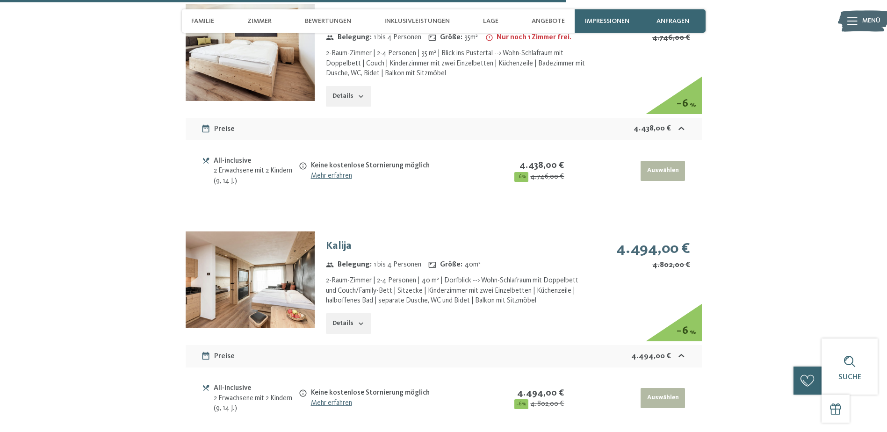
click at [215, 156] on div "All-inclusive" at bounding box center [256, 161] width 84 height 11
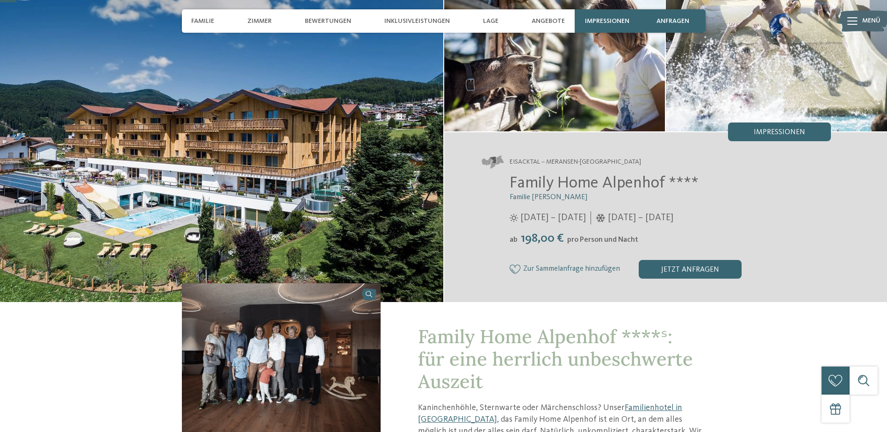
scroll to position [0, 0]
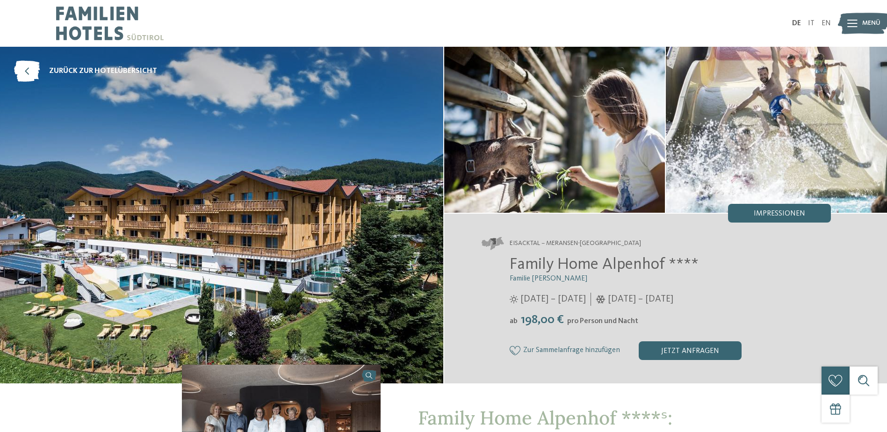
click at [535, 243] on span "Eisacktal – Meransen-[GEOGRAPHIC_DATA]" at bounding box center [574, 243] width 131 height 9
click at [532, 241] on span "Eisacktal – Meransen-[GEOGRAPHIC_DATA]" at bounding box center [574, 243] width 131 height 9
drag, startPoint x: 536, startPoint y: 241, endPoint x: 625, endPoint y: 246, distance: 89.4
click at [625, 246] on address "Eisacktal – Meransen-[GEOGRAPHIC_DATA]" at bounding box center [656, 243] width 350 height 13
drag, startPoint x: 625, startPoint y: 246, endPoint x: 547, endPoint y: 240, distance: 78.3
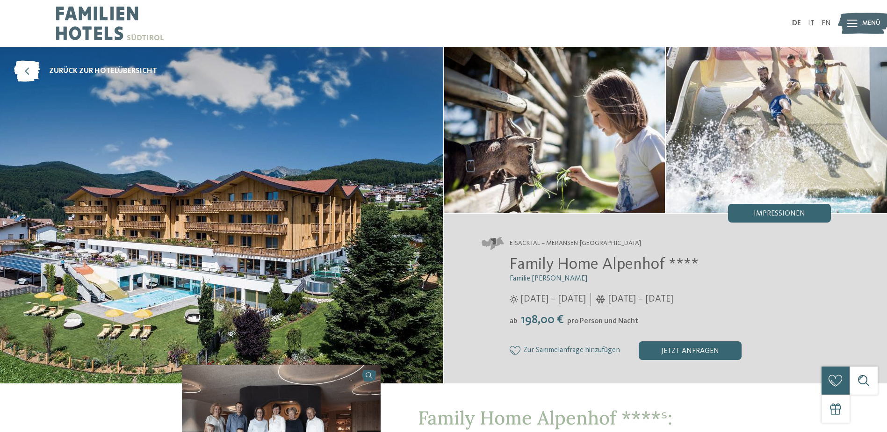
click at [547, 240] on span "Eisacktal – Meransen-[GEOGRAPHIC_DATA]" at bounding box center [574, 243] width 131 height 9
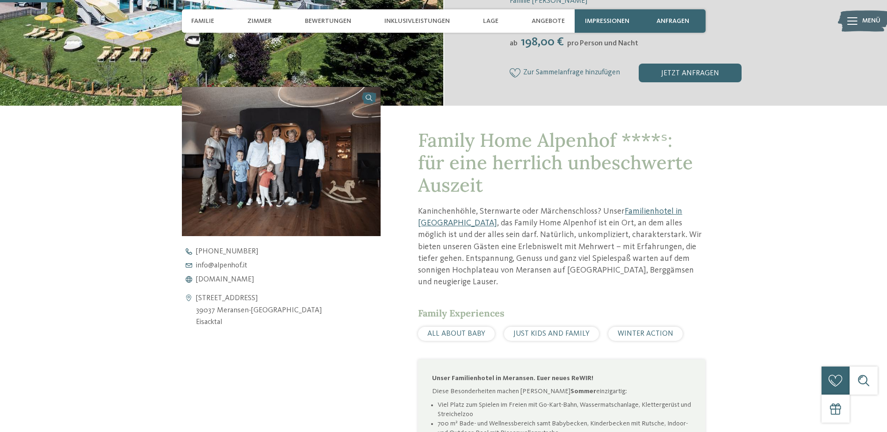
scroll to position [187, 0]
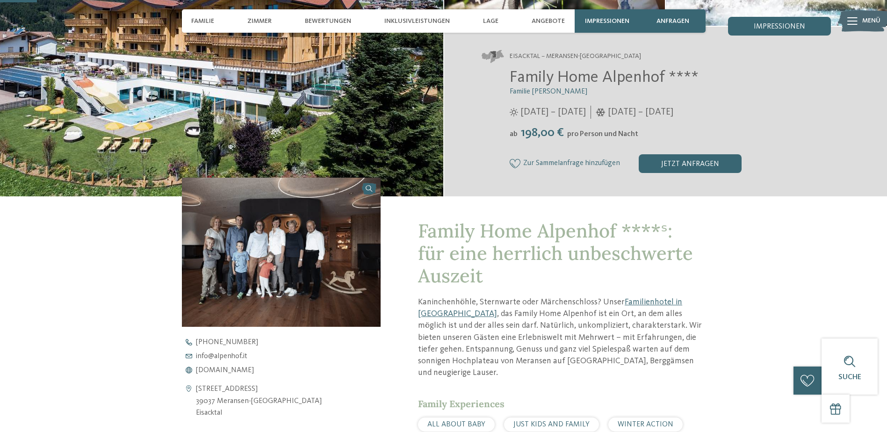
click at [241, 252] on img at bounding box center [281, 252] width 199 height 149
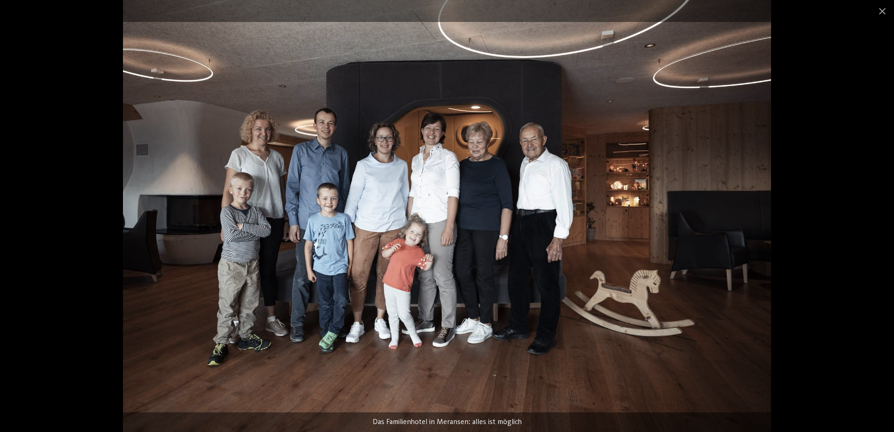
click at [384, 150] on img at bounding box center [447, 216] width 648 height 432
click at [428, 152] on img at bounding box center [447, 216] width 648 height 432
click at [327, 148] on img at bounding box center [447, 216] width 648 height 432
click at [408, 249] on img at bounding box center [447, 216] width 648 height 432
click at [879, 9] on span at bounding box center [881, 11] width 23 height 22
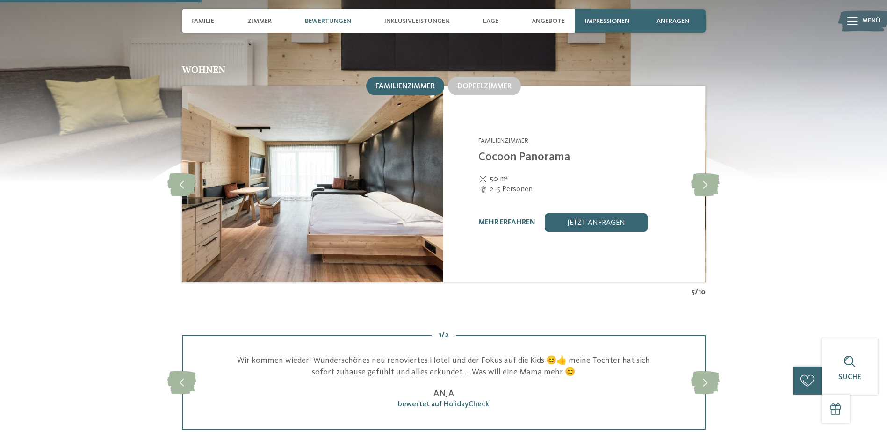
scroll to position [1215, 0]
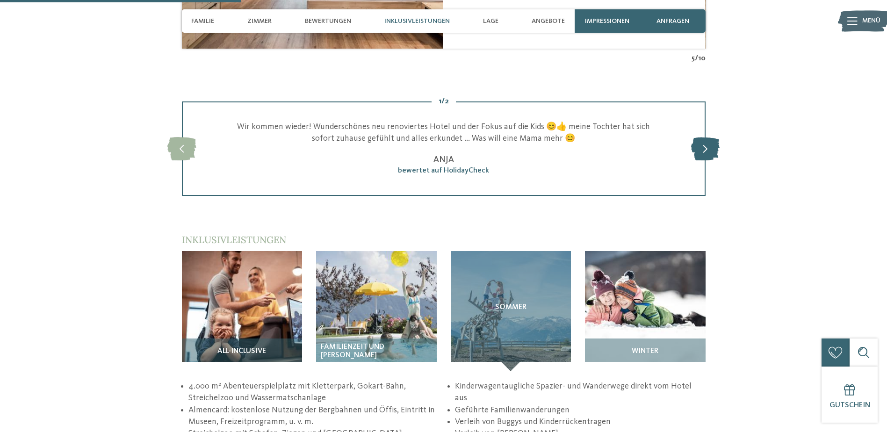
click at [702, 137] on icon at bounding box center [705, 148] width 29 height 23
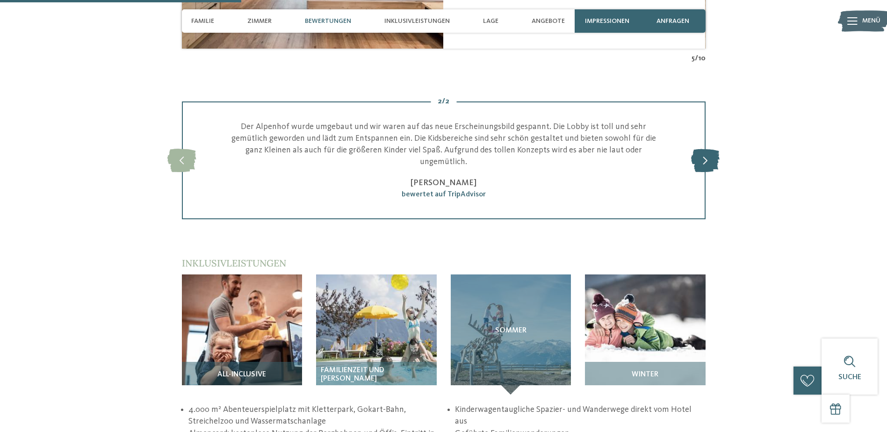
click at [702, 147] on div at bounding box center [705, 160] width 26 height 26
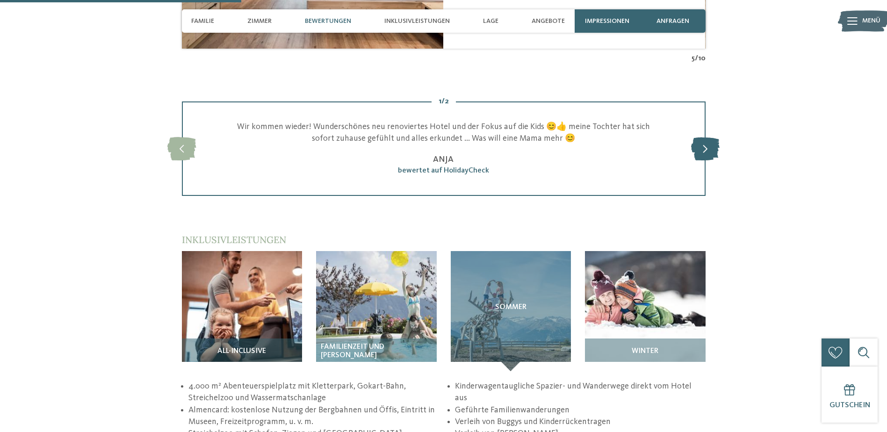
click at [704, 138] on icon at bounding box center [705, 148] width 29 height 23
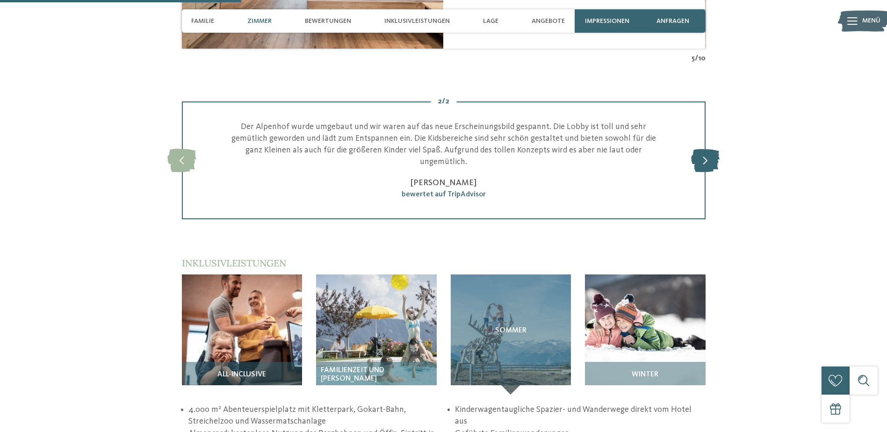
click at [704, 149] on icon at bounding box center [705, 160] width 29 height 23
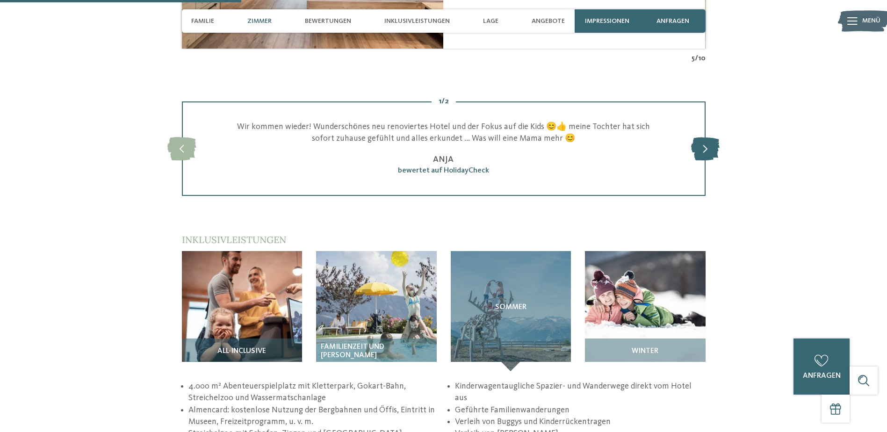
click at [704, 138] on icon at bounding box center [705, 148] width 29 height 23
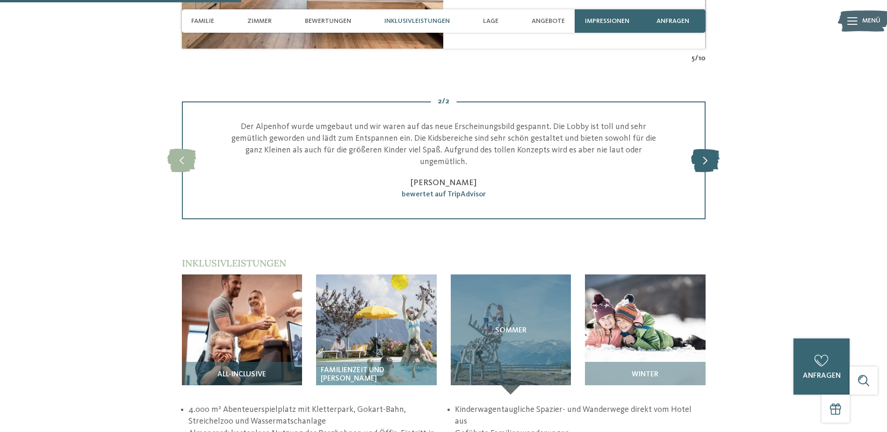
click at [704, 149] on icon at bounding box center [705, 160] width 29 height 23
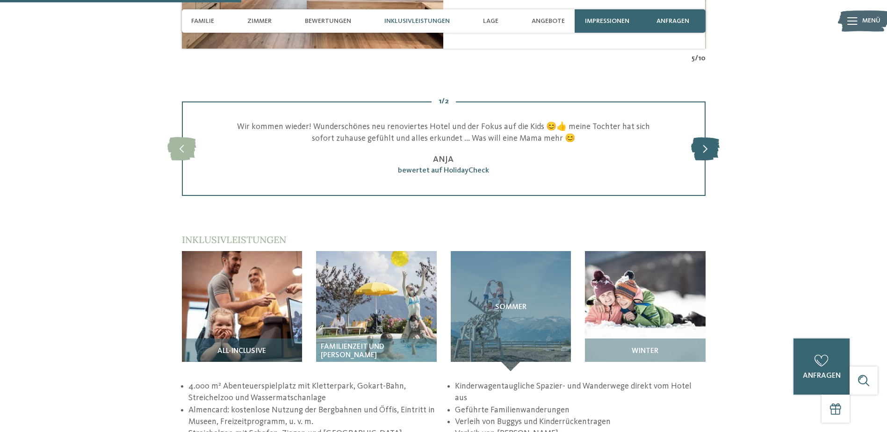
click at [704, 138] on icon at bounding box center [705, 148] width 29 height 23
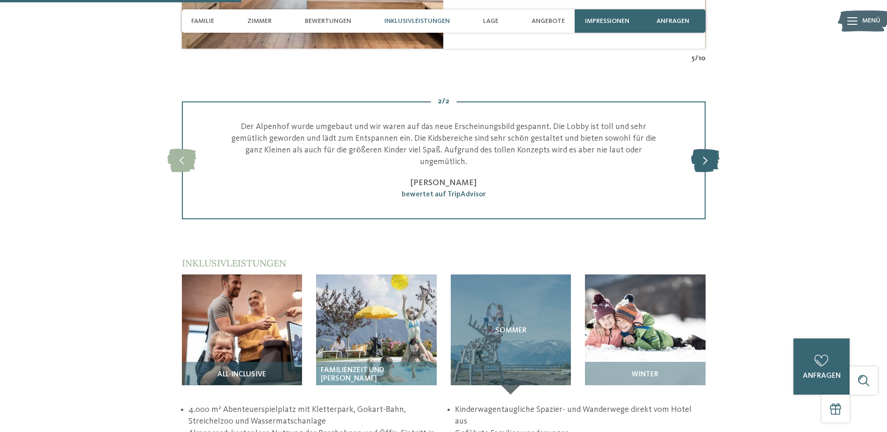
click at [704, 149] on icon at bounding box center [705, 160] width 29 height 23
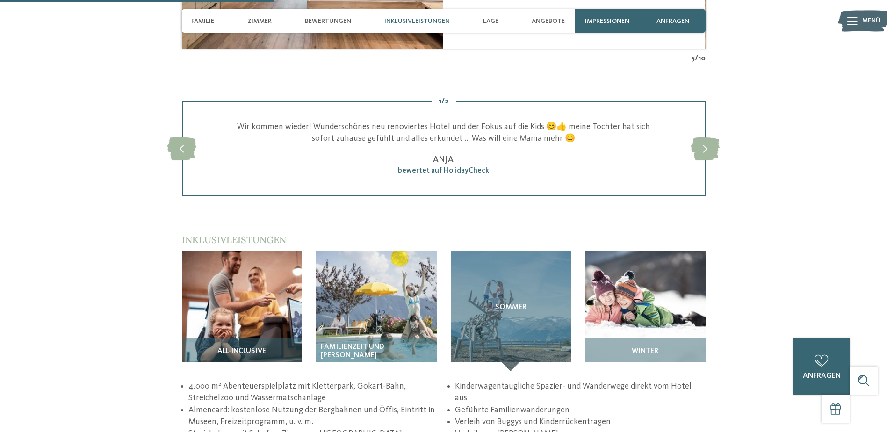
scroll to position [1449, 0]
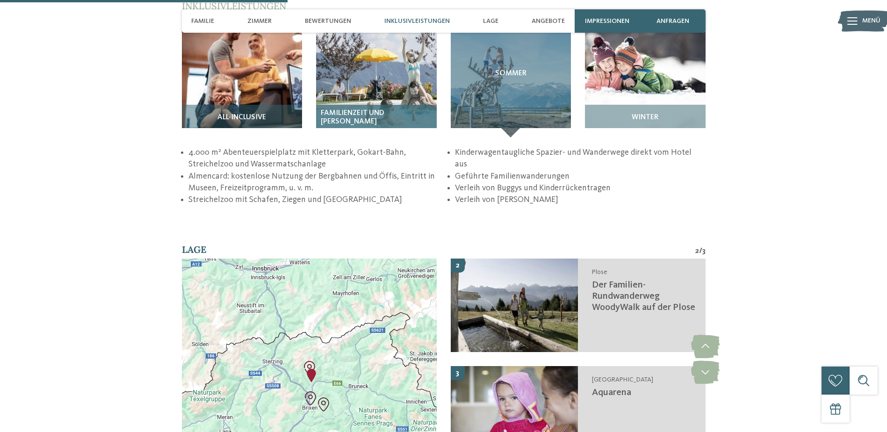
click at [383, 72] on img at bounding box center [376, 77] width 121 height 121
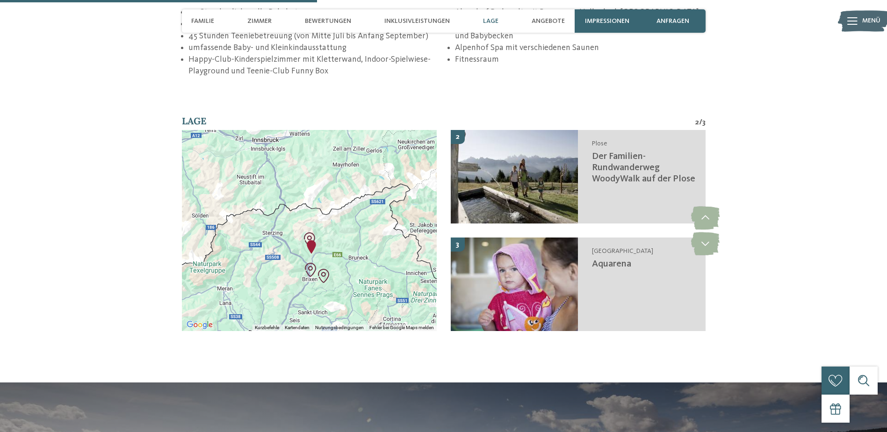
scroll to position [1682, 0]
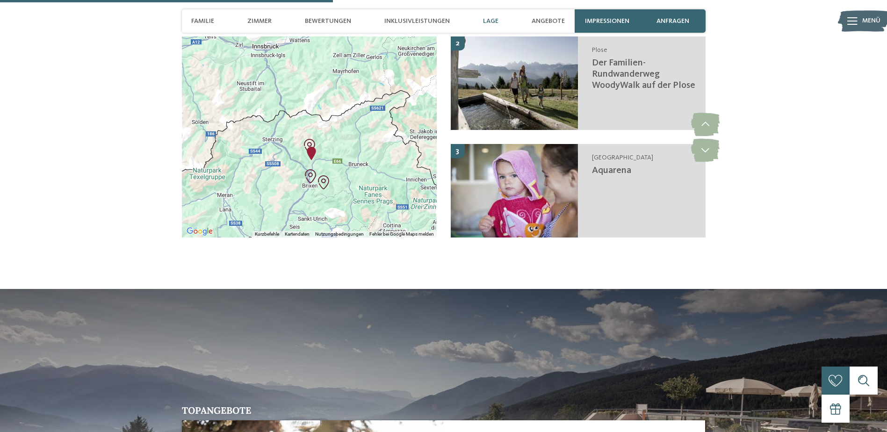
click at [330, 142] on div at bounding box center [309, 136] width 255 height 201
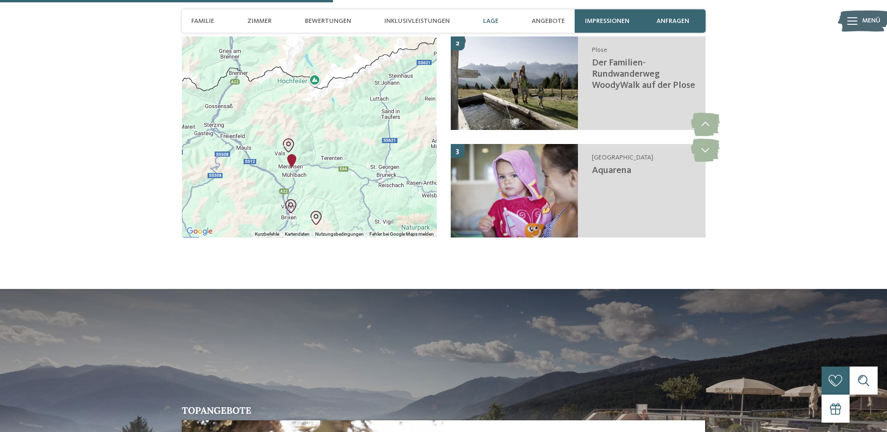
click at [330, 141] on div at bounding box center [309, 136] width 255 height 201
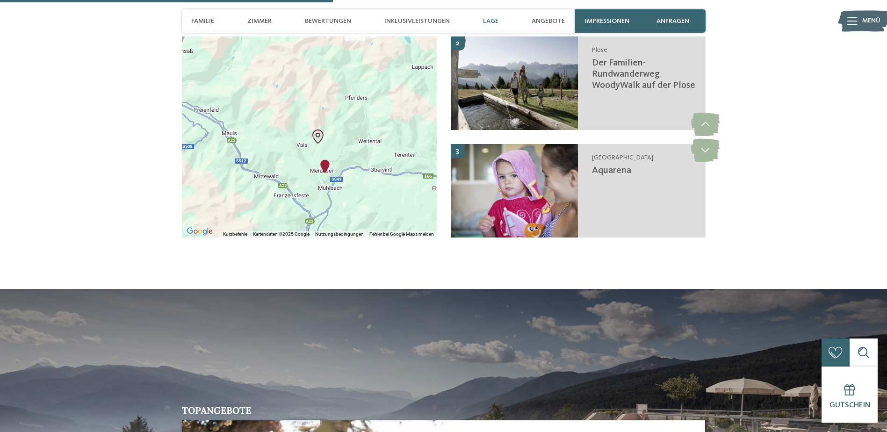
drag, startPoint x: 282, startPoint y: 152, endPoint x: 356, endPoint y: 143, distance: 74.0
click at [356, 143] on div at bounding box center [309, 136] width 255 height 201
click at [335, 162] on div at bounding box center [309, 136] width 255 height 201
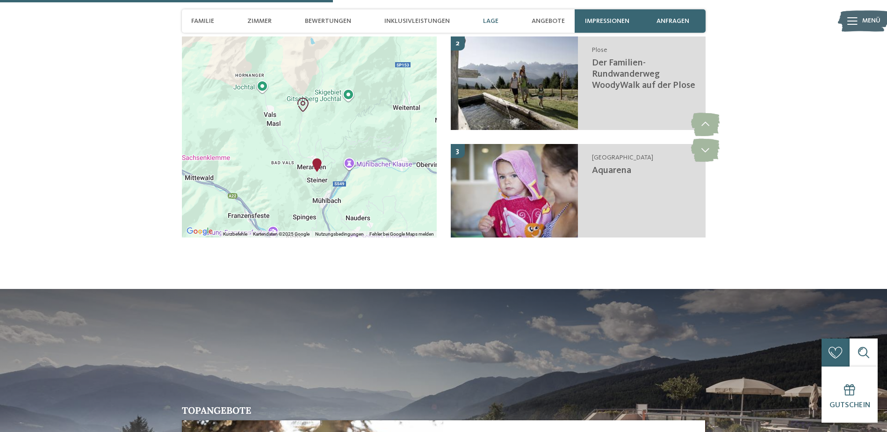
click at [338, 150] on div at bounding box center [309, 136] width 255 height 201
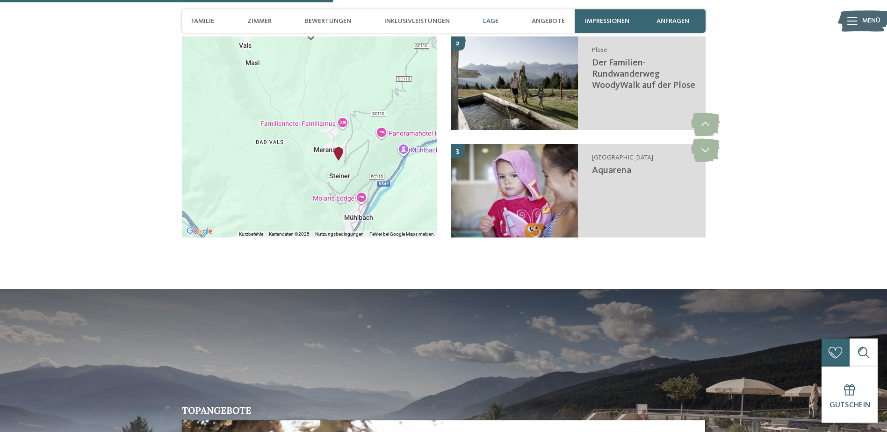
drag, startPoint x: 329, startPoint y: 168, endPoint x: 389, endPoint y: 141, distance: 65.9
click at [389, 141] on div at bounding box center [309, 136] width 255 height 201
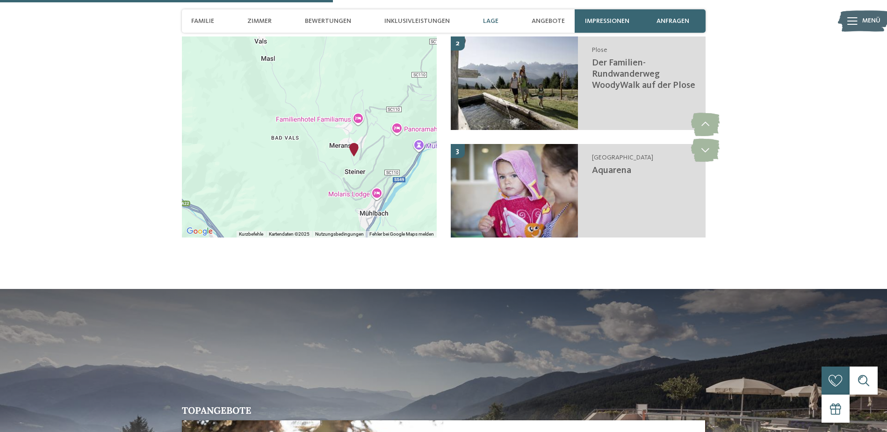
click at [357, 152] on div at bounding box center [309, 136] width 255 height 201
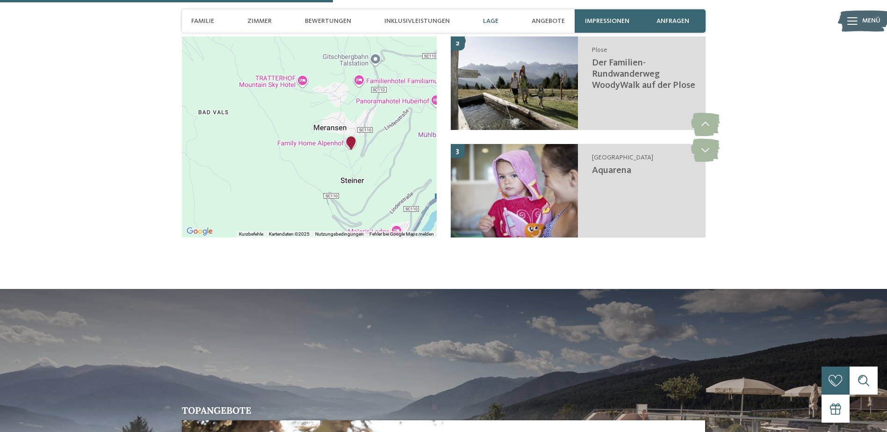
click at [357, 152] on div at bounding box center [309, 136] width 255 height 201
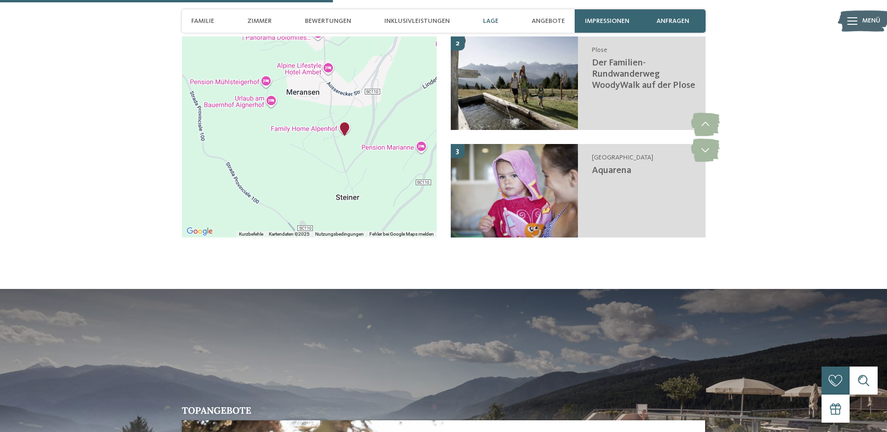
click at [357, 152] on div at bounding box center [309, 136] width 255 height 201
click at [350, 141] on div at bounding box center [309, 136] width 255 height 201
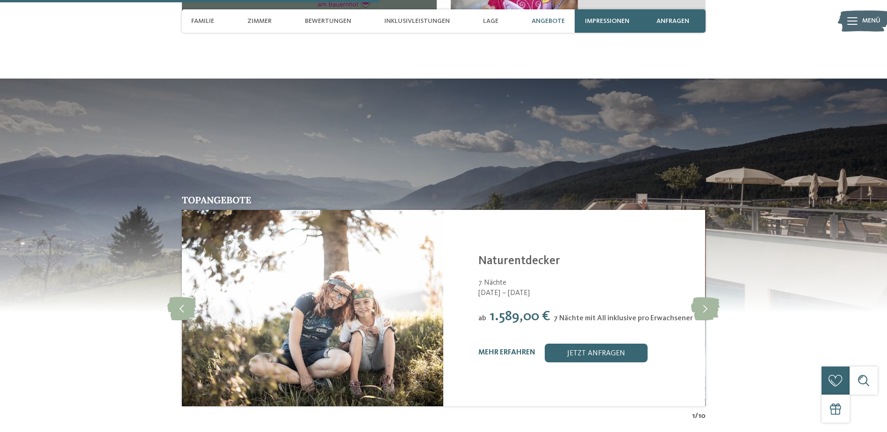
scroll to position [1916, 0]
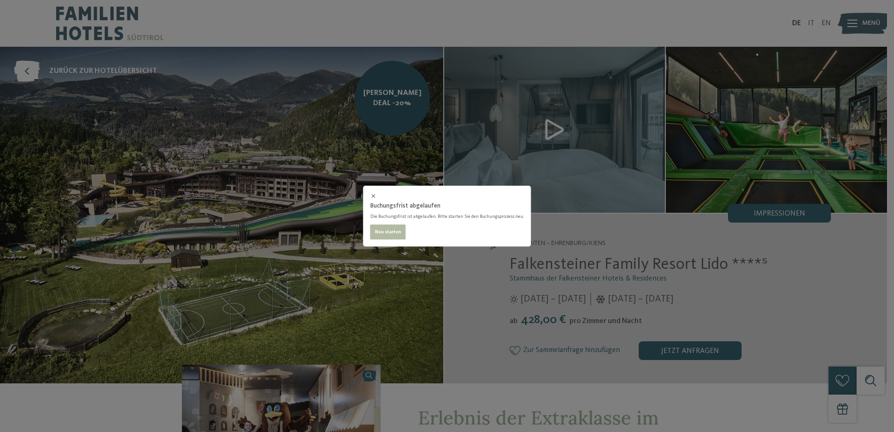
click at [374, 196] on icon at bounding box center [373, 196] width 7 height 7
